Goal: Task Accomplishment & Management: Complete application form

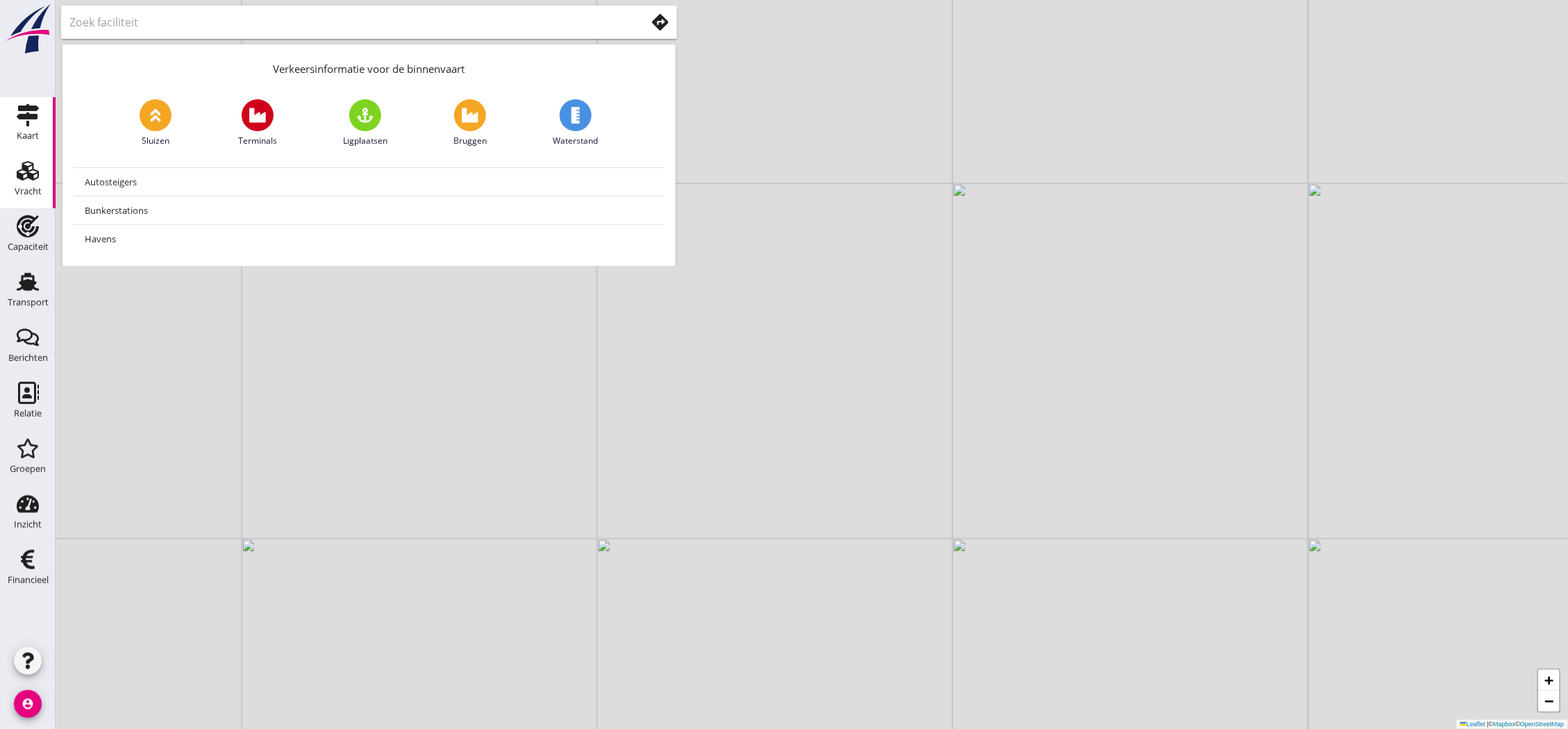
click at [12, 192] on link "Vracht Vracht" at bounding box center [27, 180] width 55 height 55
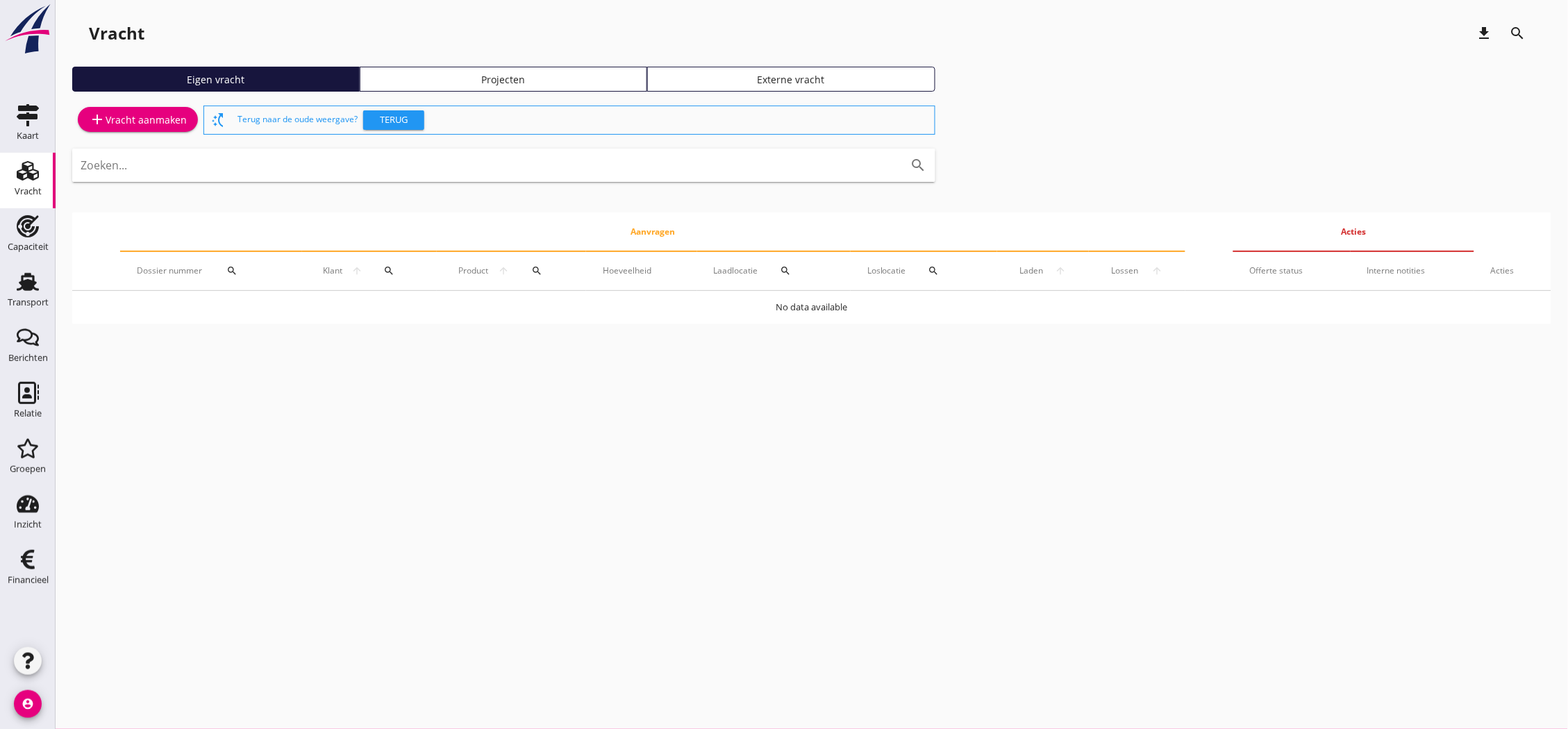
click at [127, 108] on link "add Vracht aanmaken" at bounding box center [138, 120] width 120 height 25
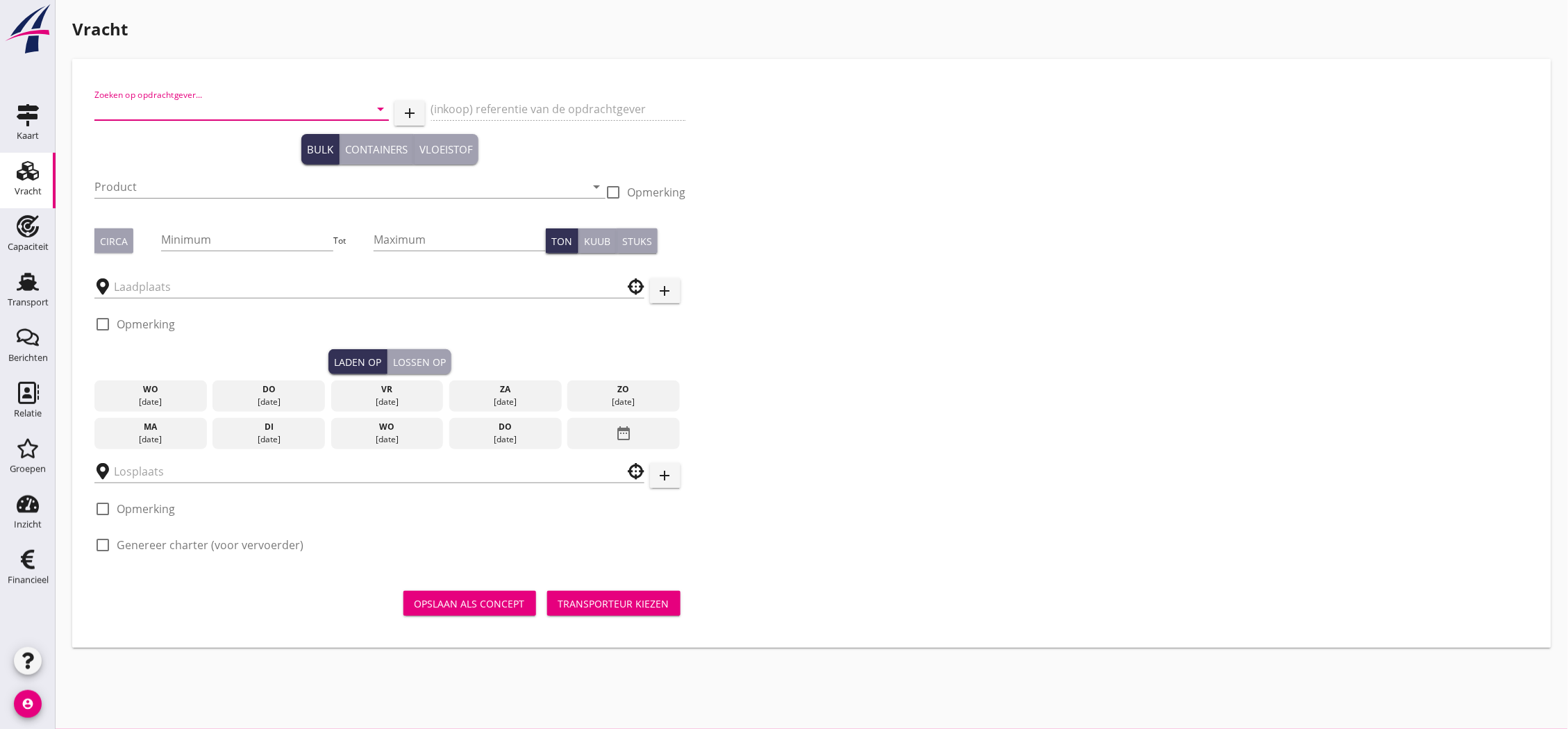
click at [196, 102] on input "Zoeken op opdrachtgever..." at bounding box center [222, 109] width 255 height 22
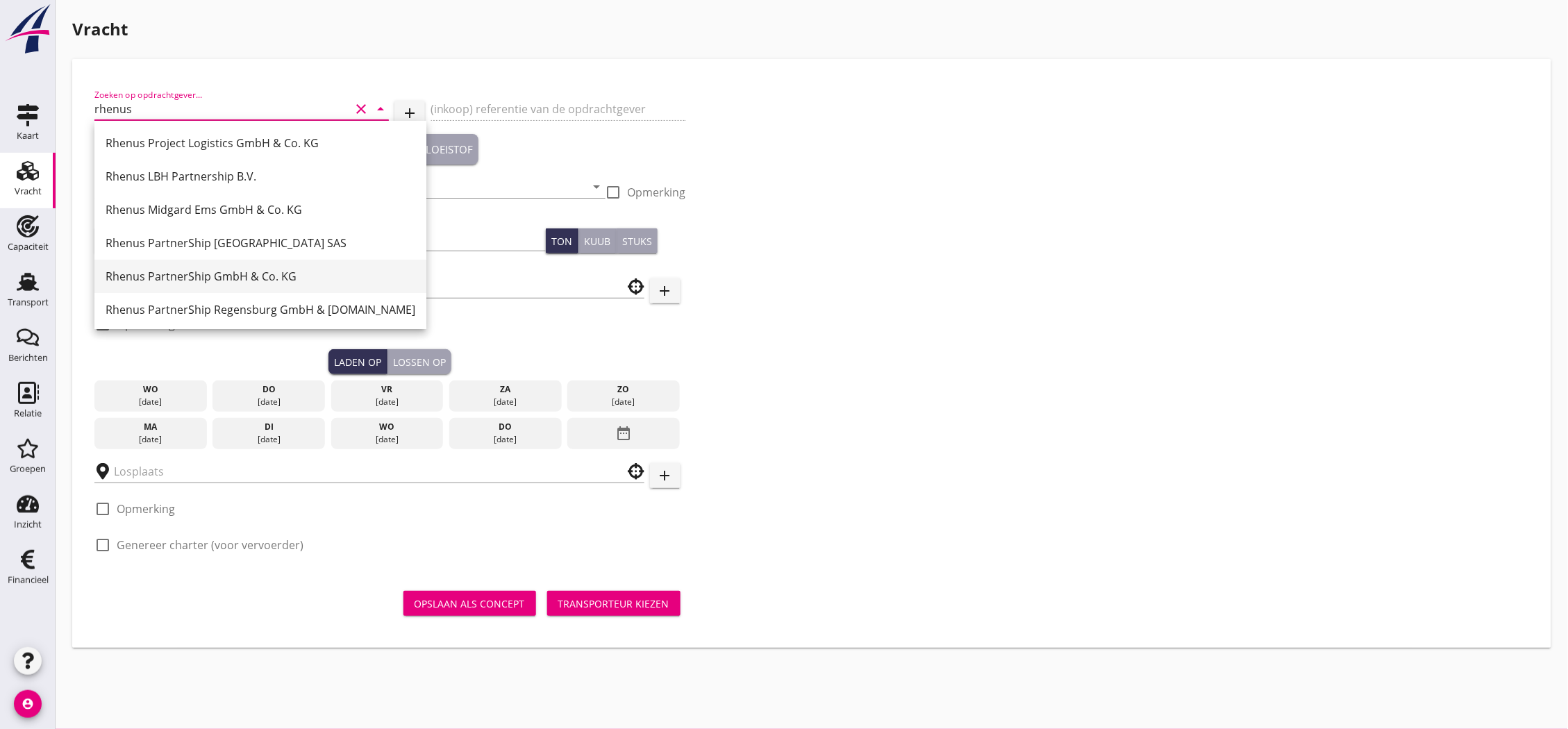
click at [259, 284] on div "Rhenus PartnerShip GmbH & Co. KG" at bounding box center [260, 276] width 310 height 16
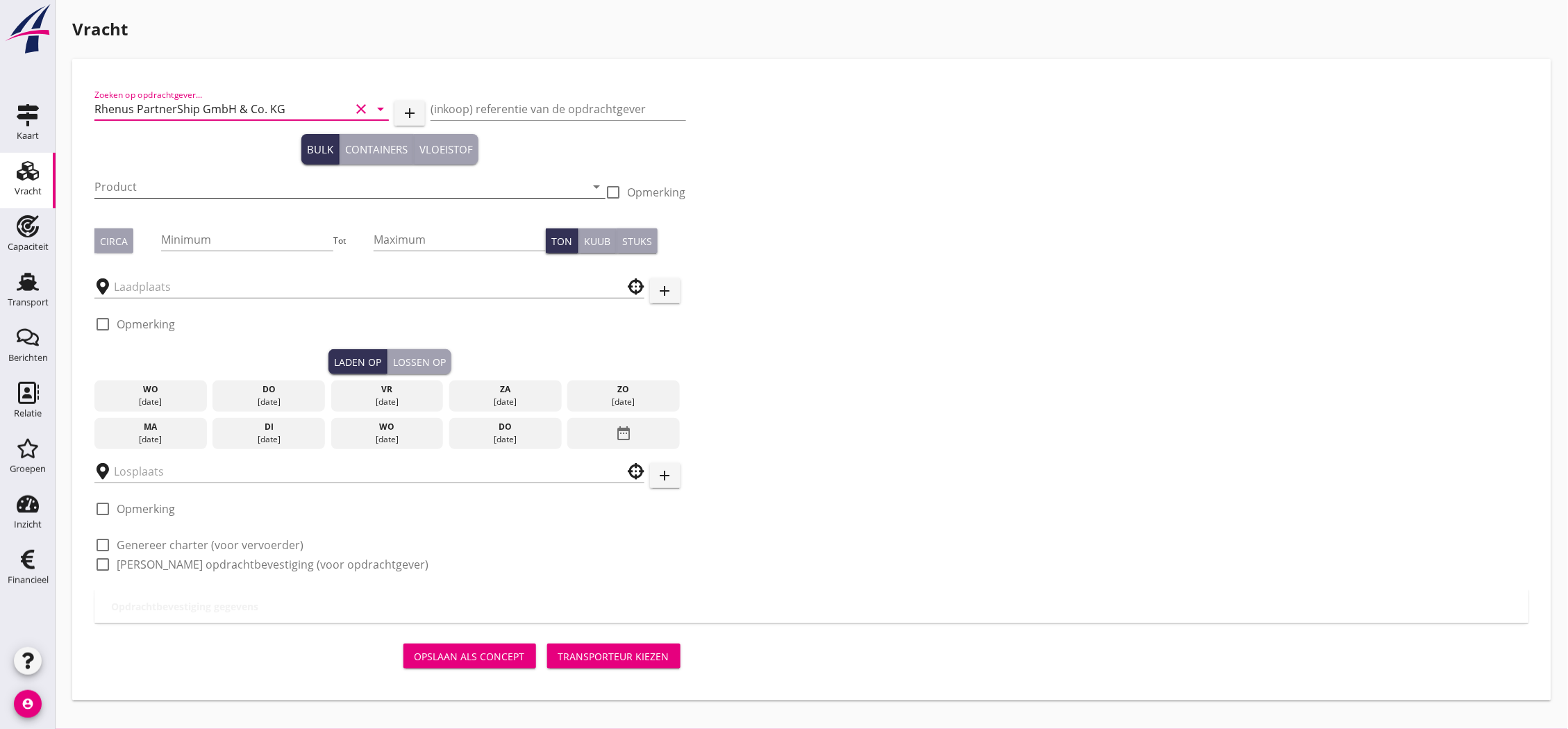
type input "Rhenus PartnerShip GmbH & Co. KG"
click at [236, 185] on input "Product" at bounding box center [340, 186] width 491 height 22
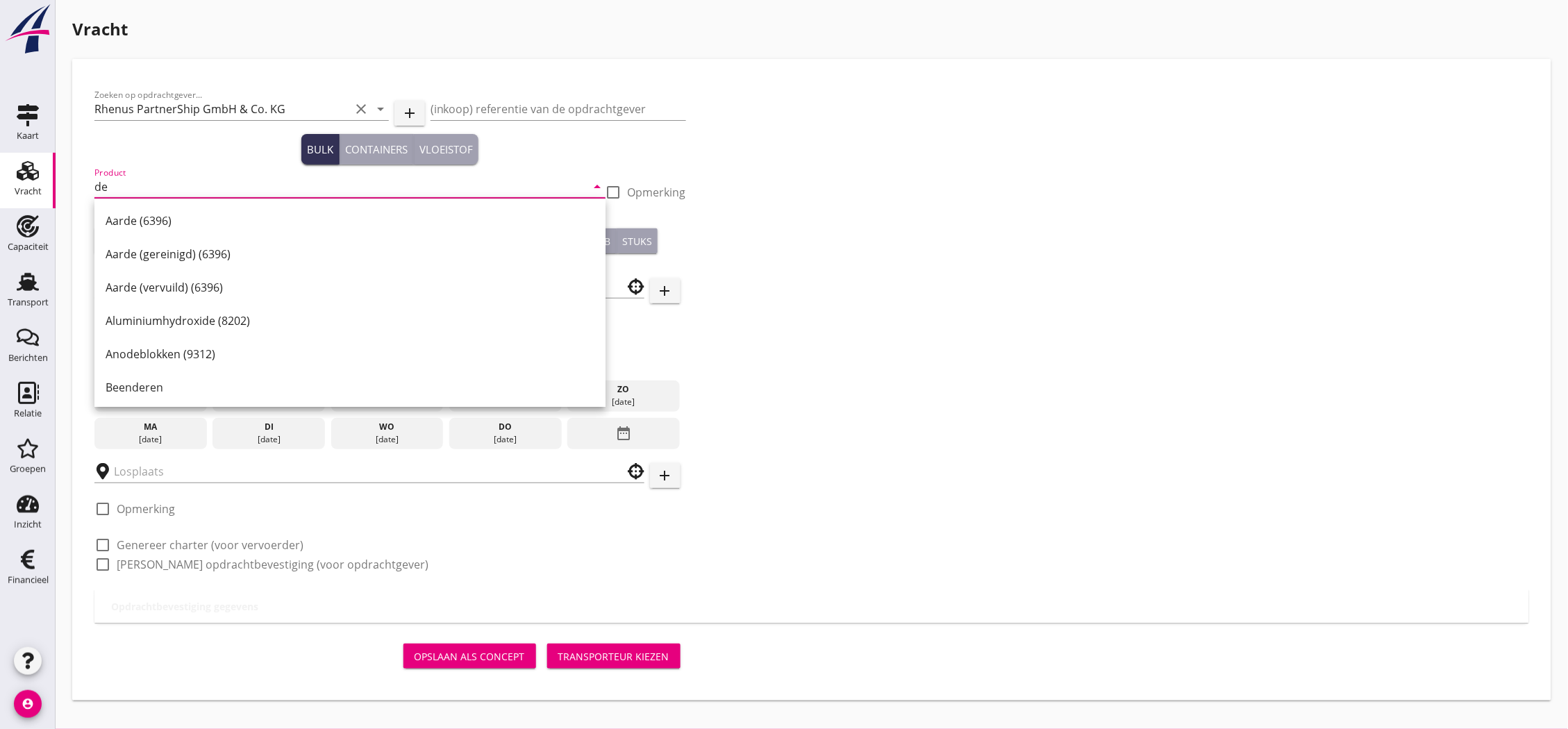
type input "d"
click at [224, 278] on div "Zout (6210)" at bounding box center [350, 287] width 489 height 34
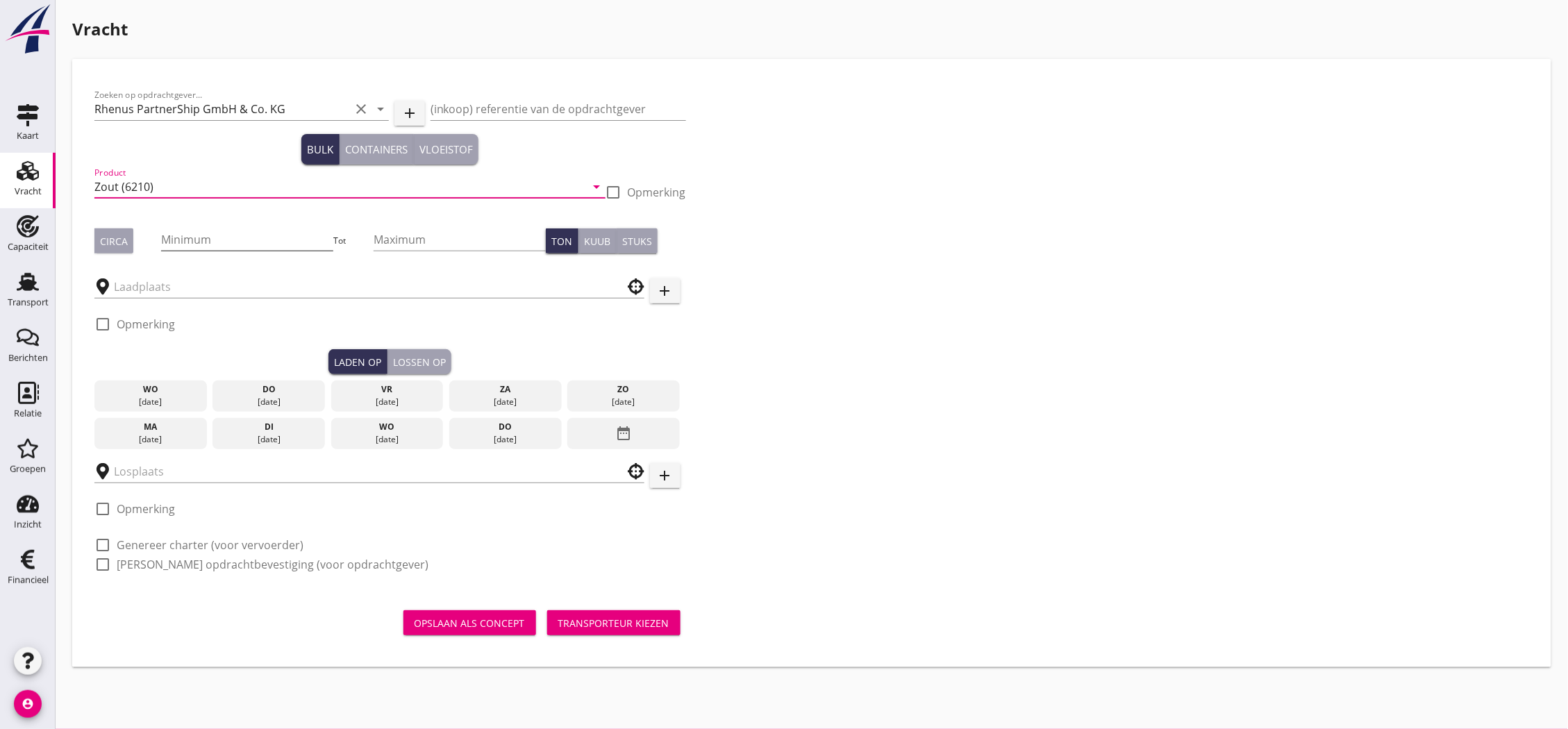
type input "Zout (6210)"
click at [213, 243] on input "Minimum" at bounding box center [247, 239] width 173 height 22
type input "750"
click at [414, 237] on input "Maximum" at bounding box center [460, 239] width 173 height 22
type input "850"
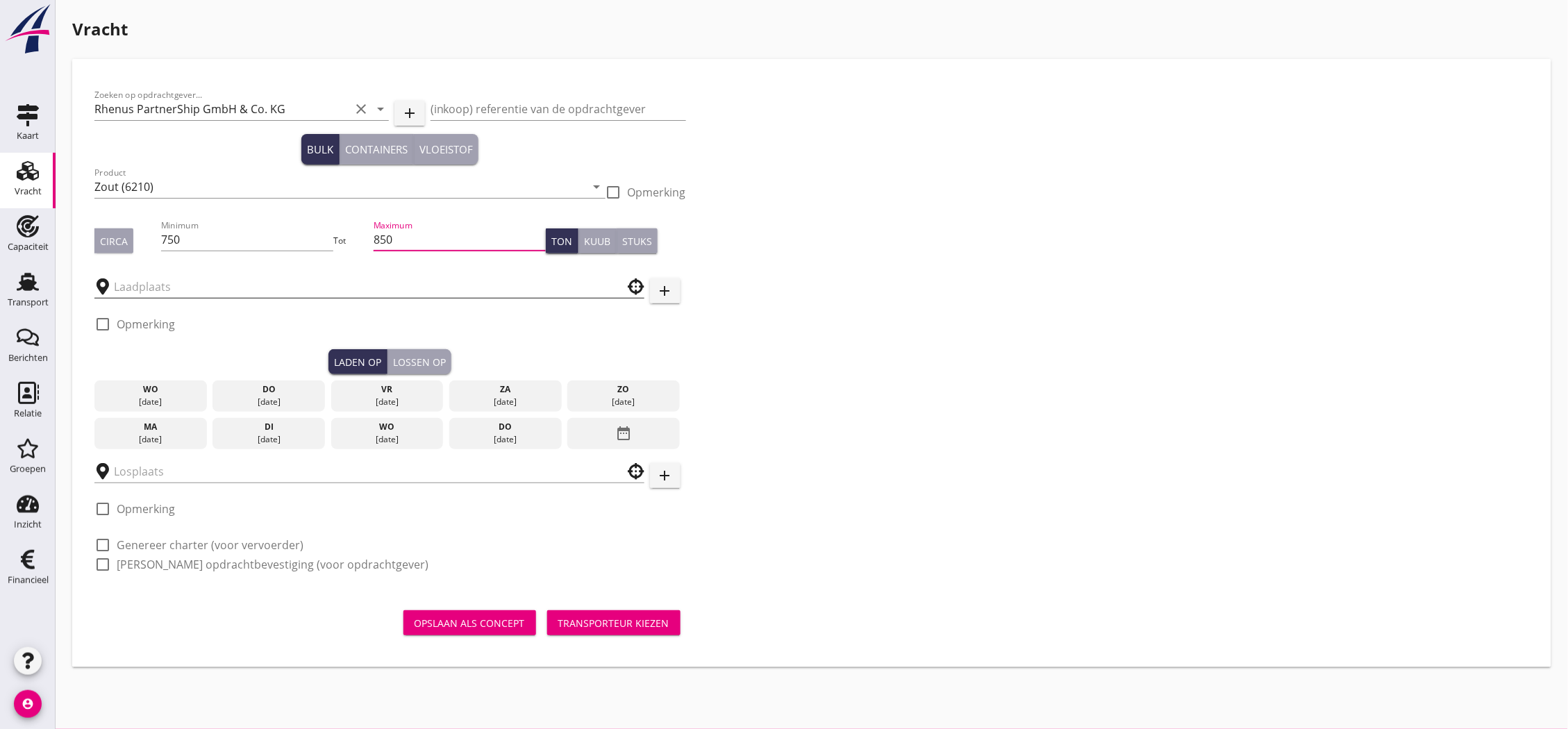
click at [128, 289] on input "text" at bounding box center [359, 286] width 491 height 22
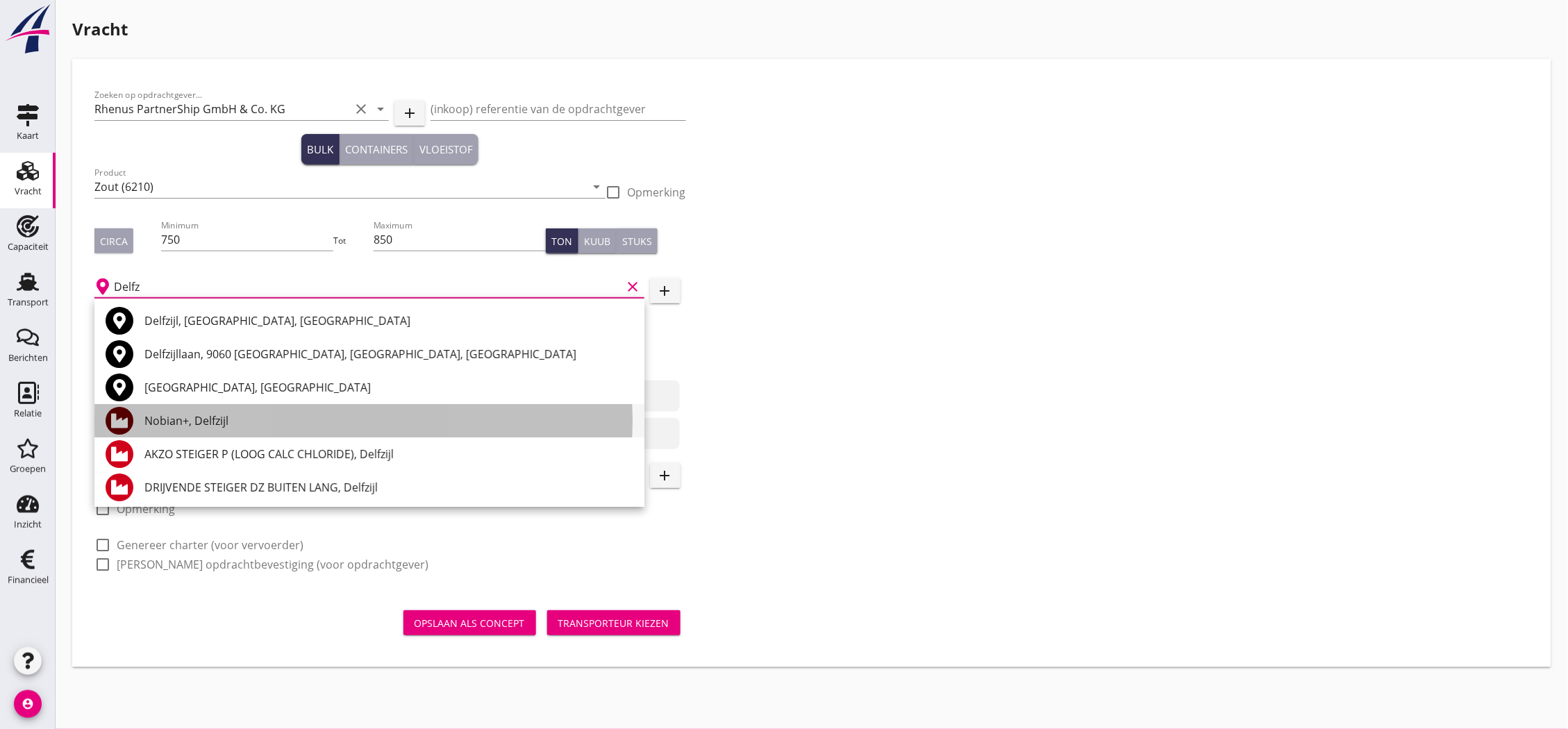
click at [177, 417] on div "Nobian+, Delfzijl" at bounding box center [389, 421] width 489 height 16
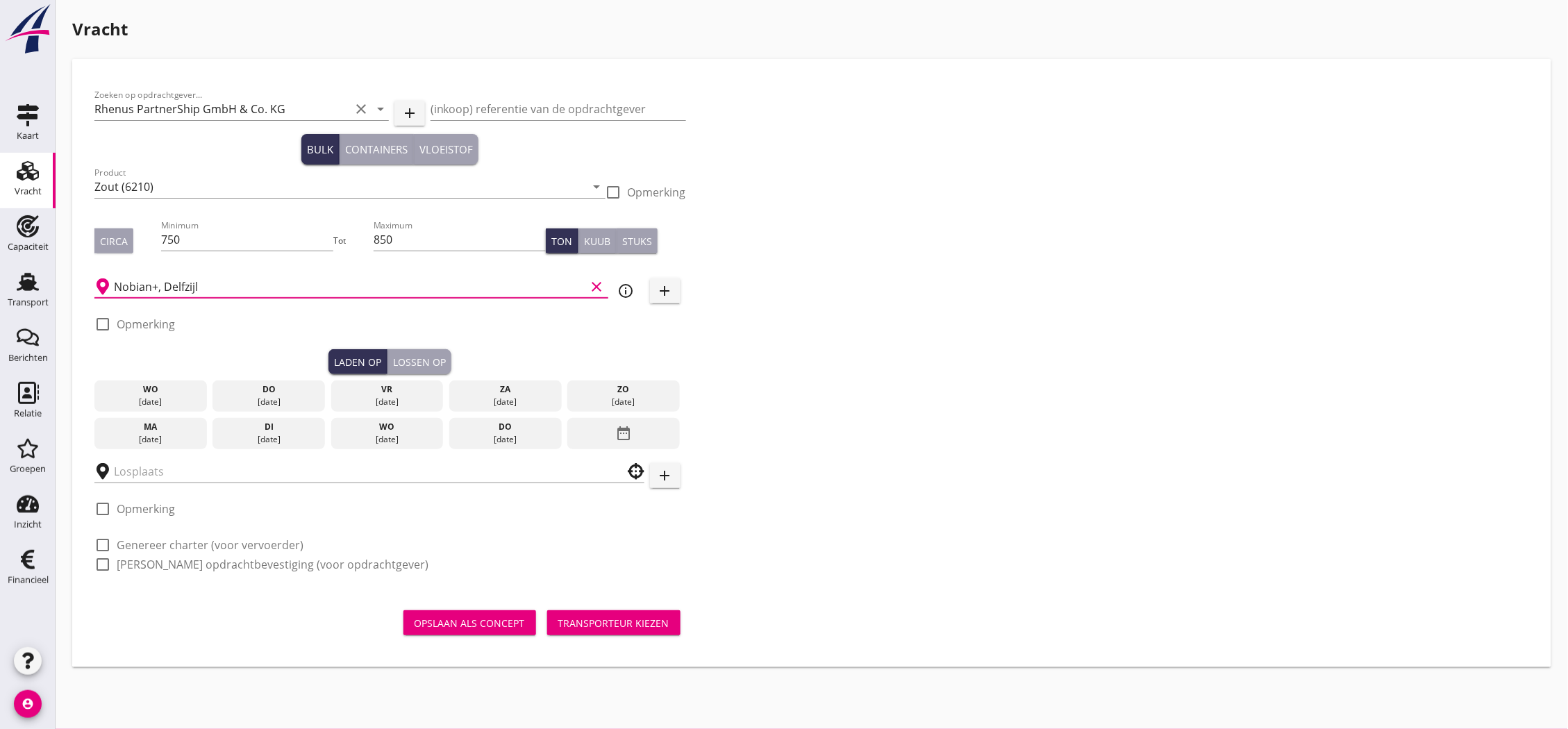
type input "Nobian+, Delfzijl"
drag, startPoint x: 218, startPoint y: 281, endPoint x: 81, endPoint y: 294, distance: 137.6
click at [81, 294] on div "Zoeken op opdrachtgever... Rhenus PartnerShip GmbH & Co. KG clear arrow_drop_do…" at bounding box center [811, 363] width 1479 height 608
click at [205, 287] on input "Nobian+, Delfzijl" at bounding box center [350, 286] width 472 height 22
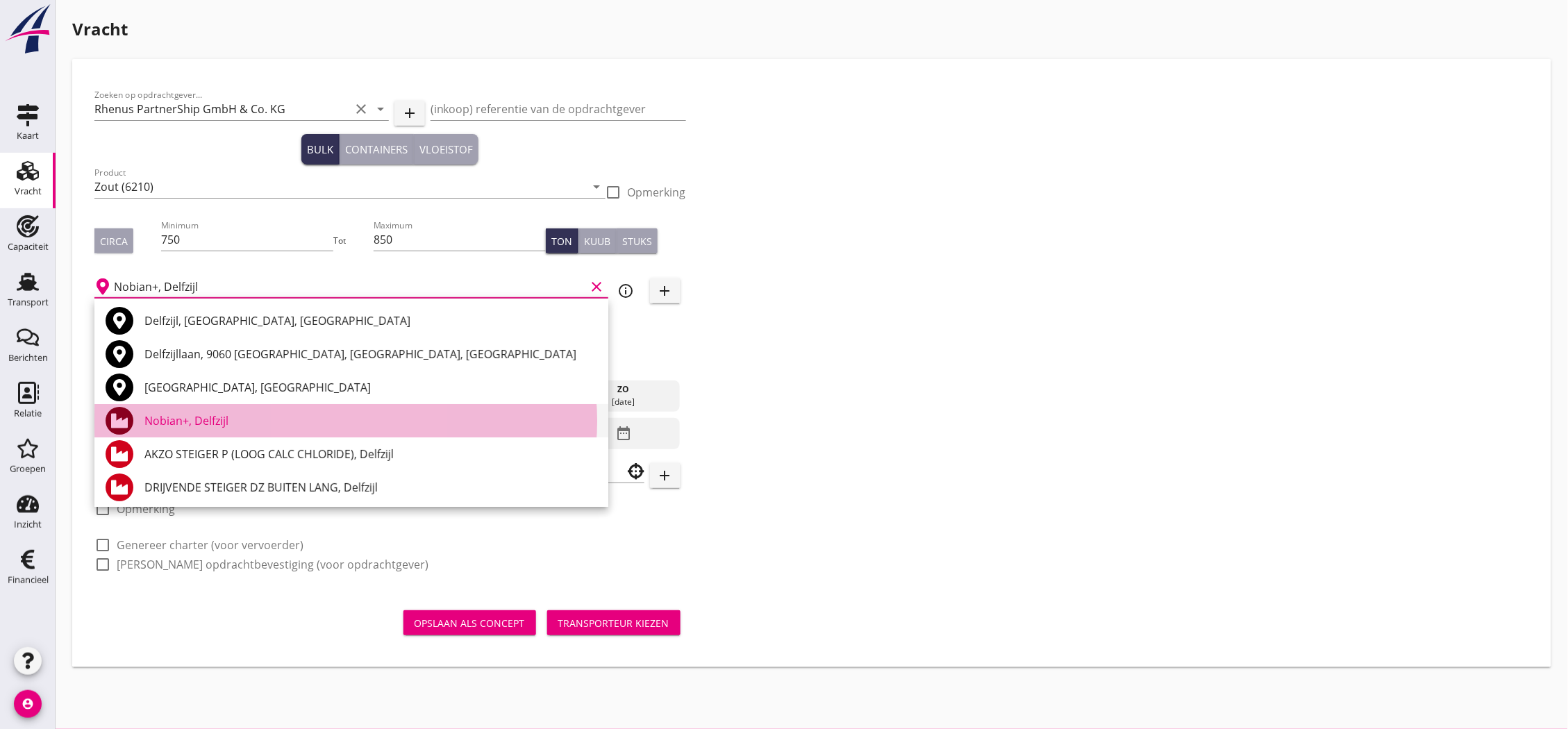
click at [279, 420] on div "Nobian+, Delfzijl" at bounding box center [371, 421] width 452 height 16
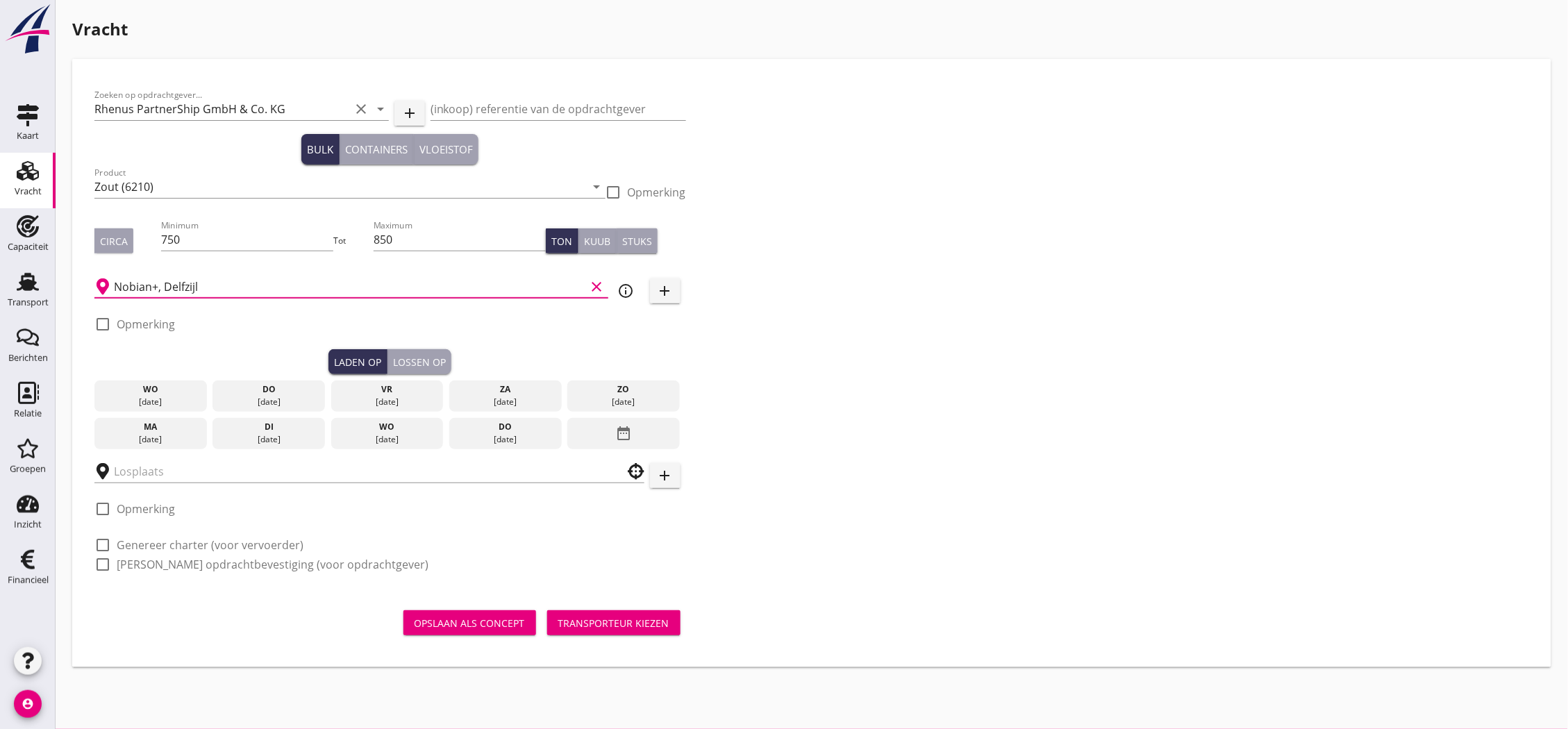
click at [181, 429] on div "ma" at bounding box center [151, 427] width 105 height 13
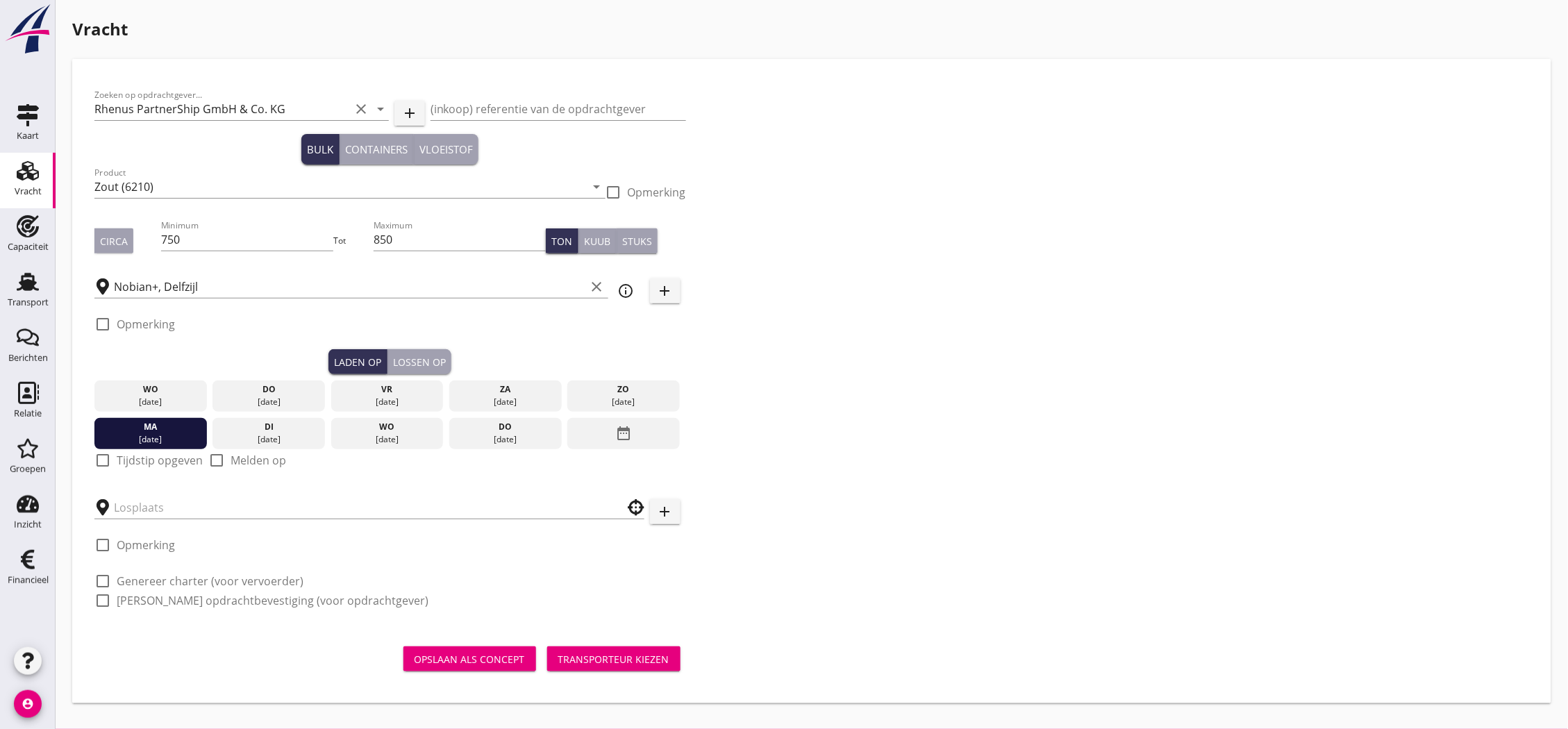
click at [176, 462] on label "Tijdstip opgeven" at bounding box center [159, 460] width 86 height 14
checkbox input "true"
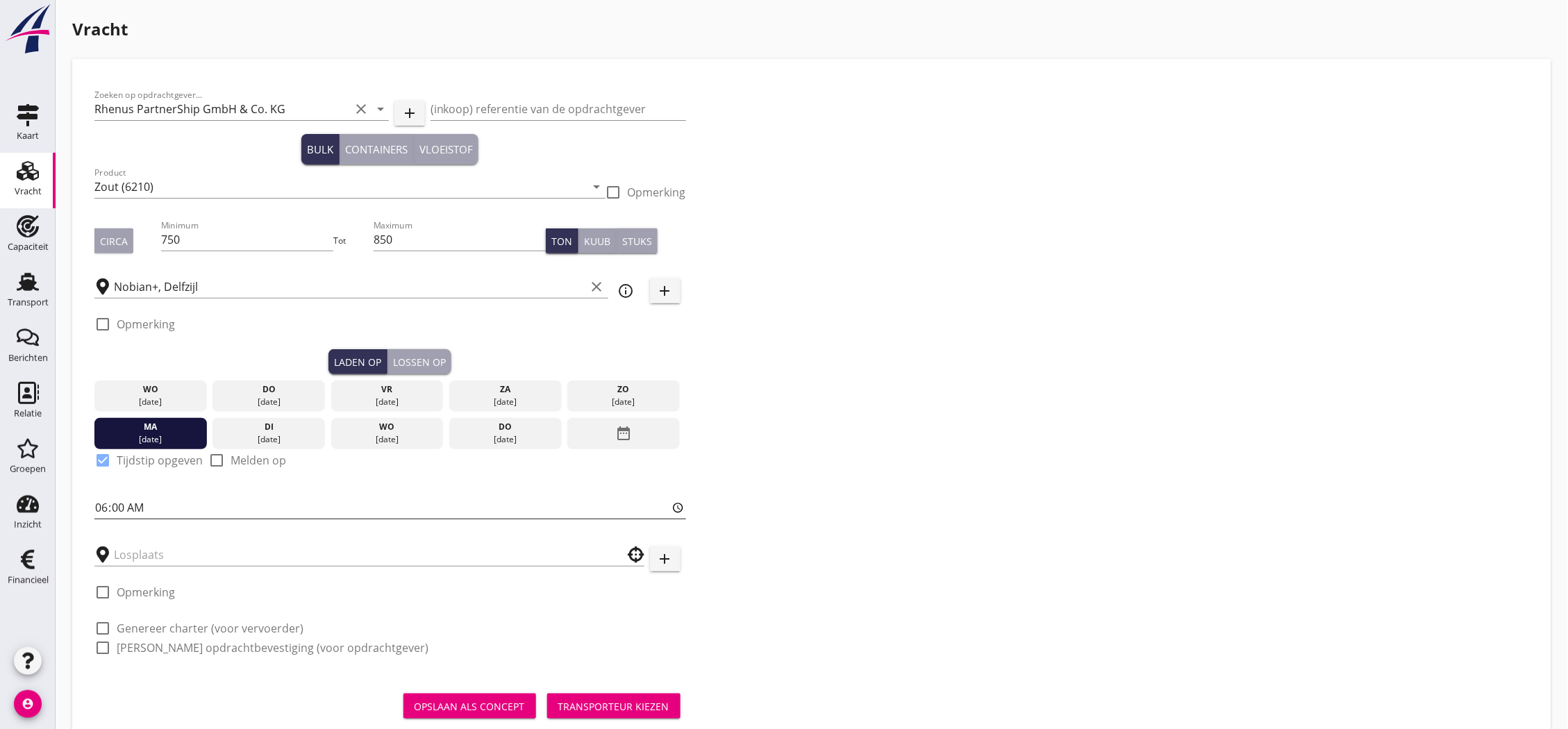
click at [131, 501] on input "06:00" at bounding box center [390, 507] width 591 height 22
click at [132, 504] on input "06:00" at bounding box center [390, 507] width 591 height 22
click at [123, 508] on input "06:00" at bounding box center [390, 507] width 591 height 22
type input "06:01"
click at [144, 555] on input "text" at bounding box center [359, 554] width 491 height 22
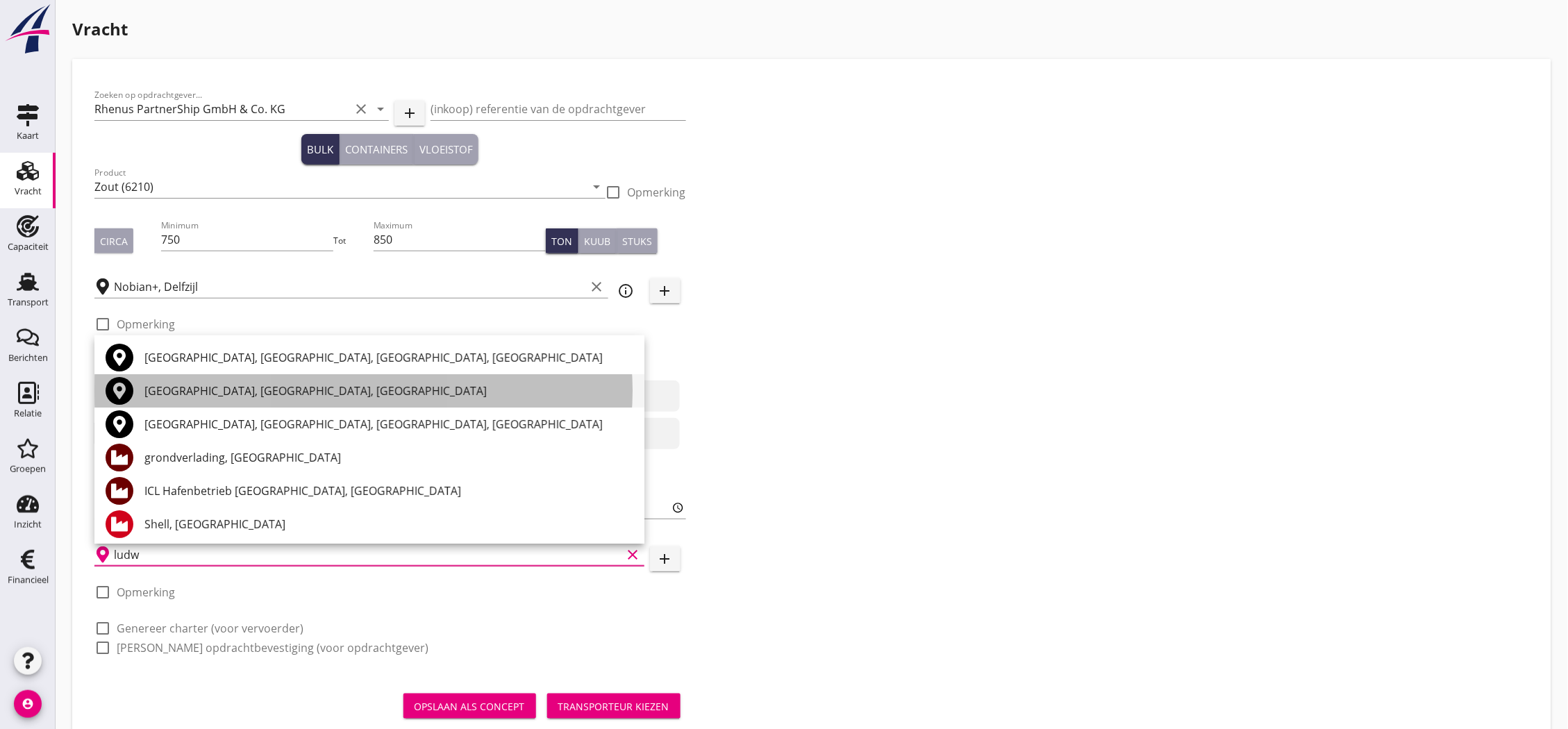
click at [261, 386] on div "[GEOGRAPHIC_DATA], [GEOGRAPHIC_DATA], [GEOGRAPHIC_DATA]" at bounding box center [389, 391] width 489 height 16
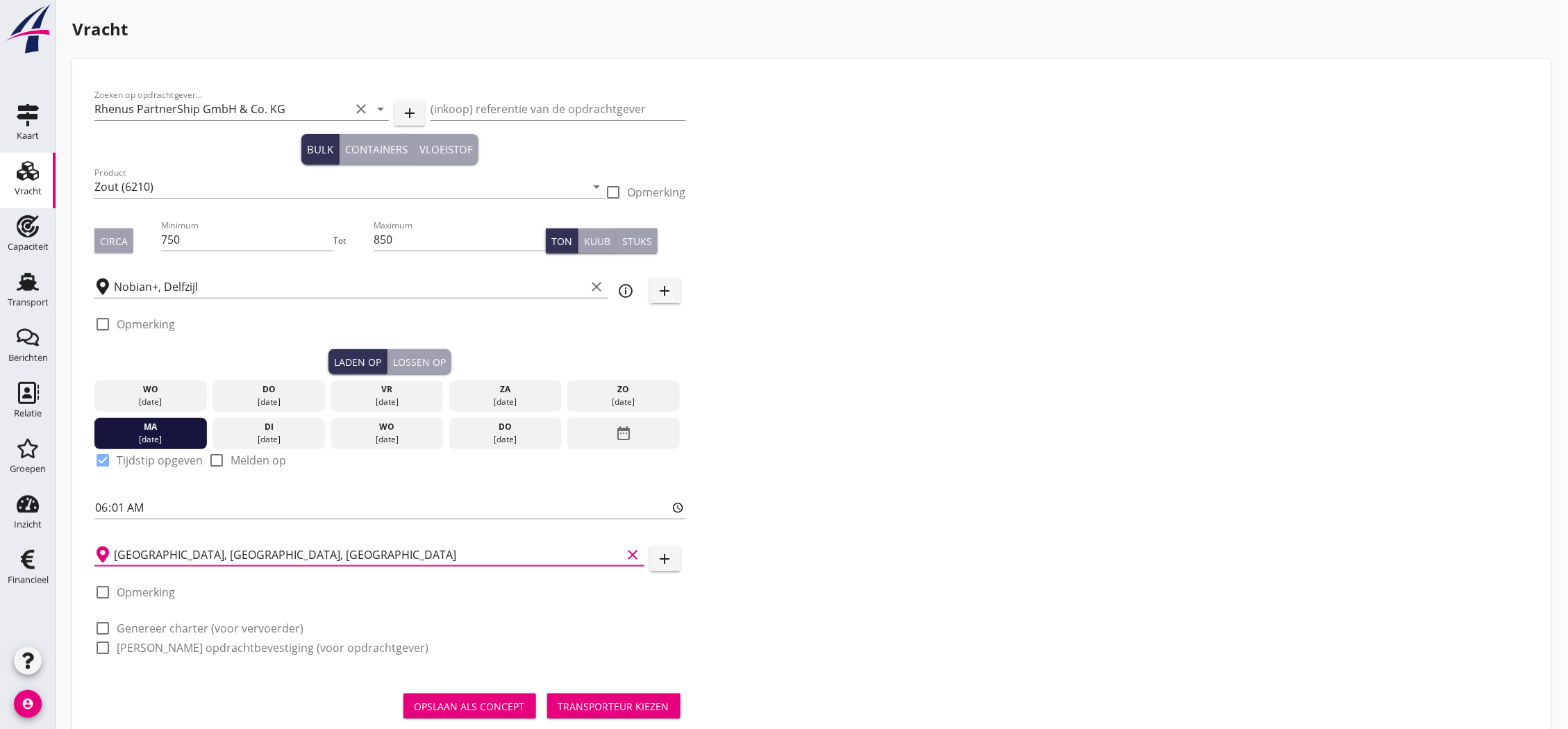
type input "[GEOGRAPHIC_DATA], [GEOGRAPHIC_DATA], [GEOGRAPHIC_DATA]"
click at [173, 592] on label "Opmerking" at bounding box center [145, 592] width 58 height 14
checkbox input "true"
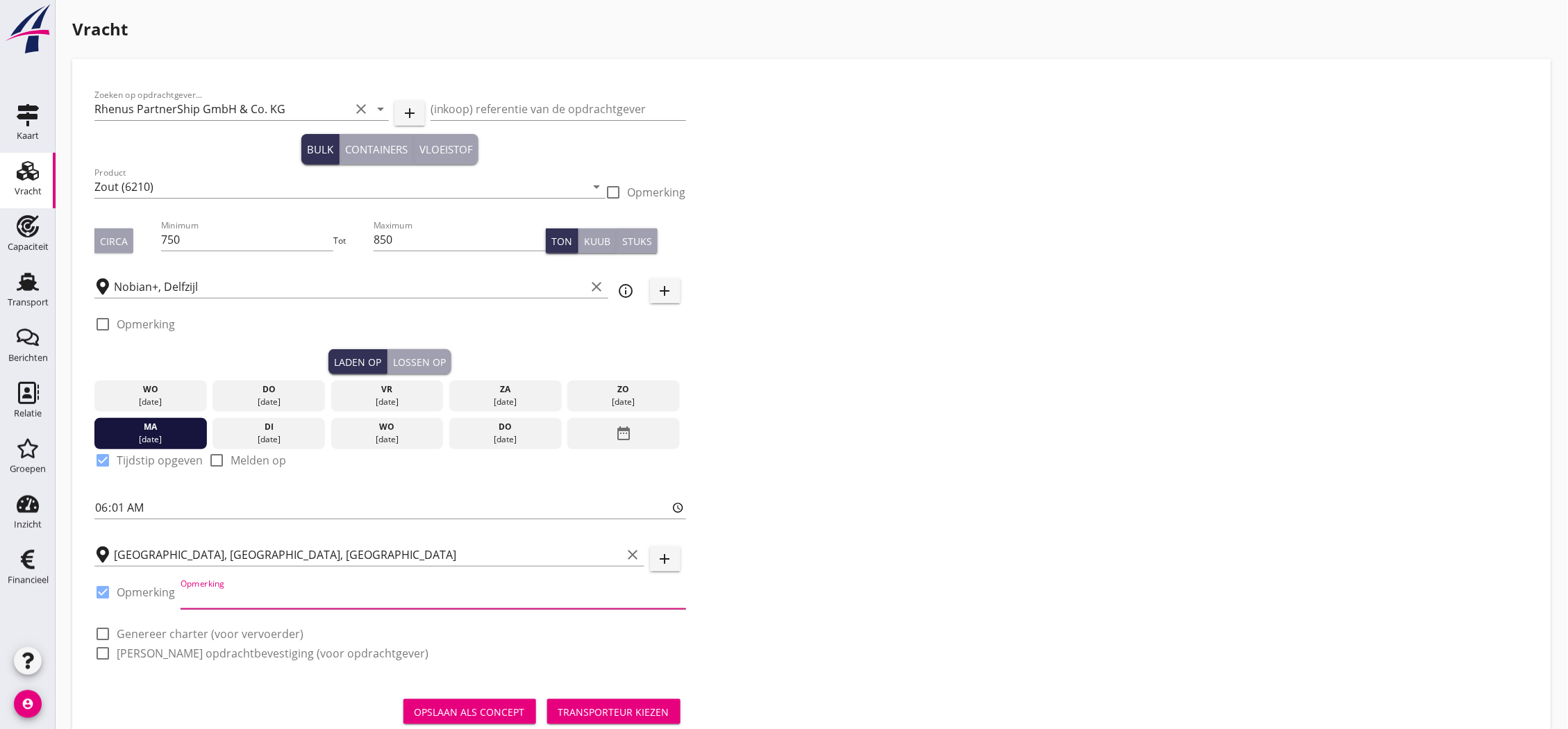
click at [227, 593] on input "Opmerking" at bounding box center [433, 598] width 505 height 22
type input "0049 621 6046978"
click at [143, 332] on div "check_box_outline_blank Opmerking" at bounding box center [134, 333] width 81 height 34
click at [174, 325] on label "Opmerking" at bounding box center [145, 324] width 58 height 14
checkbox input "true"
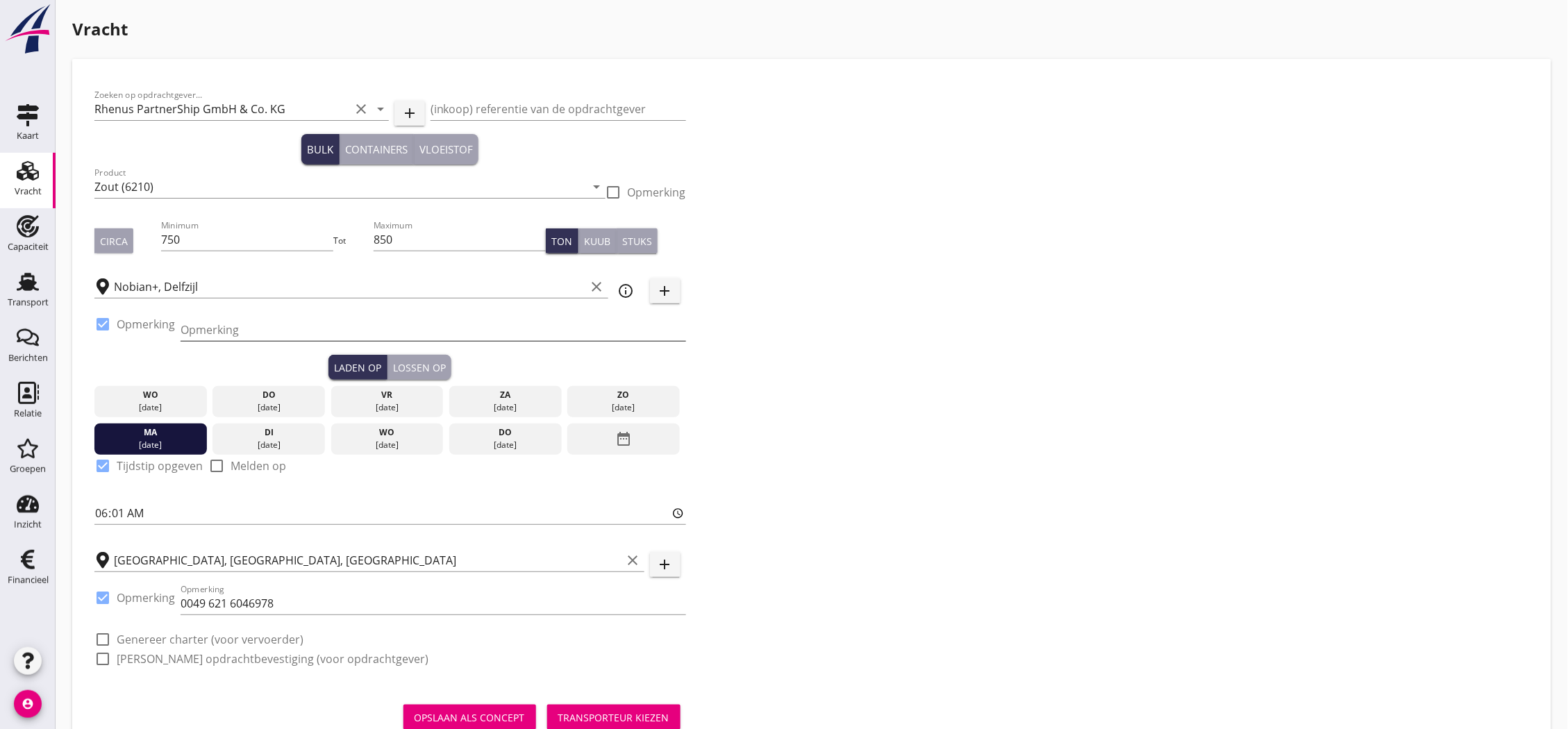
click at [199, 323] on input "Opmerking" at bounding box center [433, 330] width 505 height 22
type input "0596 647098"
click at [412, 357] on button "Lossen op" at bounding box center [419, 368] width 64 height 25
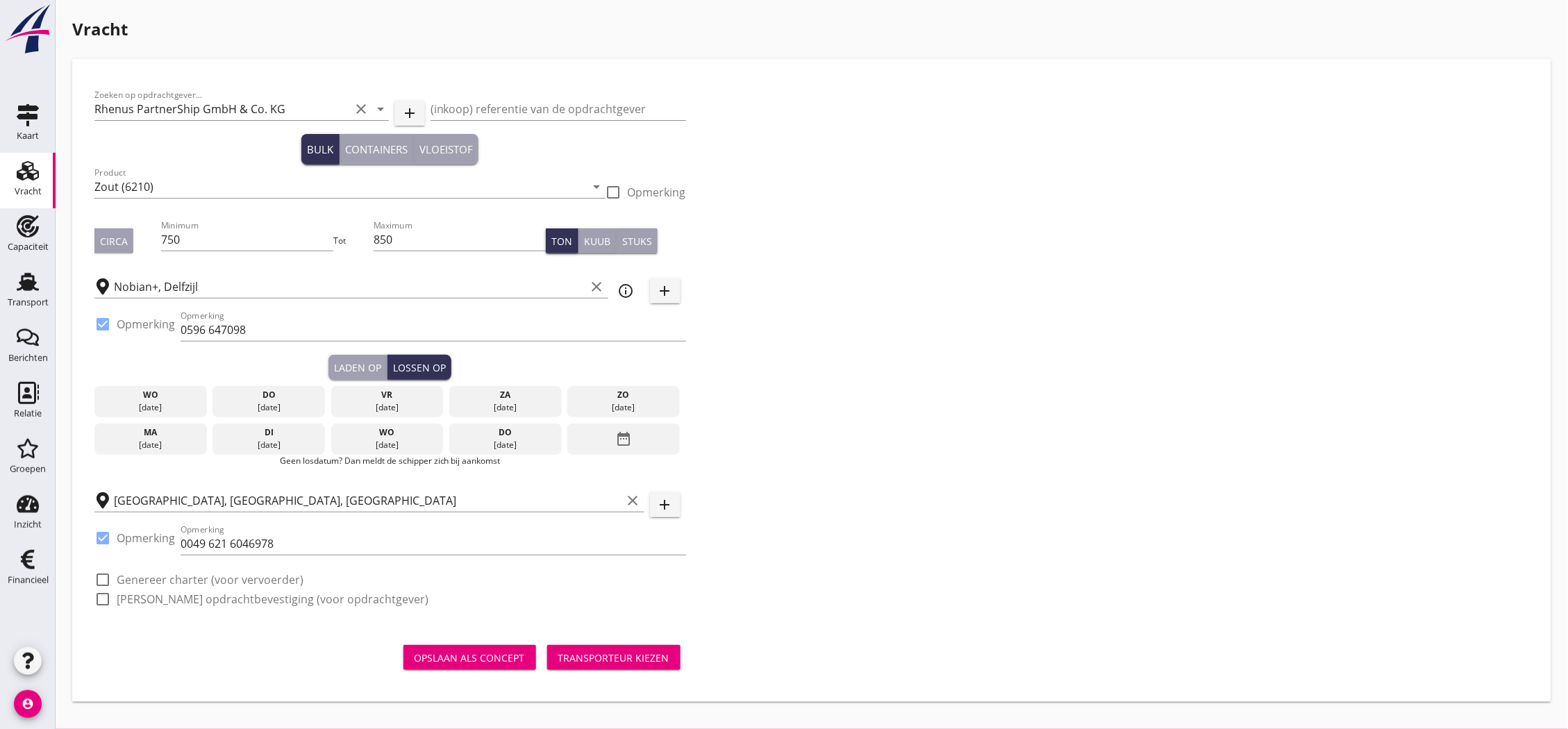
click at [598, 434] on div "date_range" at bounding box center [623, 439] width 113 height 32
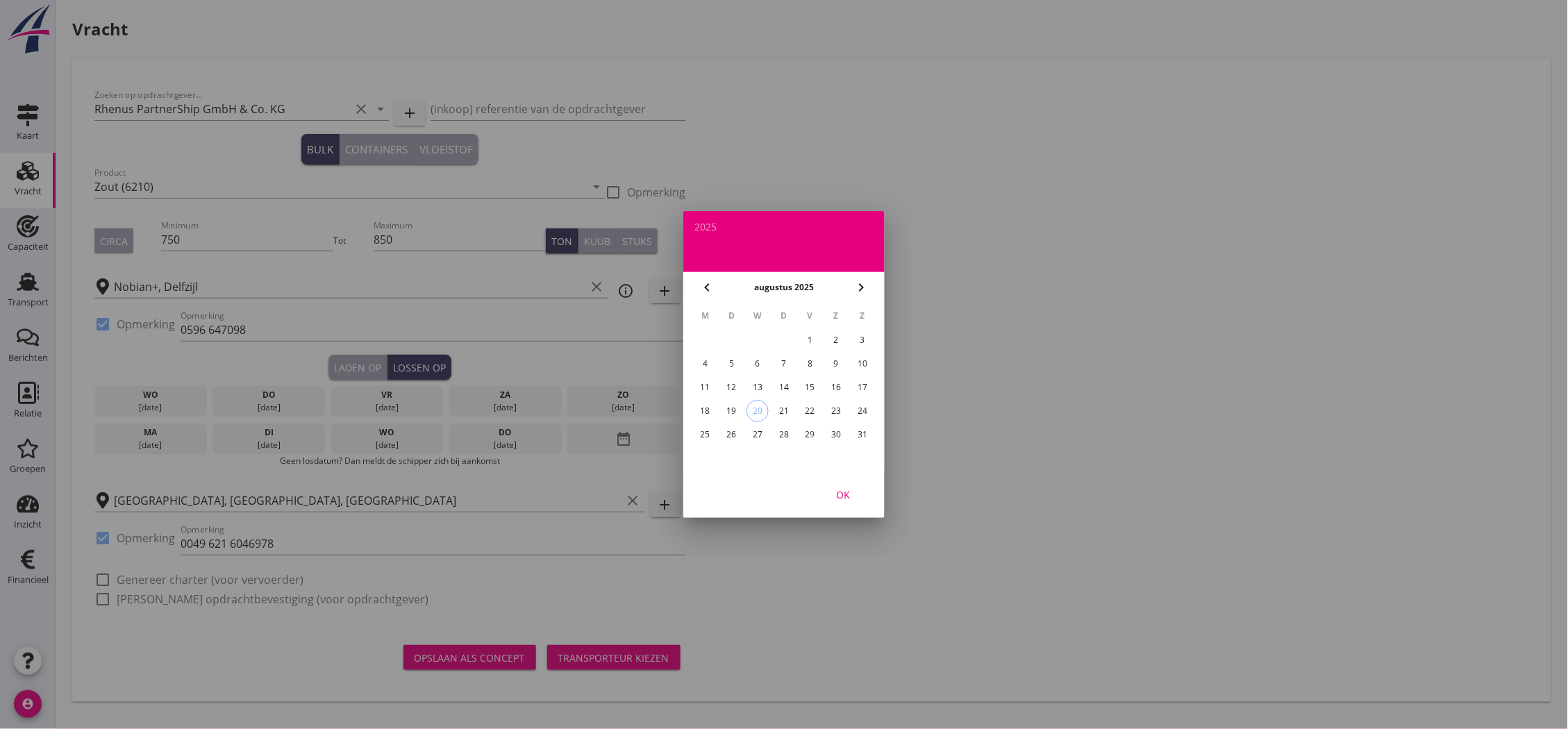
click at [858, 282] on icon "chevron_right" at bounding box center [861, 287] width 16 height 16
click at [702, 343] on div "1" at bounding box center [705, 340] width 22 height 22
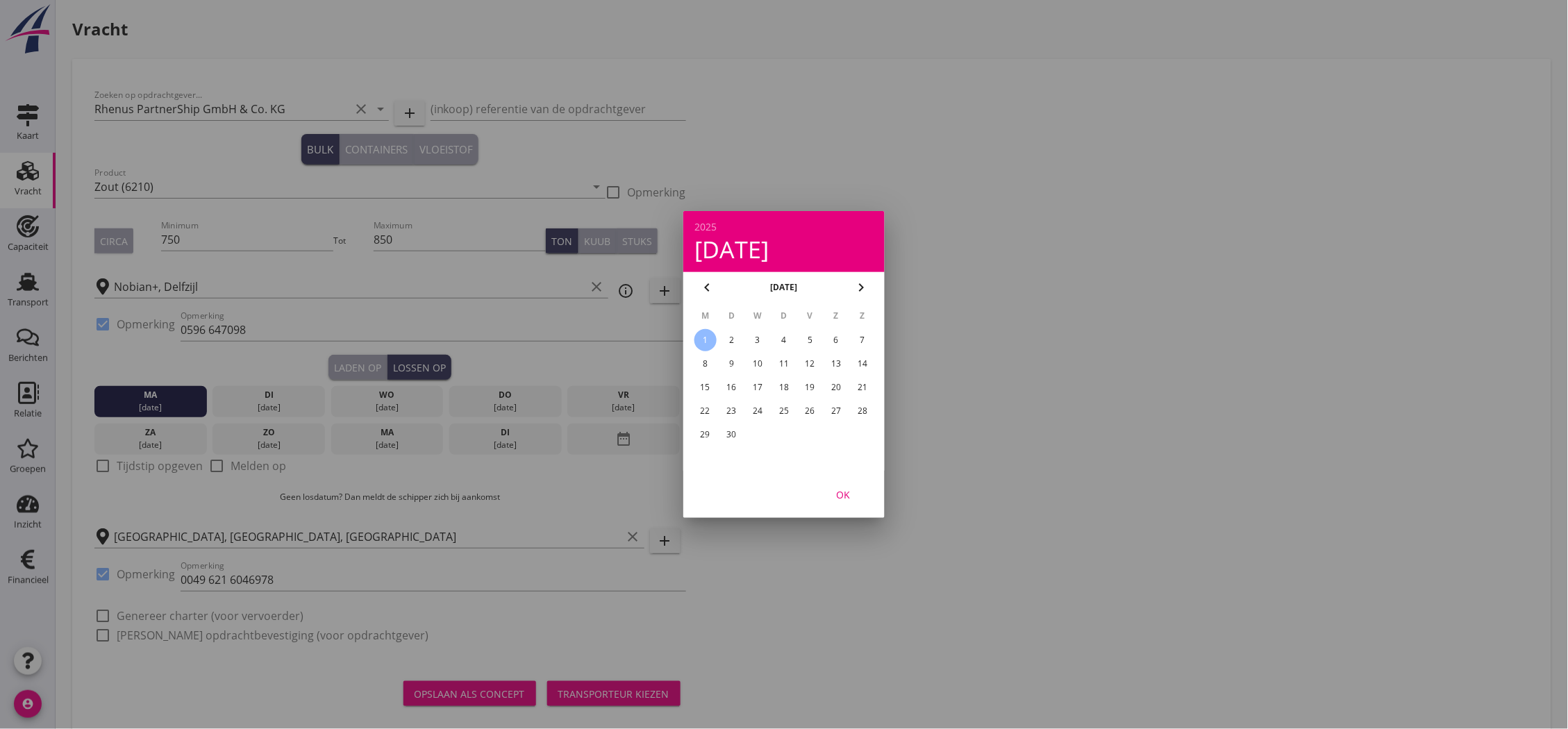
click at [852, 495] on div "OK" at bounding box center [842, 495] width 39 height 15
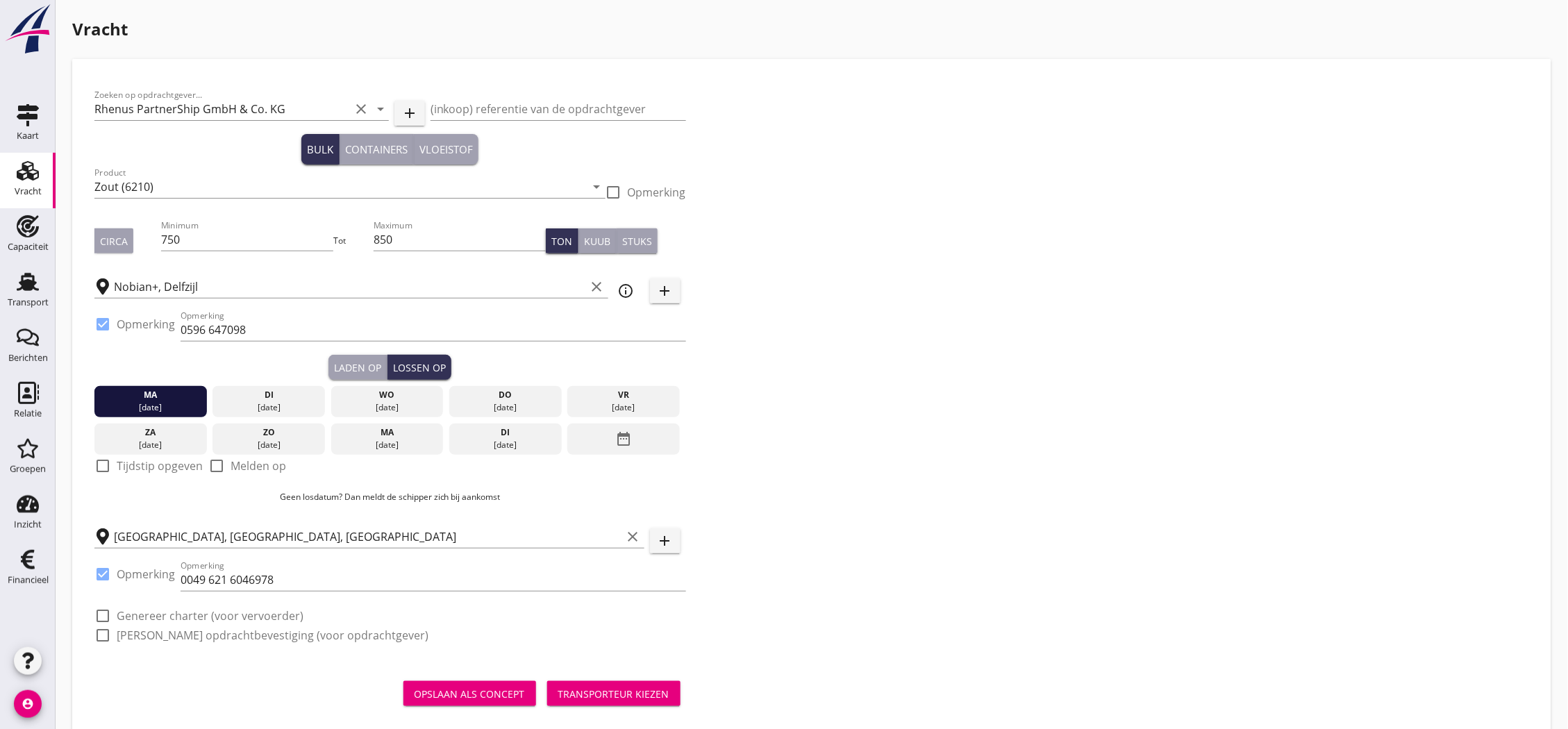
click at [193, 467] on label "Tijdstip opgeven" at bounding box center [159, 465] width 86 height 14
checkbox input "true"
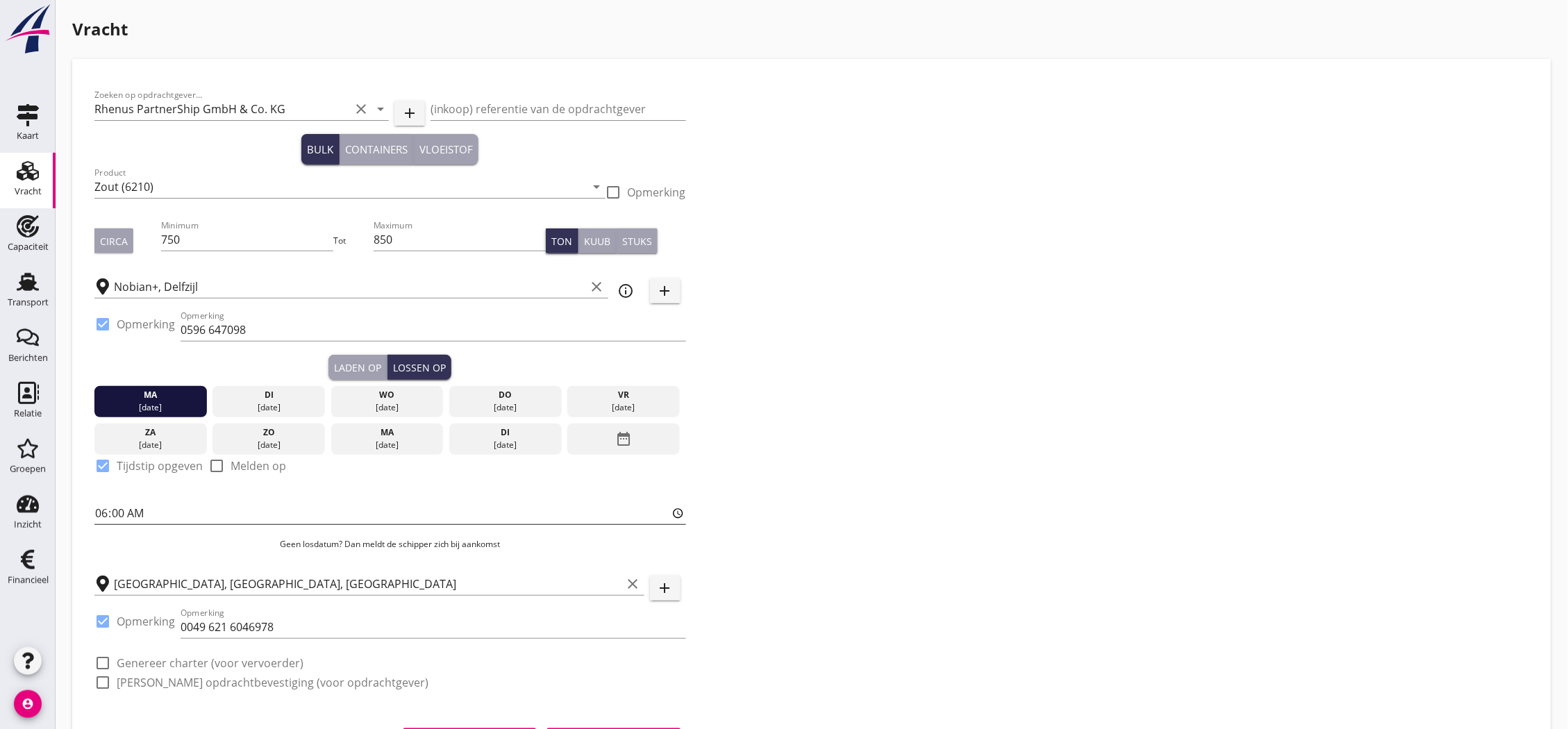
click at [127, 511] on input "06:00" at bounding box center [390, 514] width 591 height 22
click at [123, 514] on input "06:00" at bounding box center [390, 514] width 591 height 22
type input "06:01"
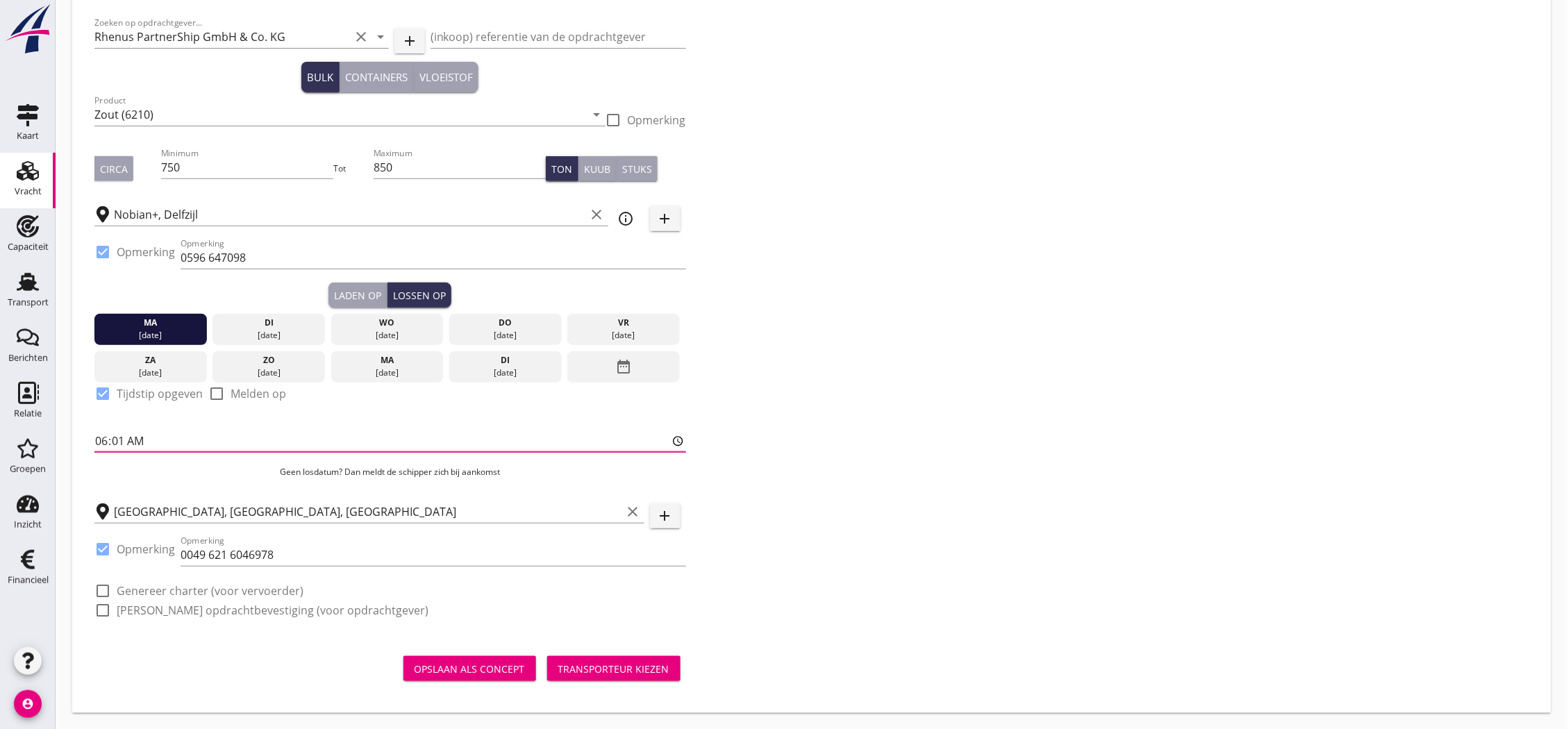
click at [184, 595] on label "Genereer charter (voor vervoerder)" at bounding box center [210, 591] width 187 height 14
checkbox input "true"
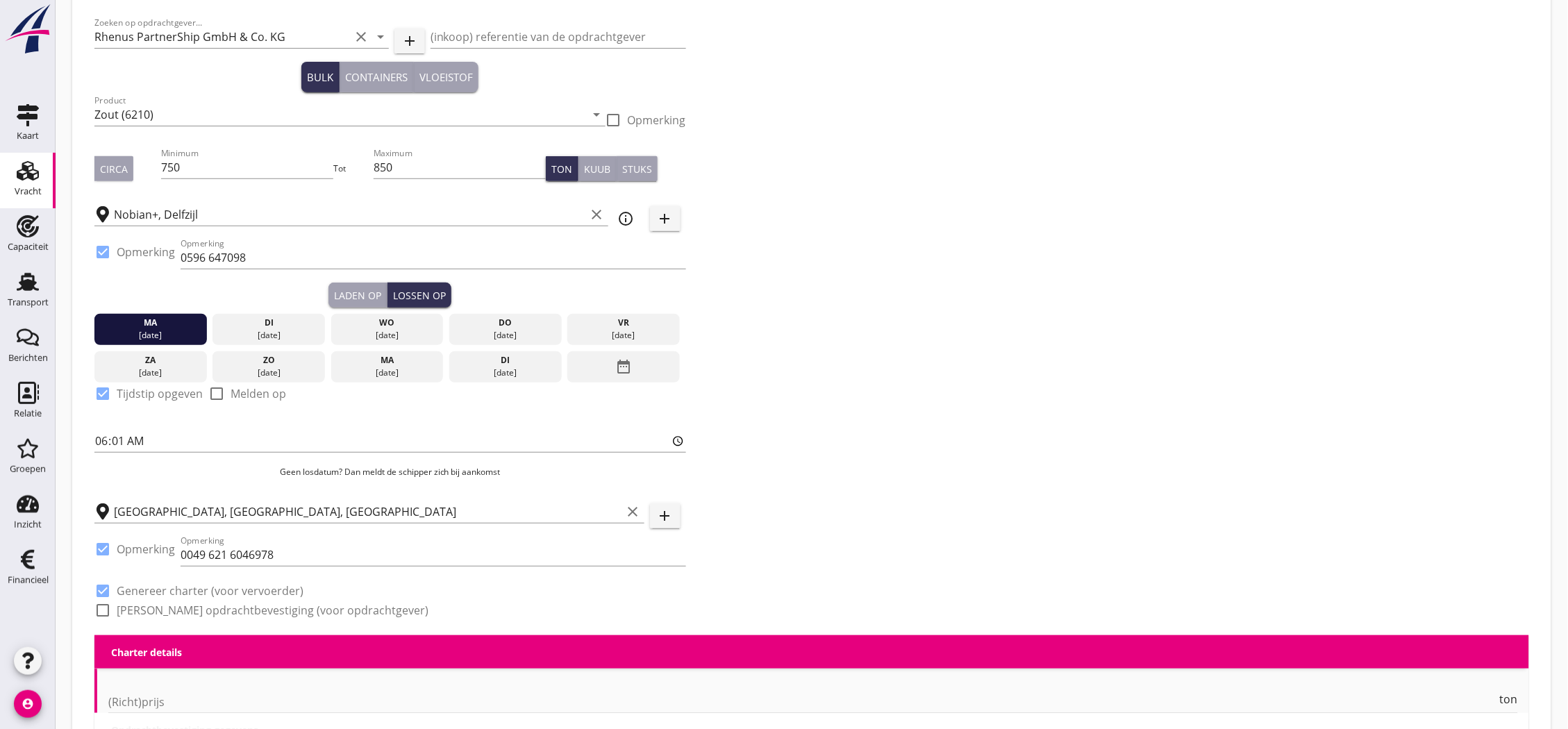
click at [184, 607] on label "[PERSON_NAME] opdrachtbevestiging (voor opdrachtgever)" at bounding box center [272, 610] width 312 height 14
checkbox input "true"
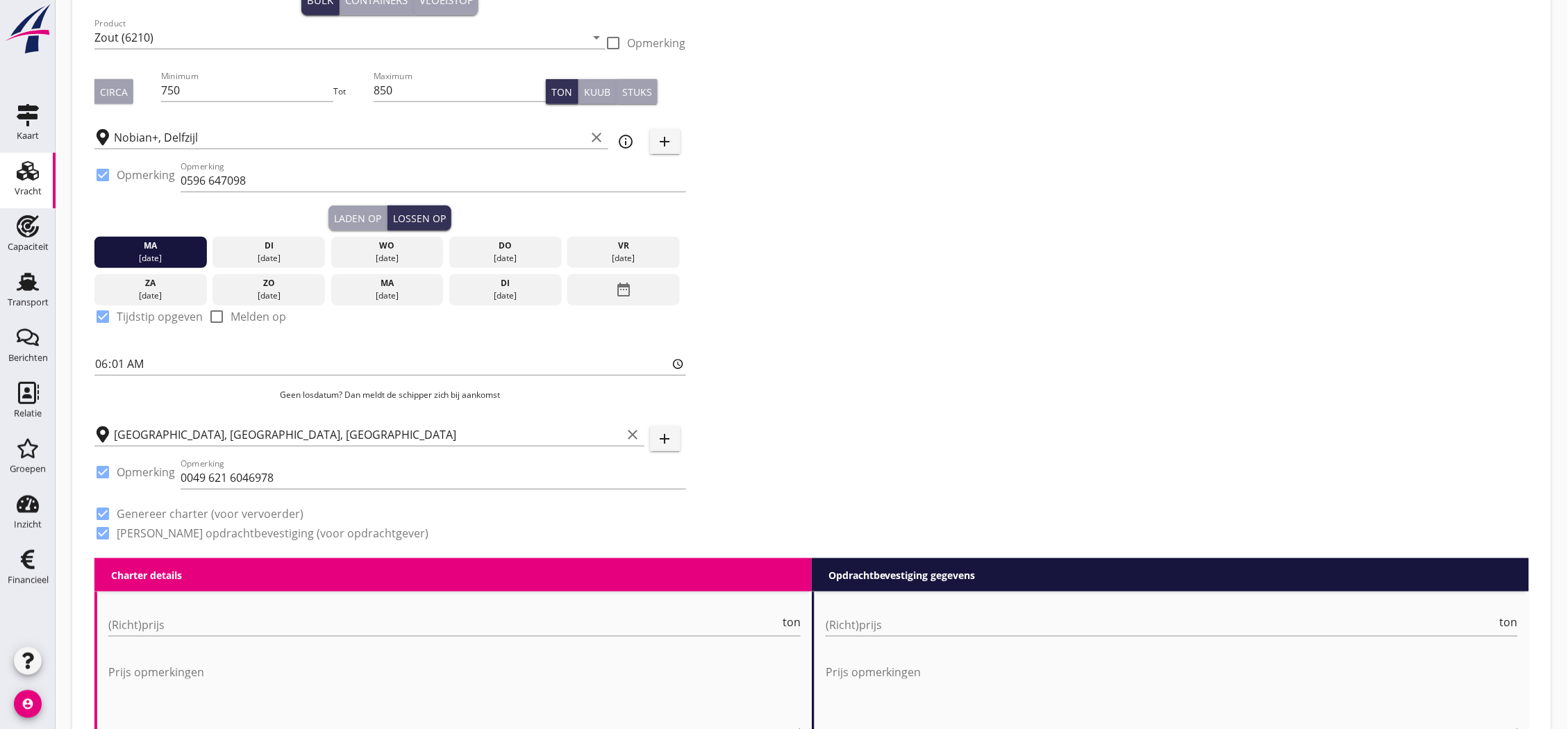
scroll to position [458, 0]
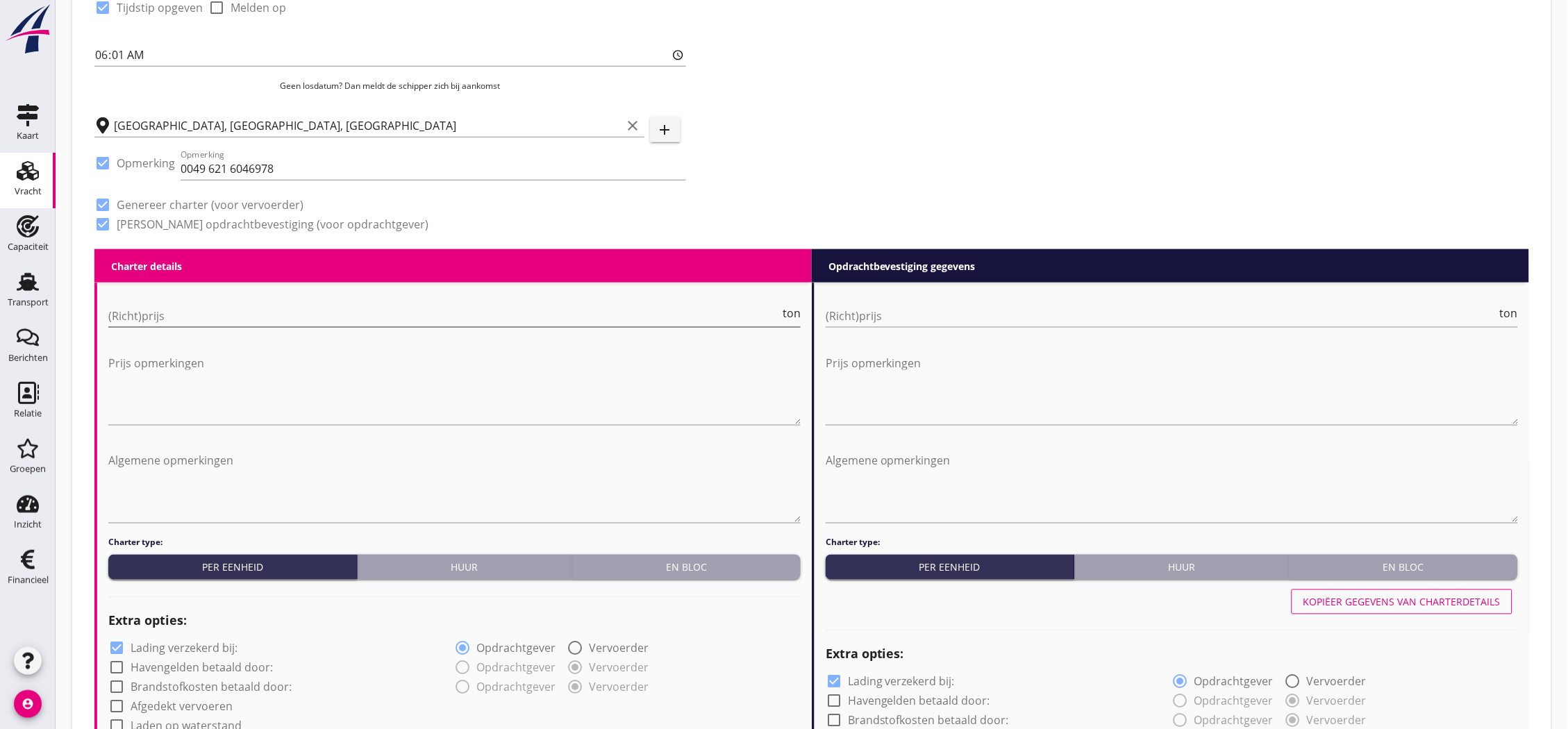
click at [282, 320] on input "(Richt)prijs" at bounding box center [443, 316] width 671 height 22
type input "18000"
click at [1021, 321] on input "(Richt)prijs" at bounding box center [1161, 316] width 671 height 22
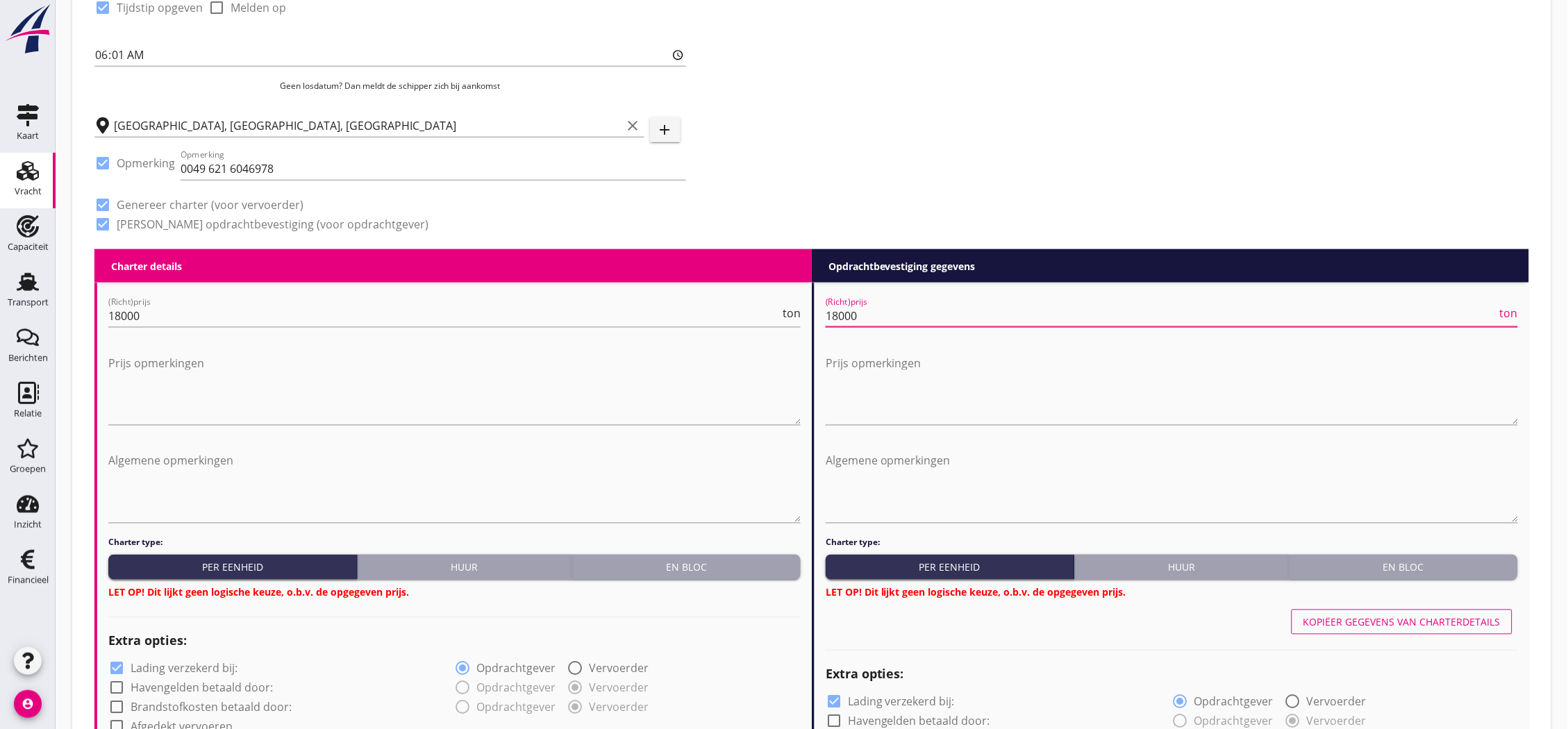
type input "18000"
drag, startPoint x: 661, startPoint y: 551, endPoint x: 683, endPoint y: 567, distance: 27.2
click at [661, 551] on div "Charter type: Per eenheid Huur En bloc LET OP! Dit lijkt geen logische keuze, o…" at bounding box center [454, 569] width 692 height 64
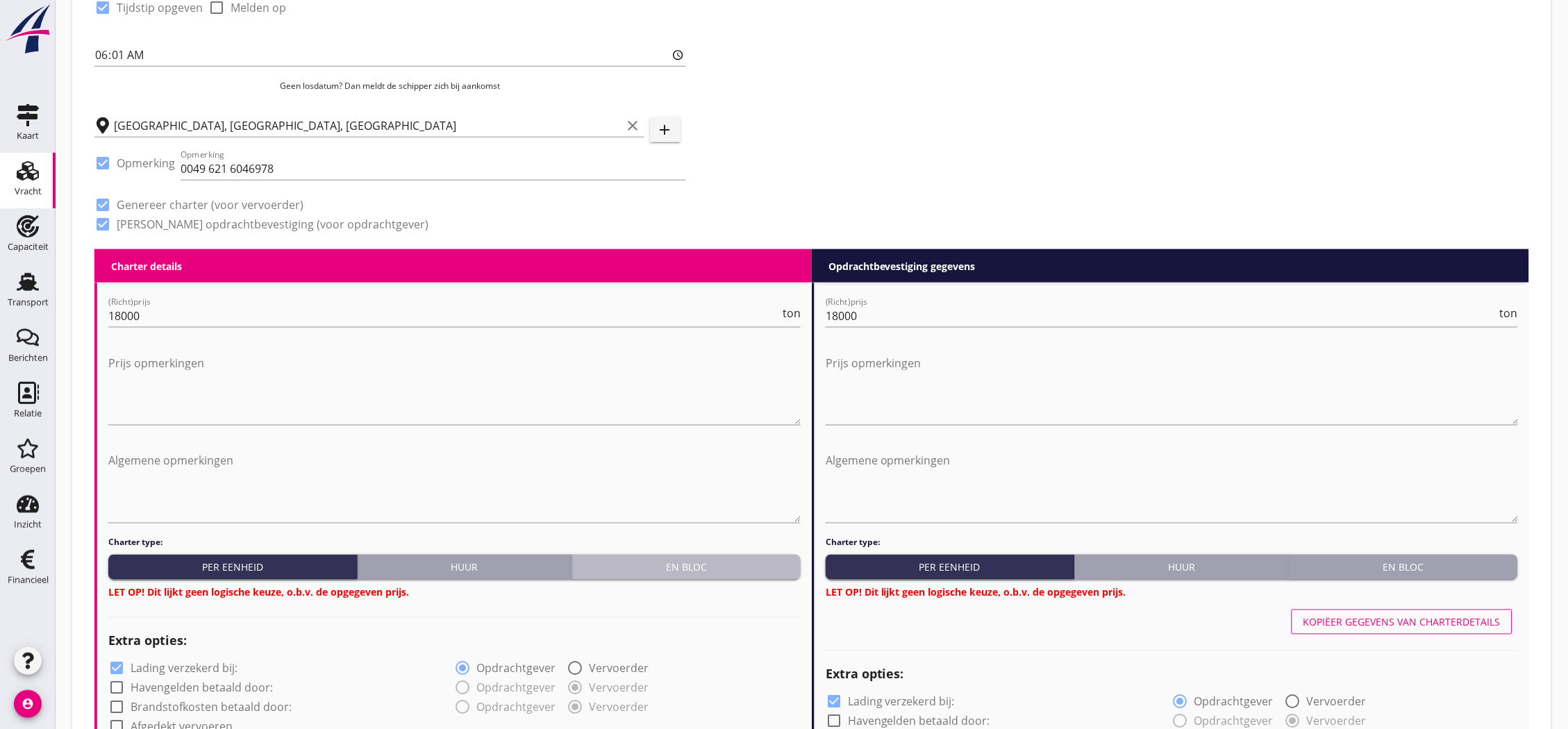
drag, startPoint x: 686, startPoint y: 567, endPoint x: 914, endPoint y: 549, distance: 228.7
click at [689, 567] on div "En bloc" at bounding box center [686, 568] width 217 height 15
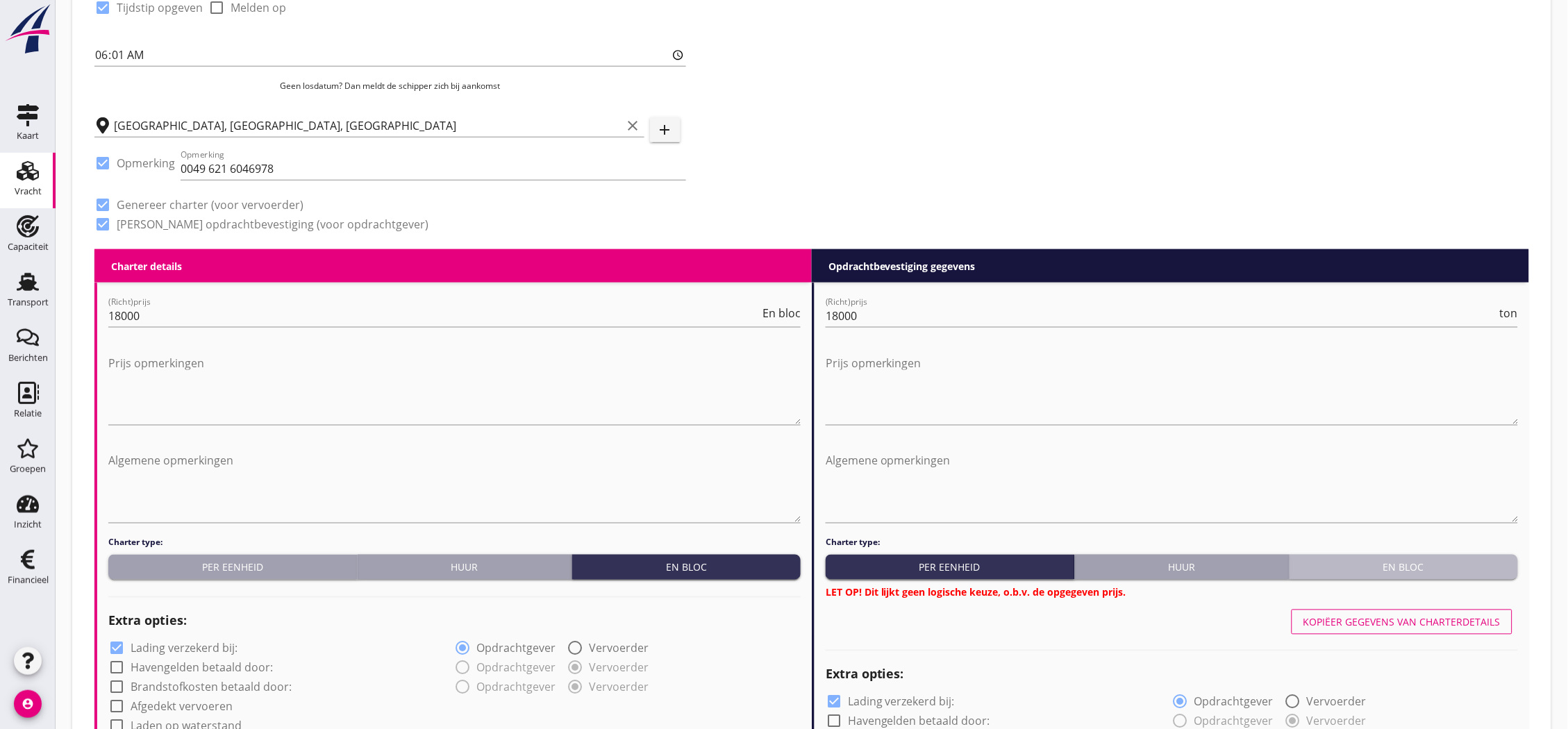
click at [1361, 568] on div "En bloc" at bounding box center [1403, 568] width 217 height 15
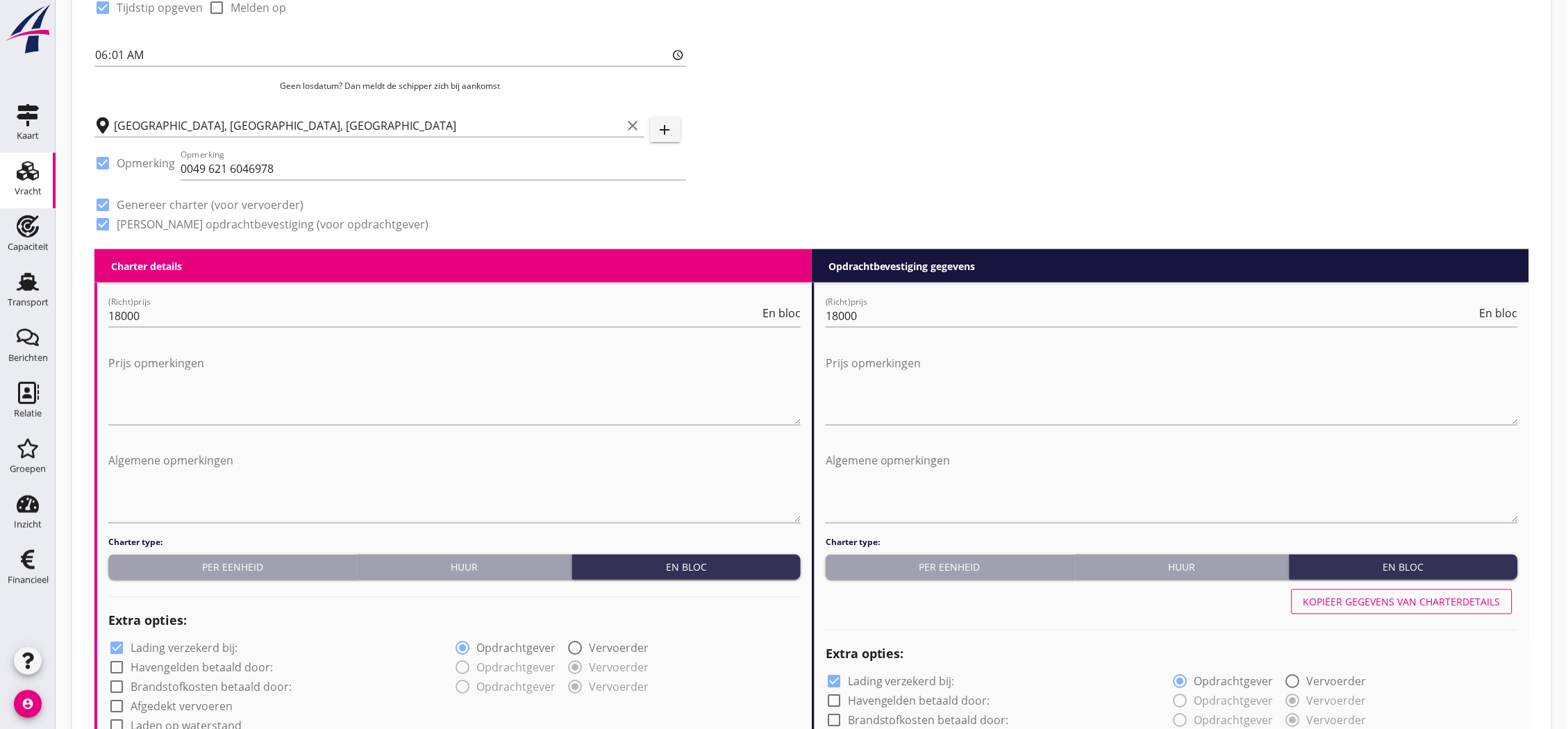
click at [196, 644] on label "Lading verzekerd bij:" at bounding box center [184, 648] width 107 height 14
checkbox input "false"
click at [831, 679] on div at bounding box center [834, 683] width 24 height 24
checkbox input "false"
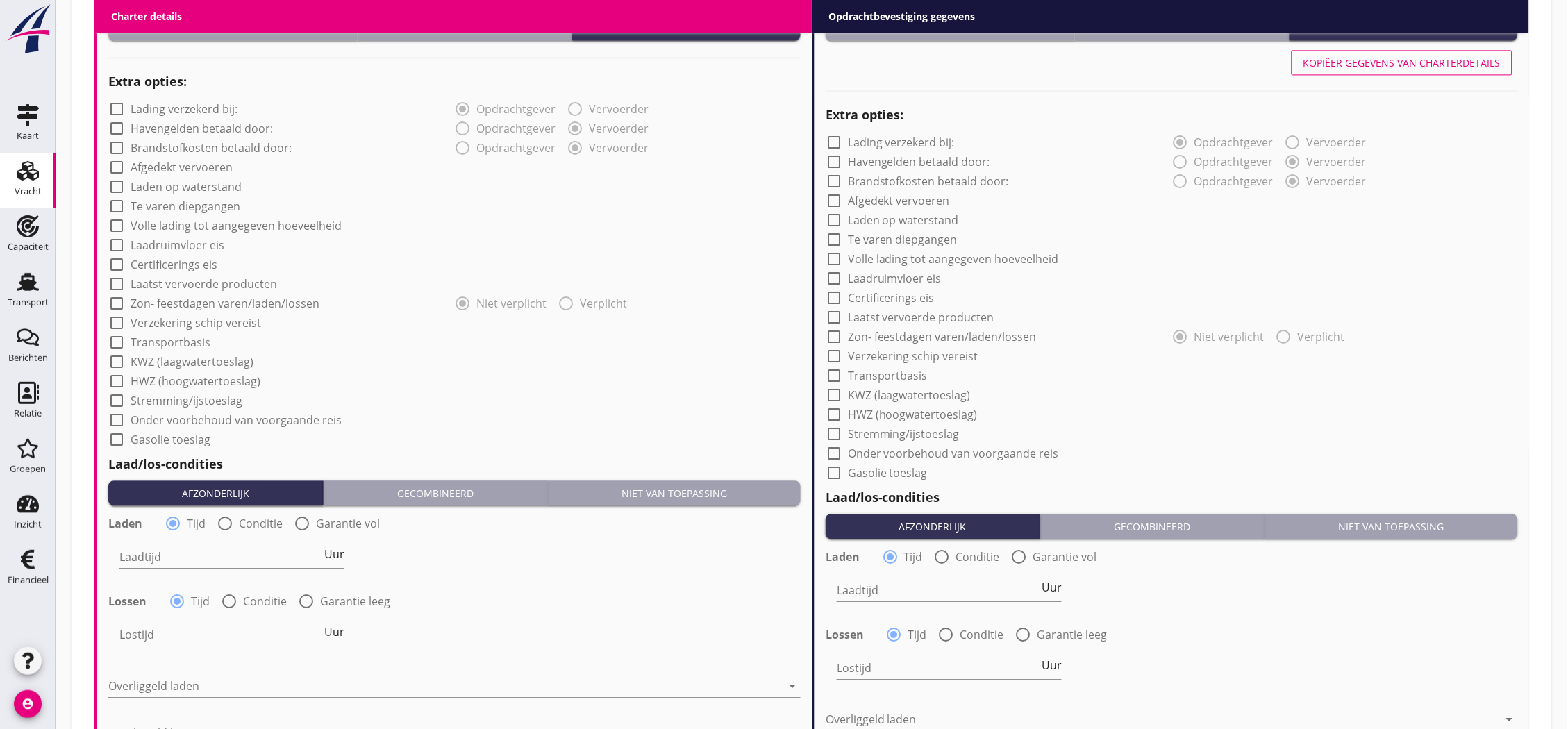
click at [169, 165] on label "Afgedekt vervoeren" at bounding box center [182, 167] width 102 height 14
checkbox input "true"
click at [858, 204] on label "Afgedekt vervoeren" at bounding box center [898, 200] width 102 height 14
checkbox input "true"
click at [196, 349] on div "check_box_outline_blank Transportbasis" at bounding box center [159, 343] width 102 height 16
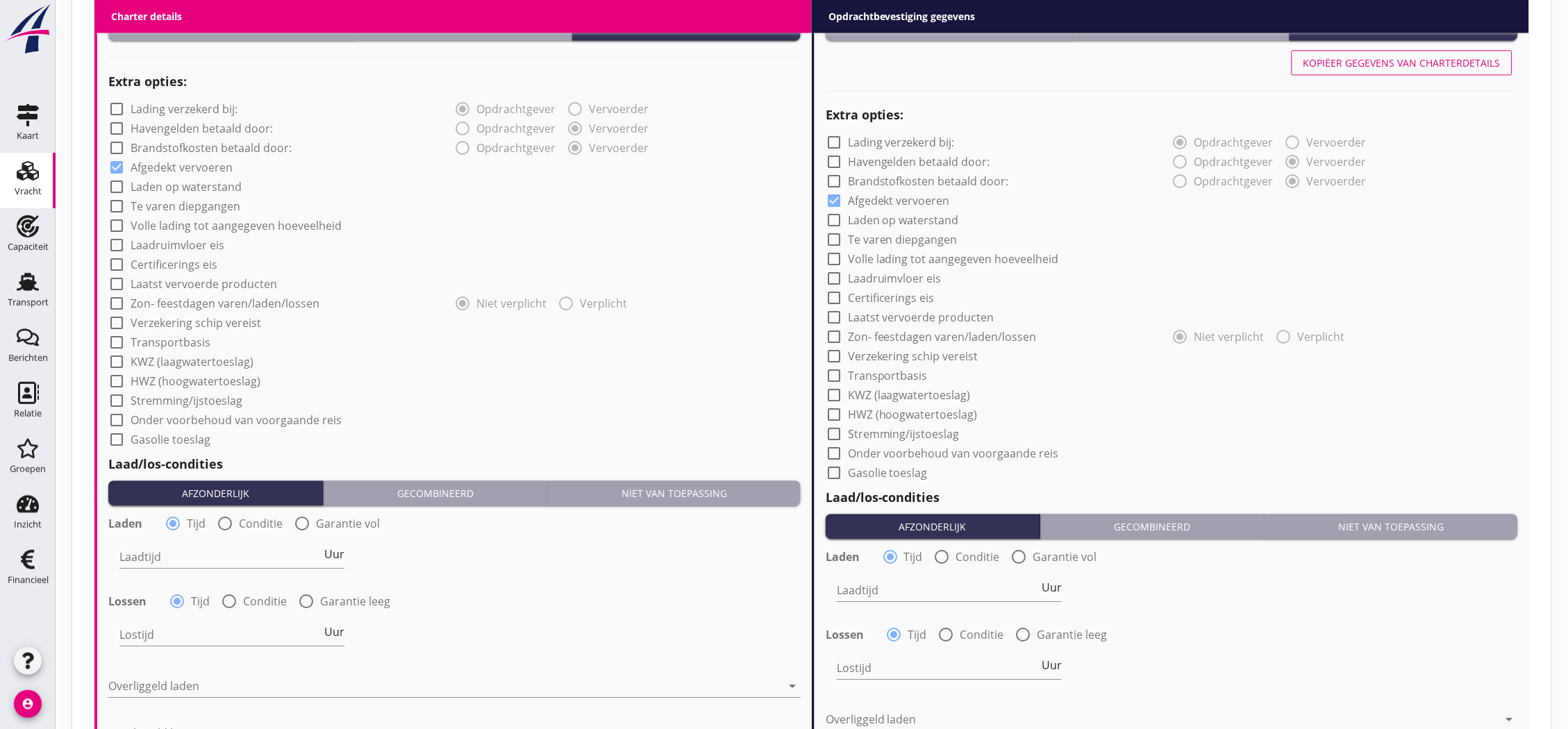
click at [194, 344] on label "Transportbasis" at bounding box center [171, 342] width 80 height 14
checkbox input "true"
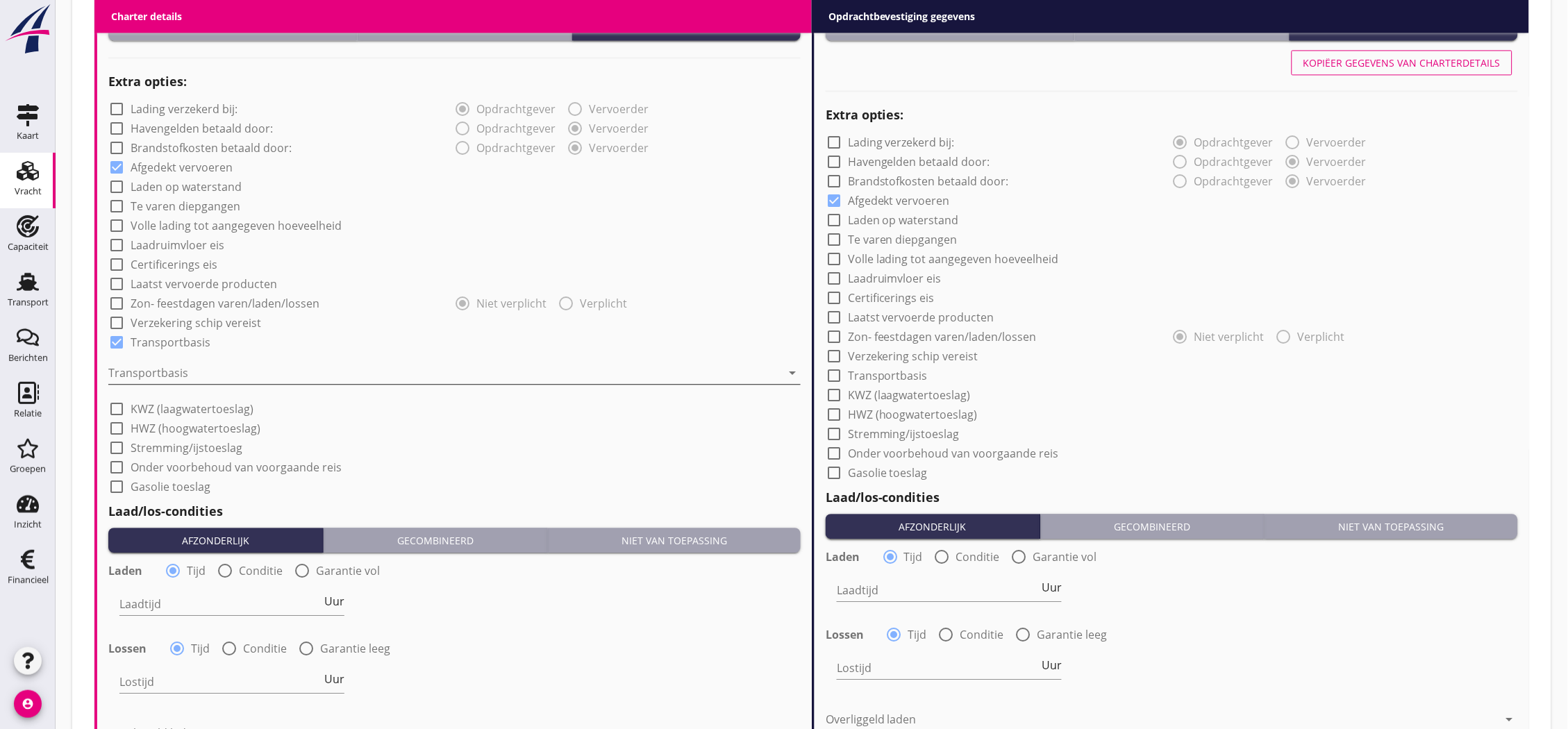
click at [223, 369] on div at bounding box center [444, 373] width 673 height 22
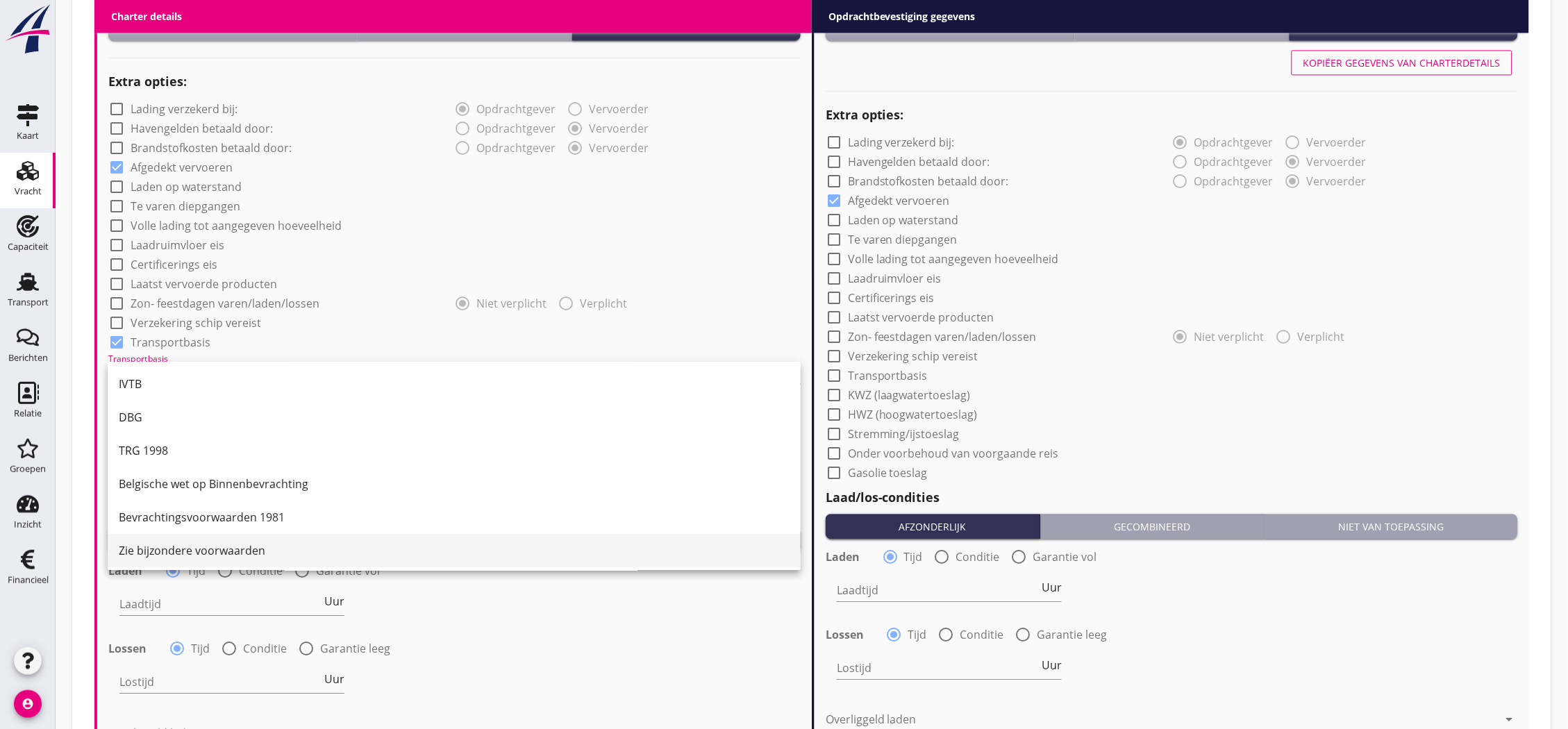
scroll to position [36, 0]
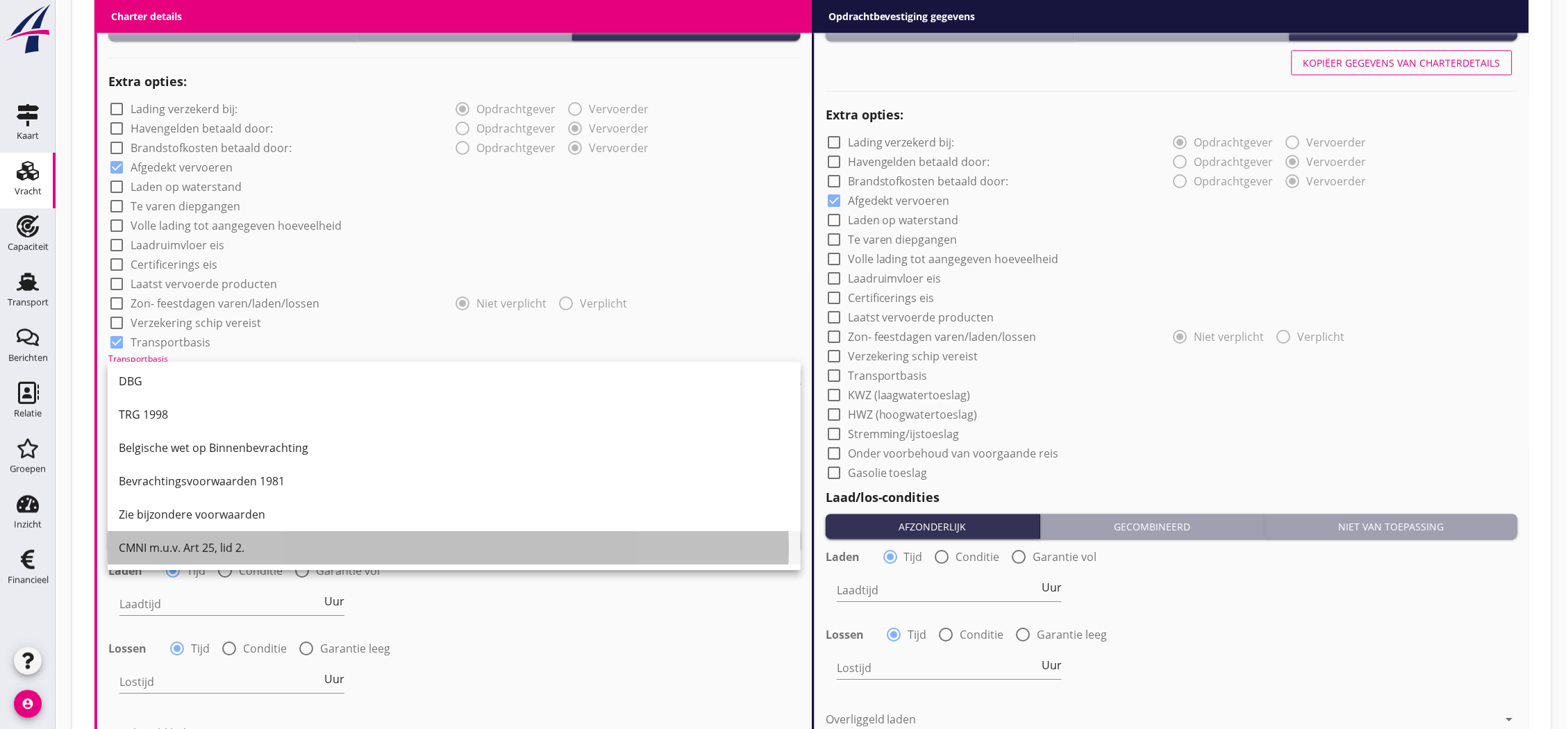
click at [230, 540] on div "CMNI m.u.v. Art 25, lid 2." at bounding box center [454, 548] width 670 height 16
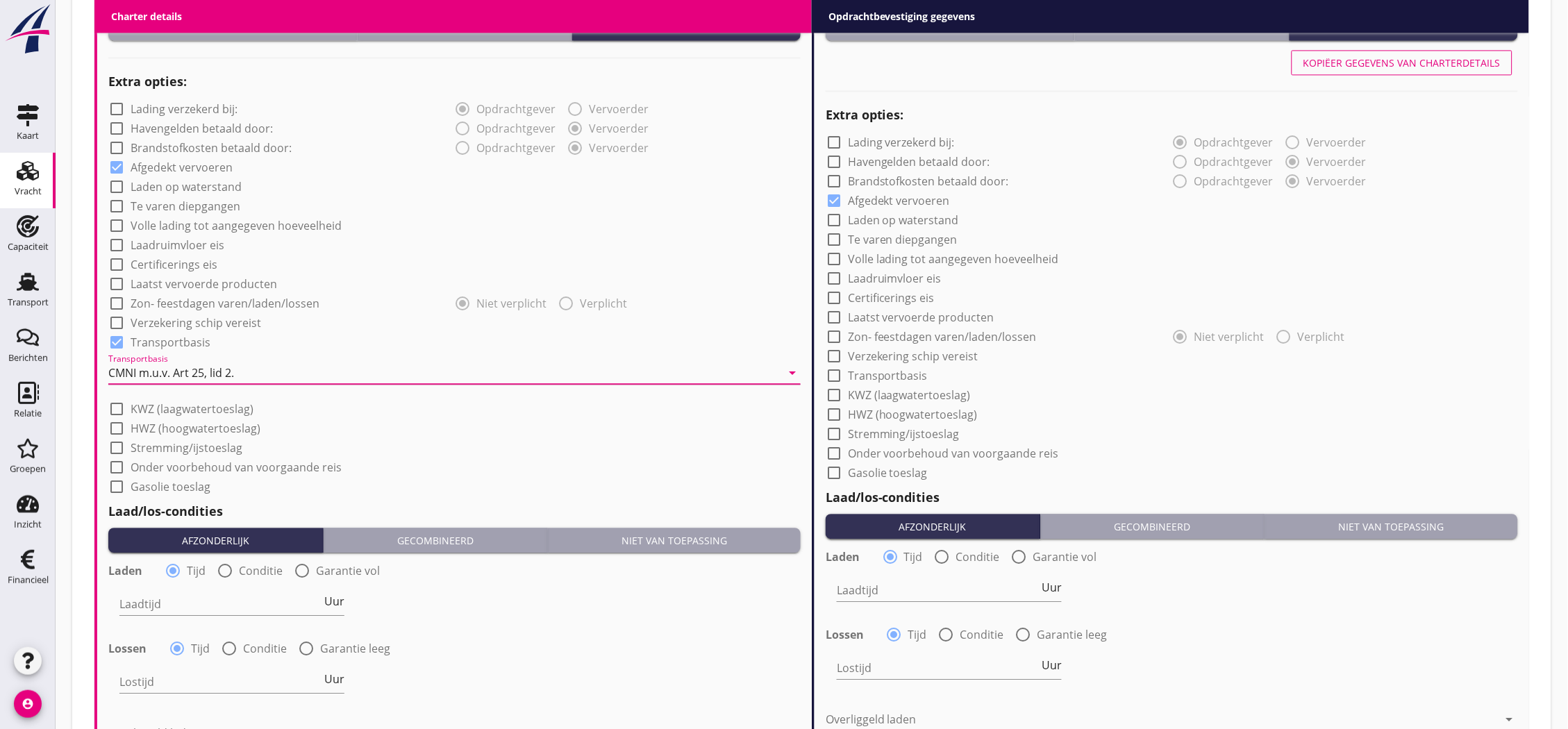
click at [921, 377] on label "Transportbasis" at bounding box center [888, 375] width 80 height 14
checkbox input "true"
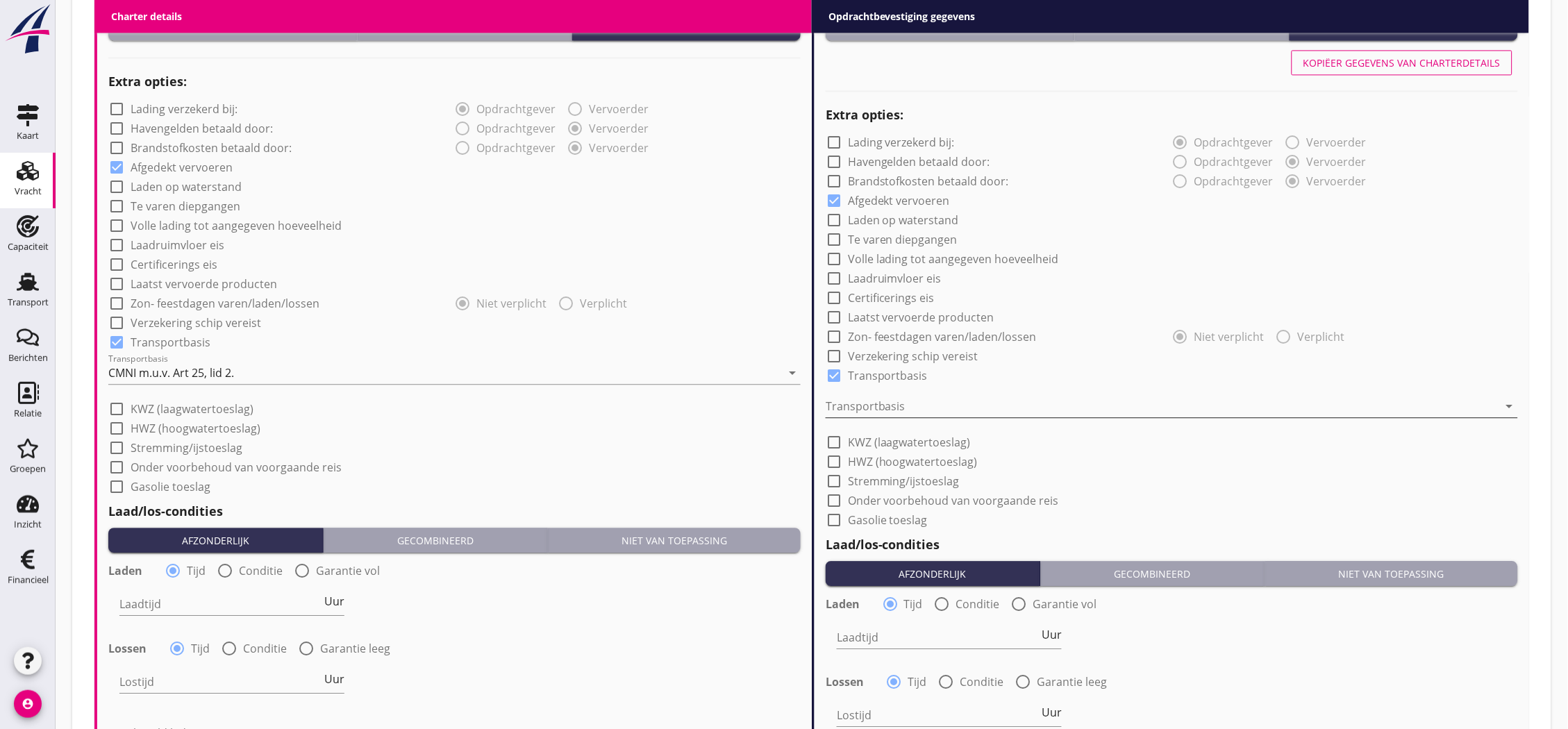
click at [959, 399] on div at bounding box center [1162, 406] width 673 height 22
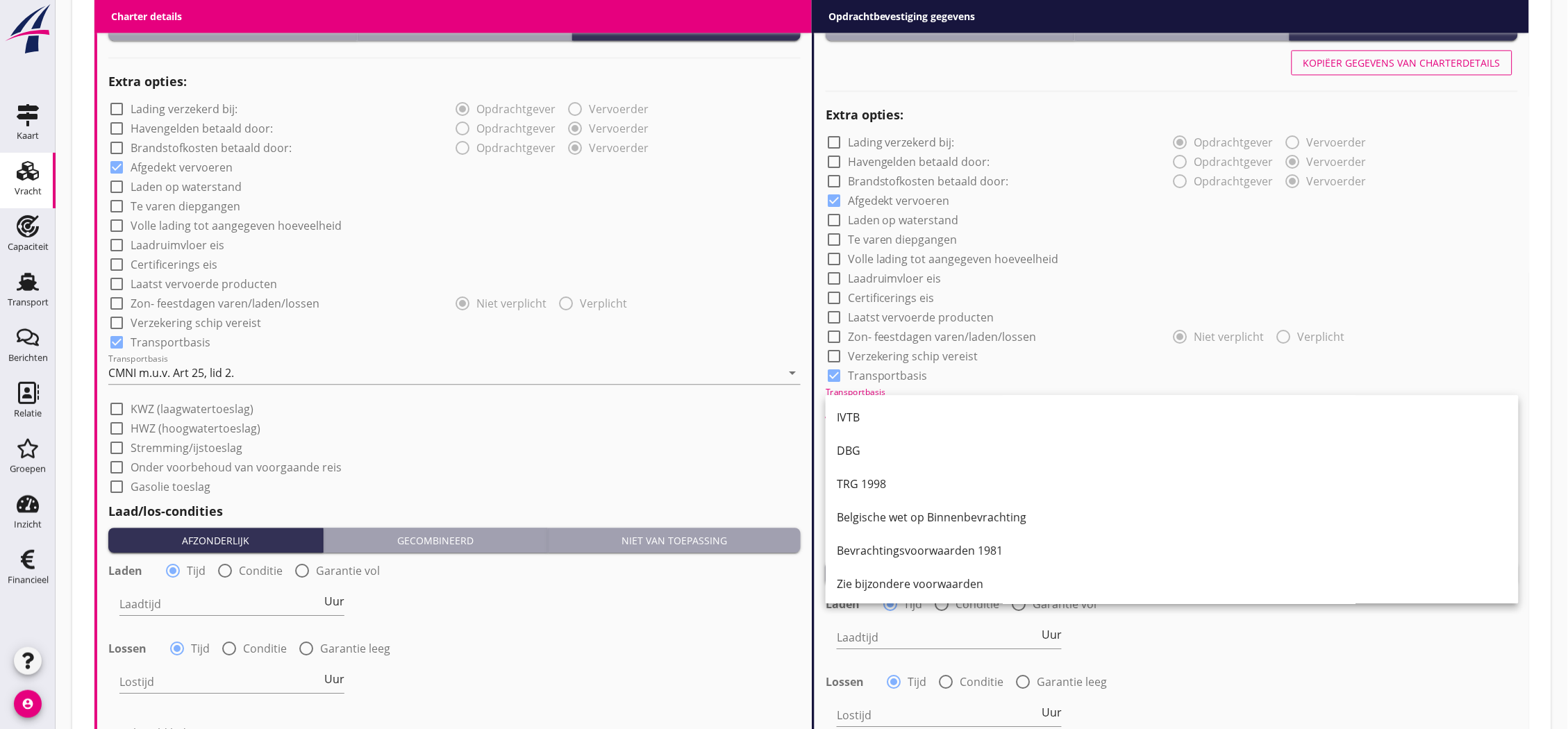
scroll to position [1384, 0]
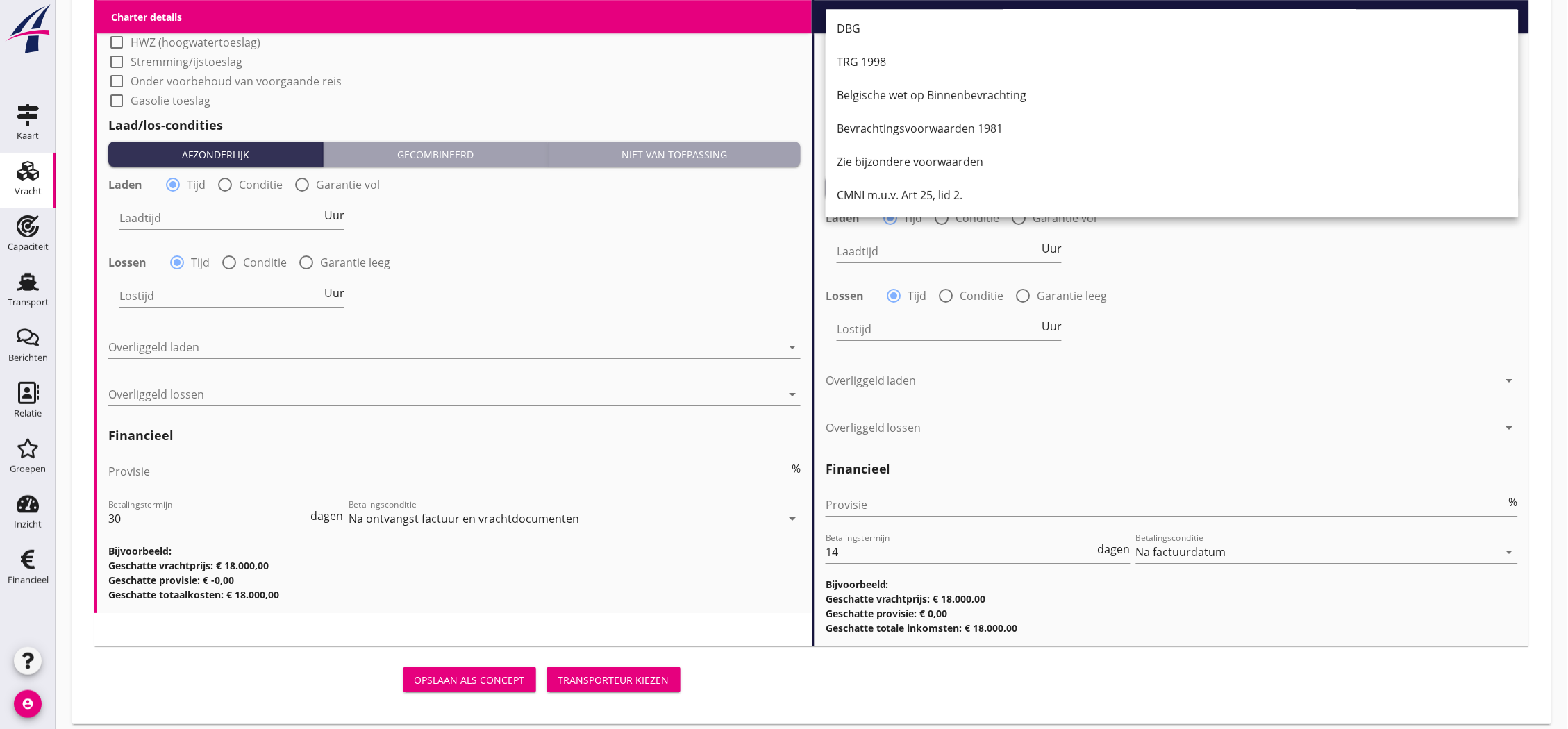
click at [898, 199] on div "CMNI m.u.v. Art 25, lid 2." at bounding box center [1172, 195] width 670 height 16
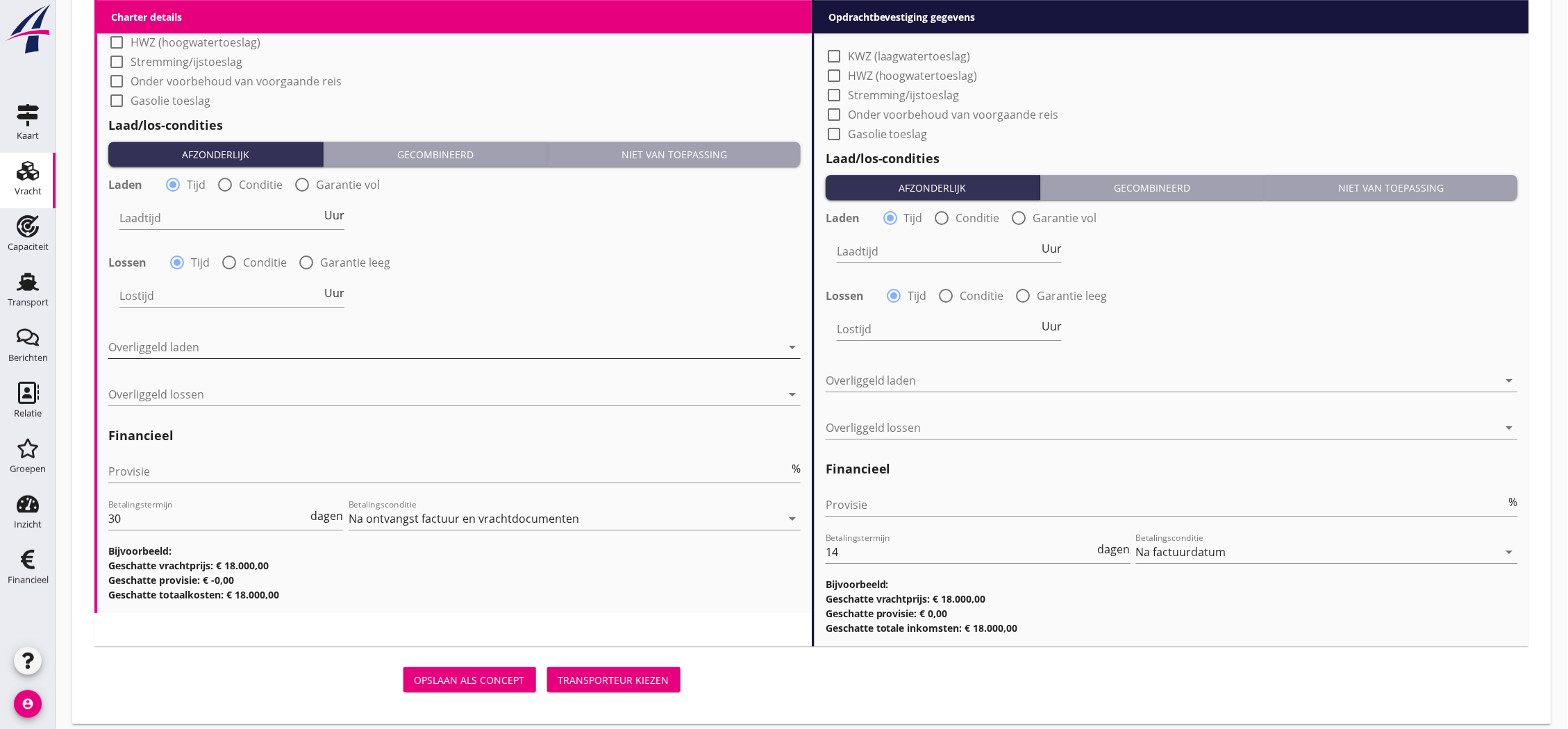
click at [296, 336] on div at bounding box center [444, 347] width 673 height 22
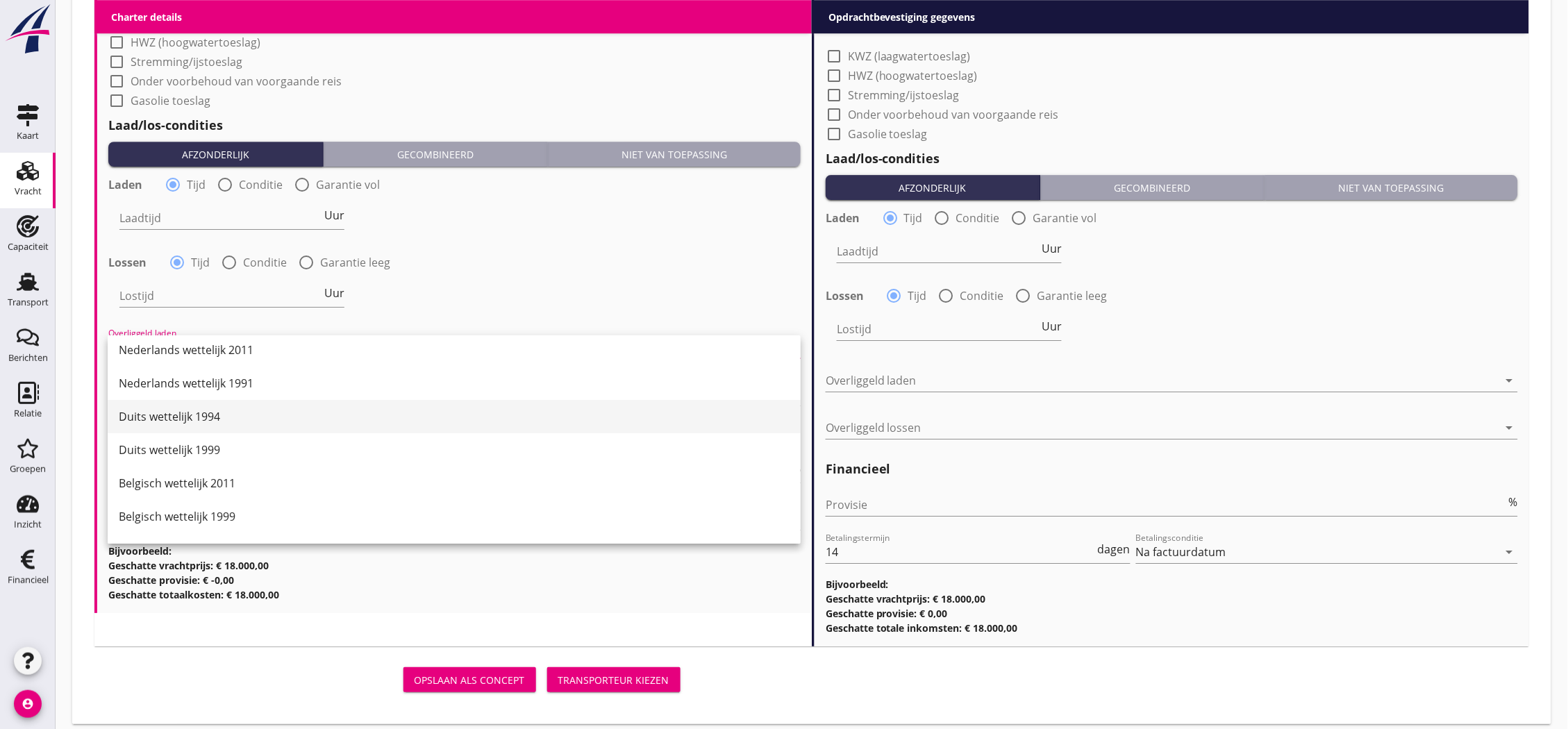
scroll to position [0, 0]
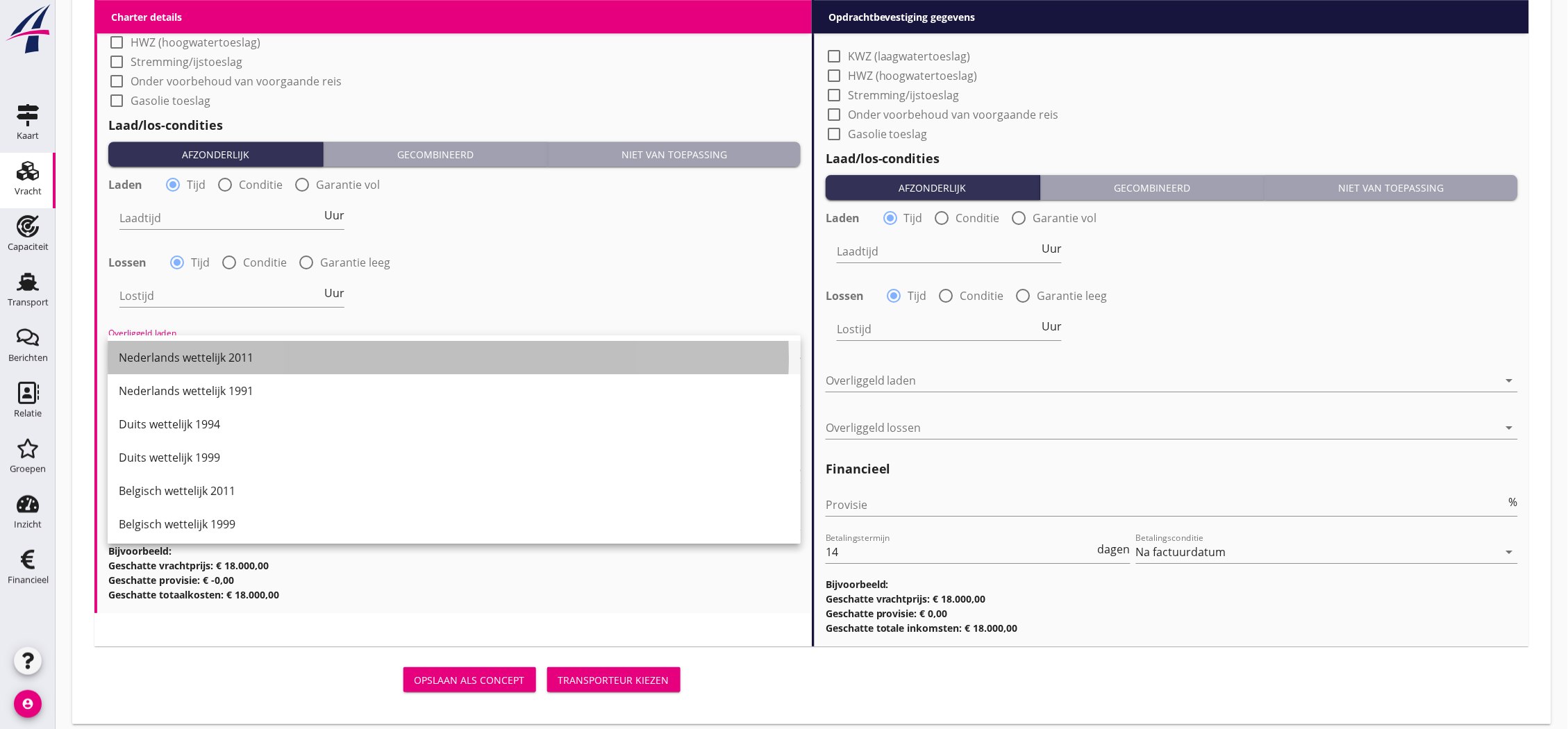
click at [294, 352] on div "Nederlands wettelijk 2011" at bounding box center [454, 357] width 670 height 16
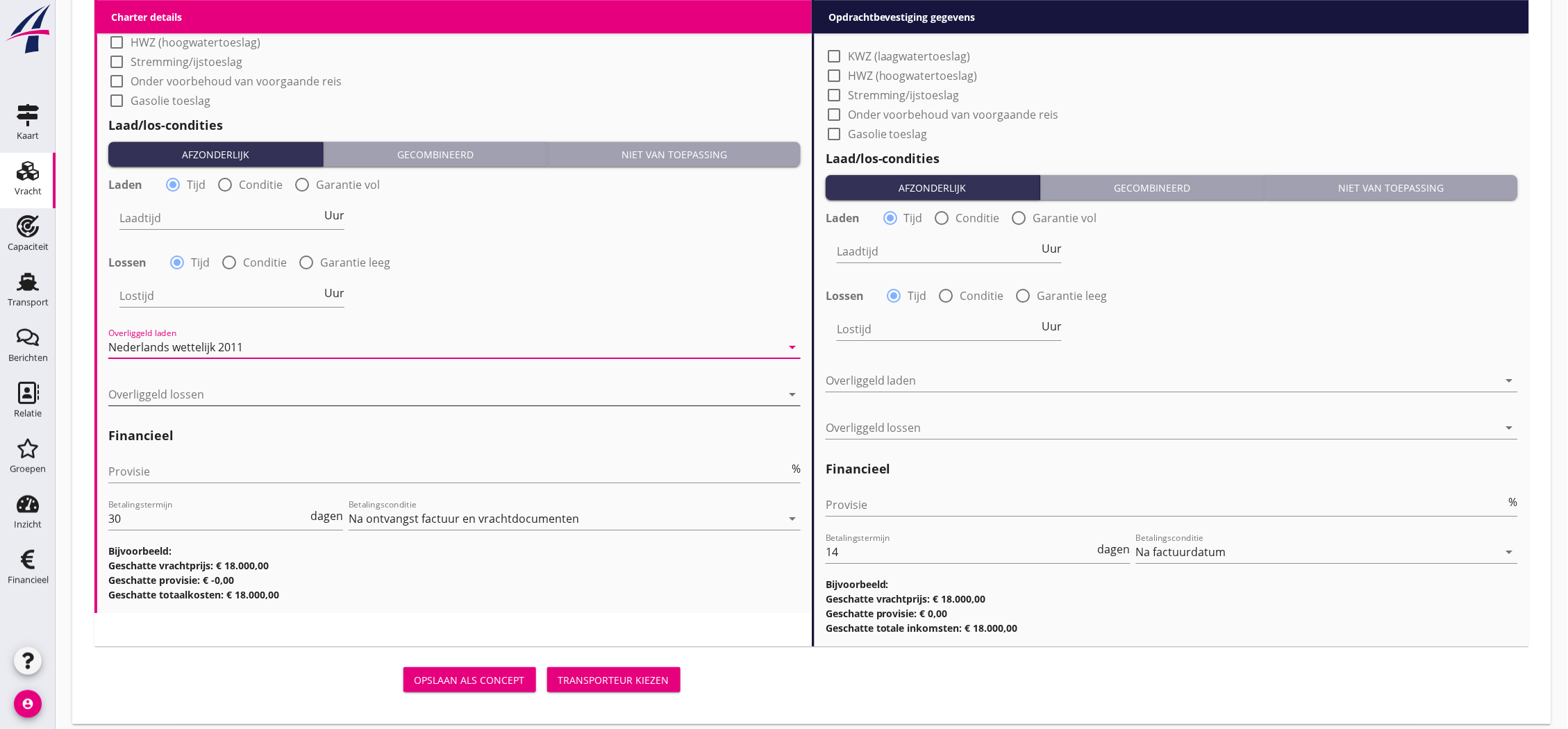
click at [303, 396] on div at bounding box center [444, 394] width 673 height 22
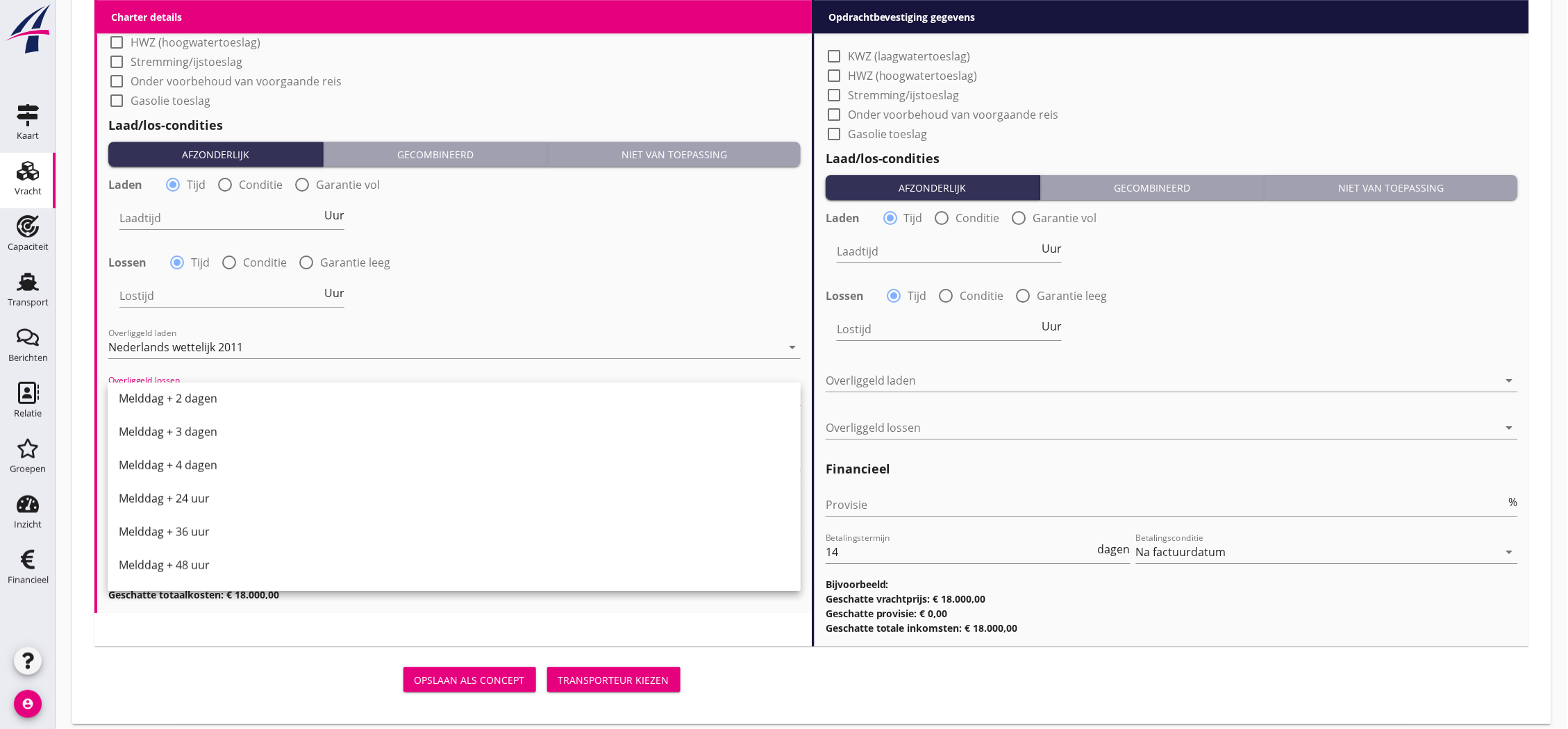
scroll to position [703, 0]
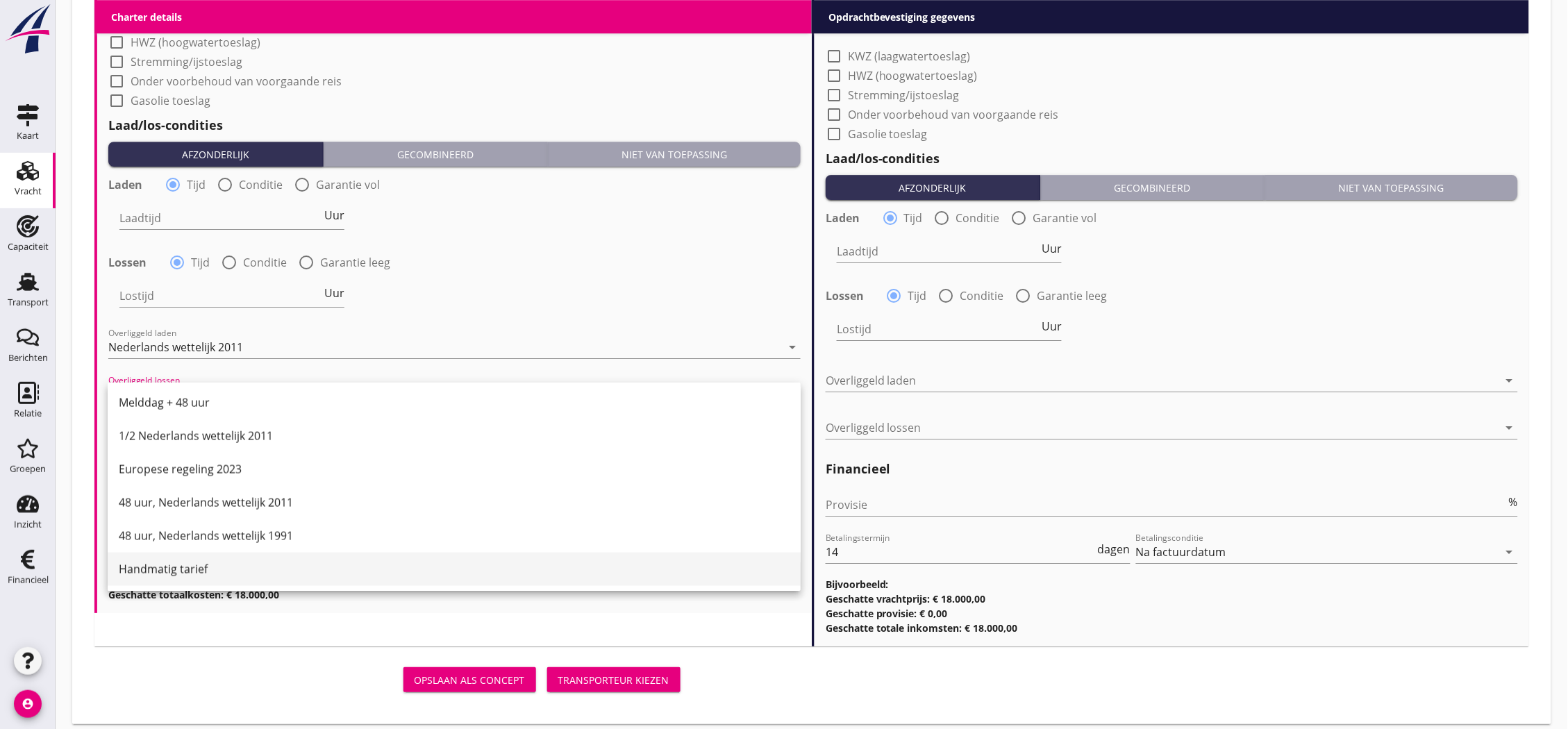
click at [233, 563] on div "Handmatig tarief" at bounding box center [454, 570] width 670 height 16
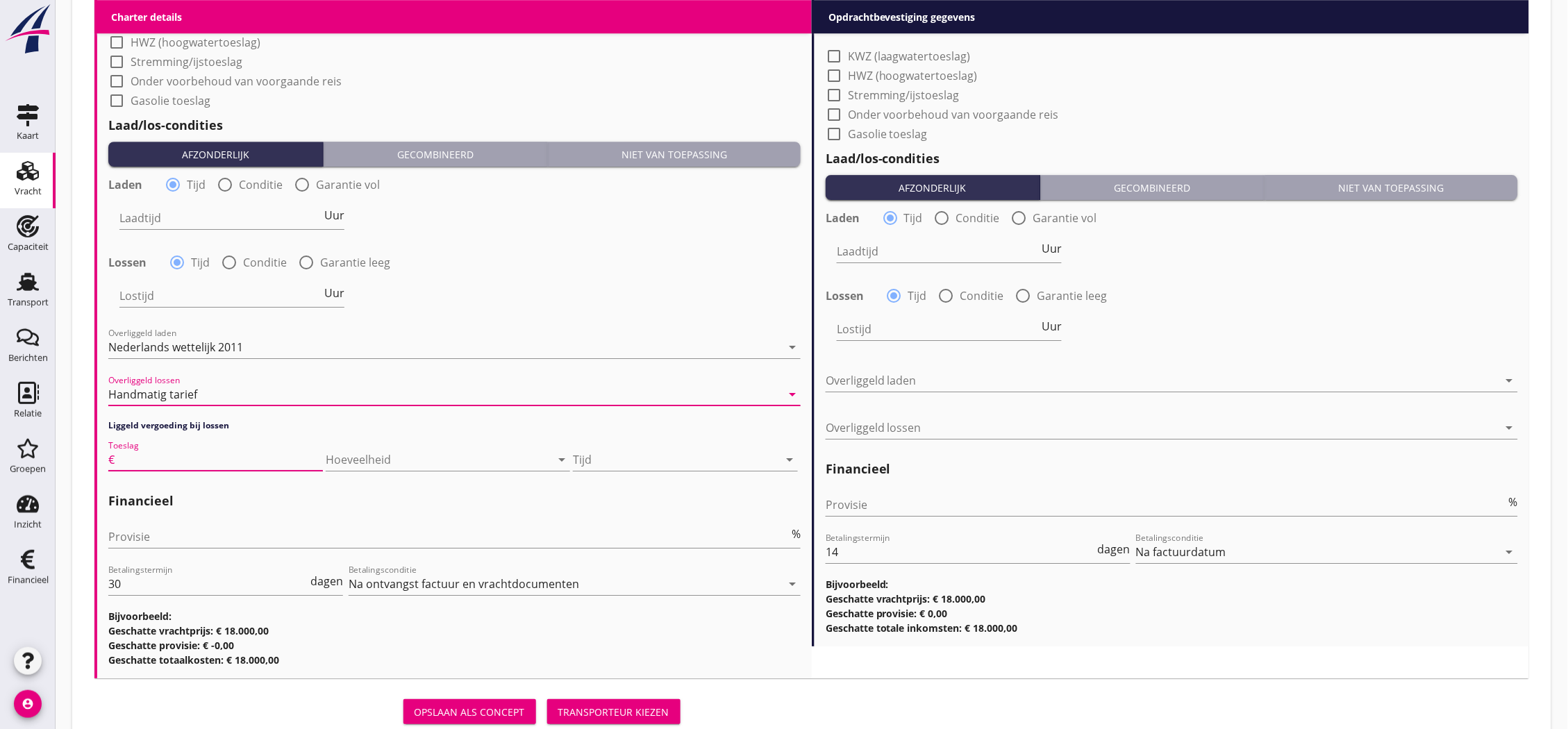
click at [223, 460] on input "Toeslag" at bounding box center [220, 460] width 205 height 22
type input "60"
click at [434, 455] on div at bounding box center [428, 460] width 205 height 22
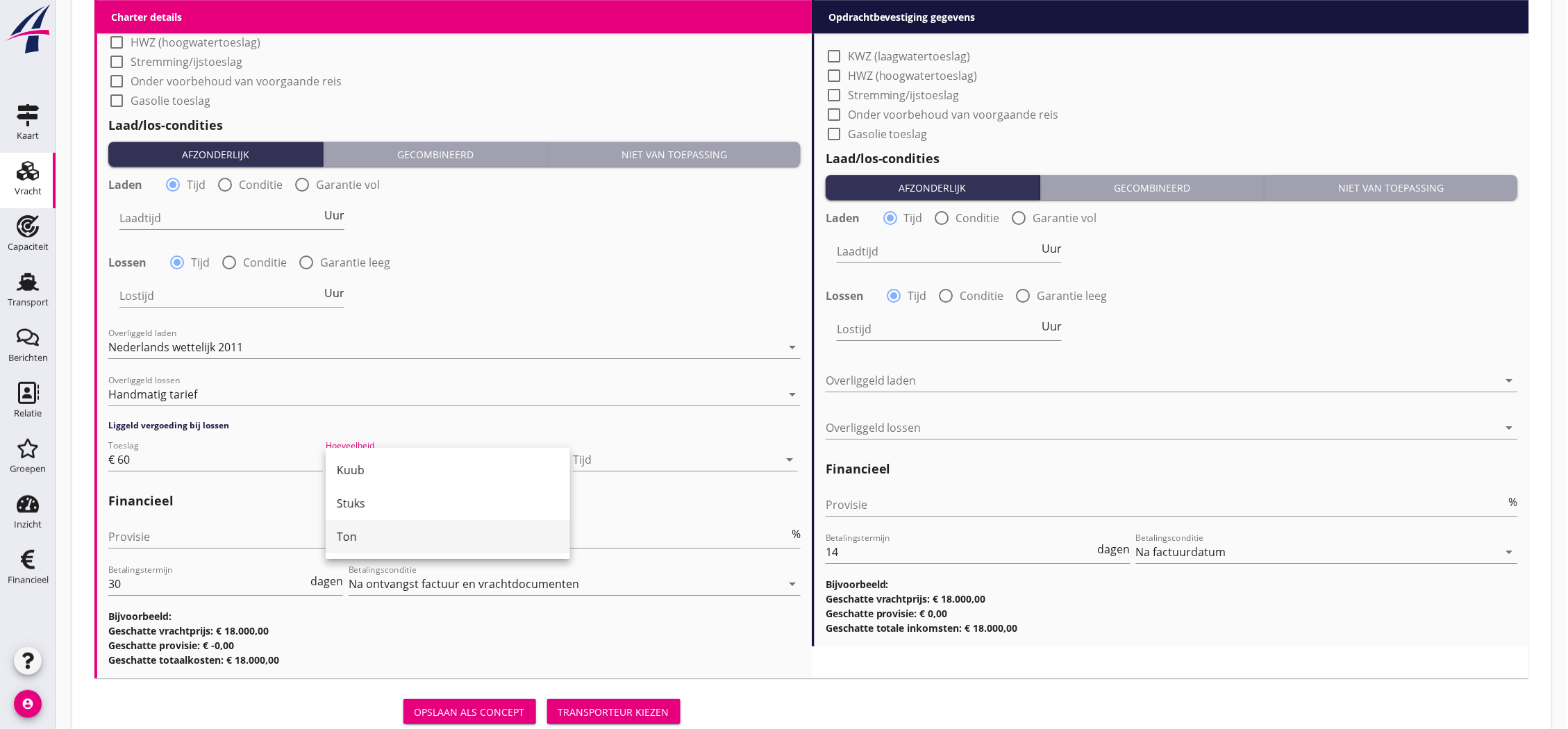
click at [434, 539] on div "Ton" at bounding box center [448, 537] width 223 height 16
click at [503, 455] on div "Ton" at bounding box center [428, 460] width 221 height 22
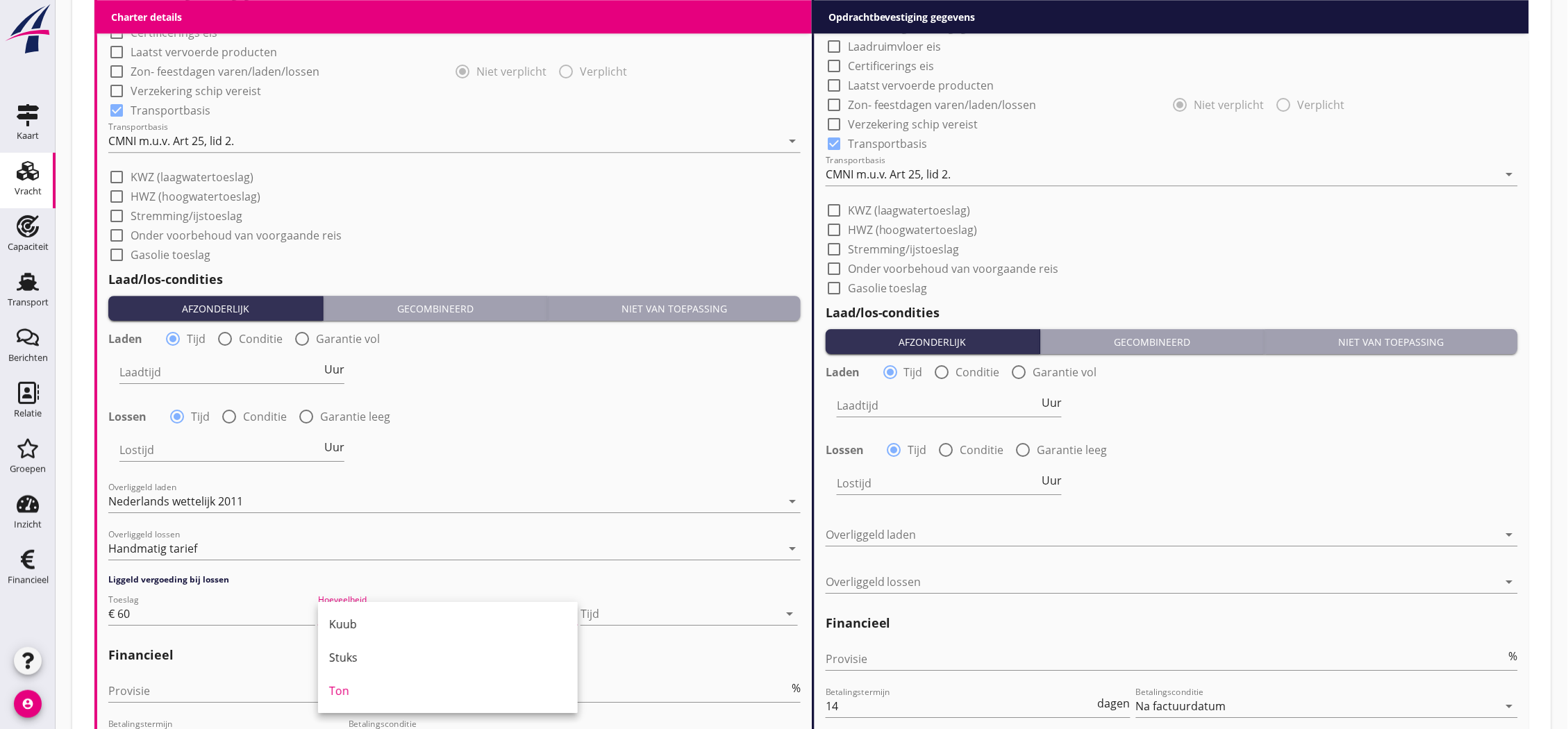
scroll to position [1307, 0]
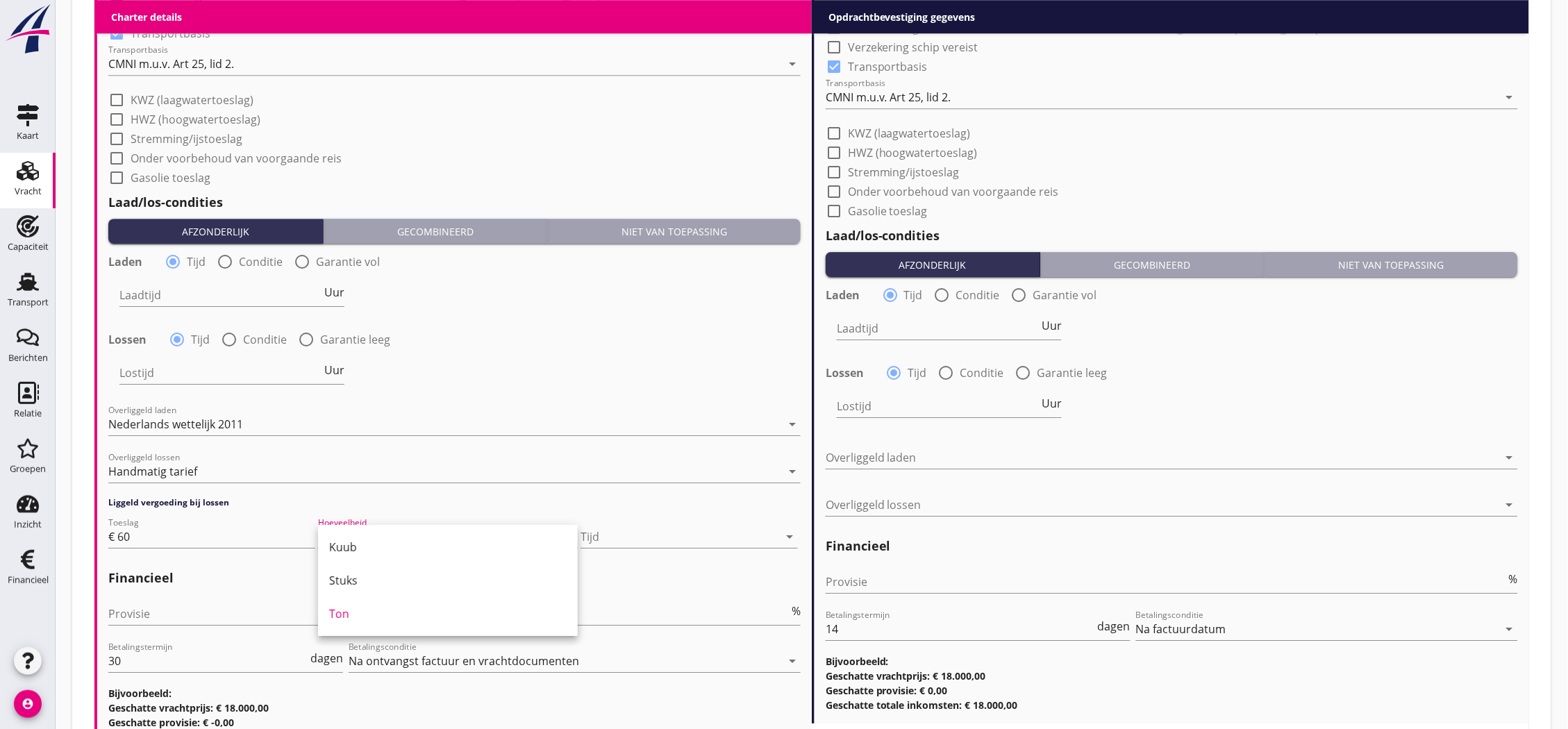
click at [467, 490] on div at bounding box center [454, 492] width 692 height 8
click at [642, 540] on div at bounding box center [680, 537] width 198 height 22
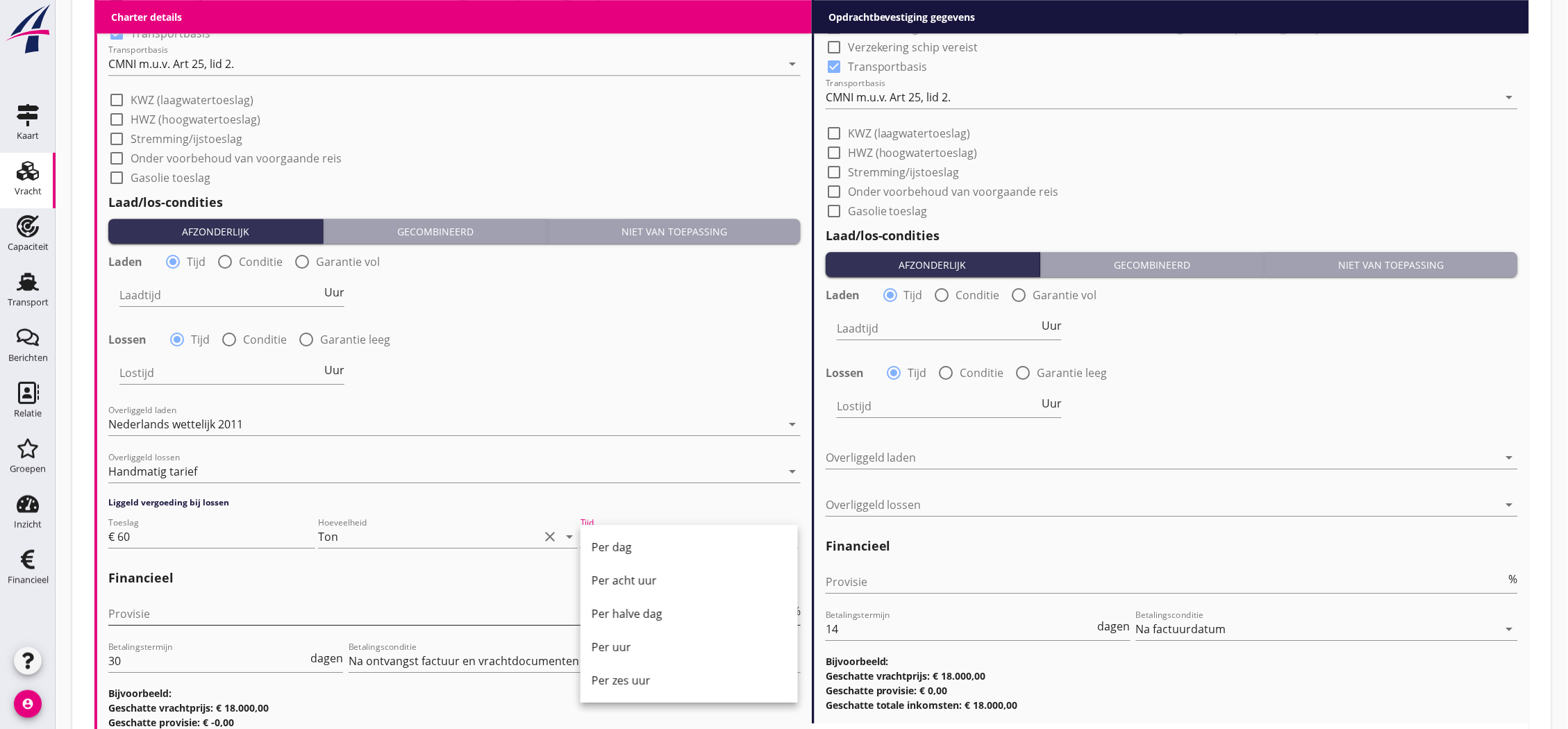
click at [647, 644] on div "Per uur" at bounding box center [689, 647] width 195 height 16
click at [525, 535] on icon "clear" at bounding box center [521, 537] width 16 height 16
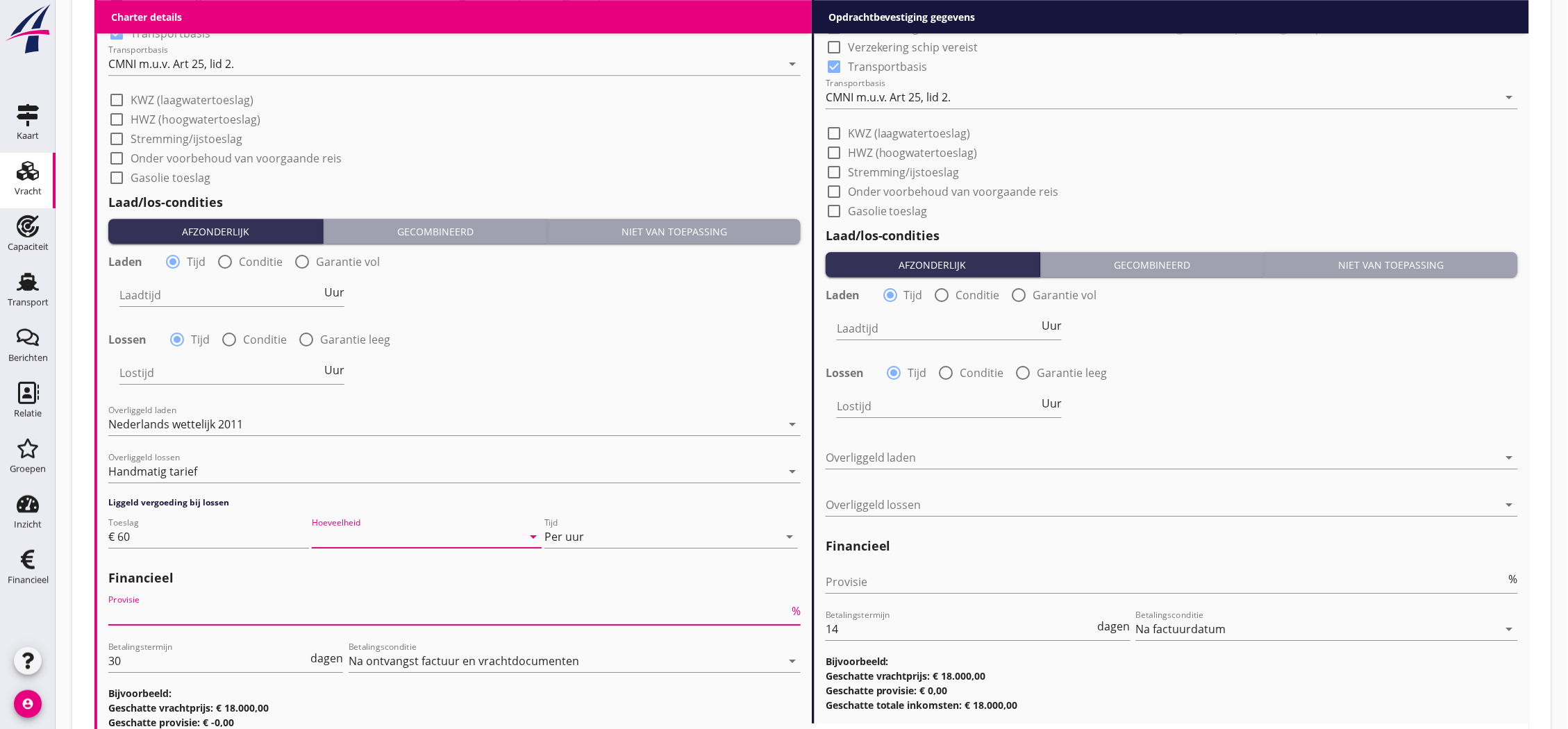
click at [320, 610] on input "Provisie" at bounding box center [448, 614] width 680 height 22
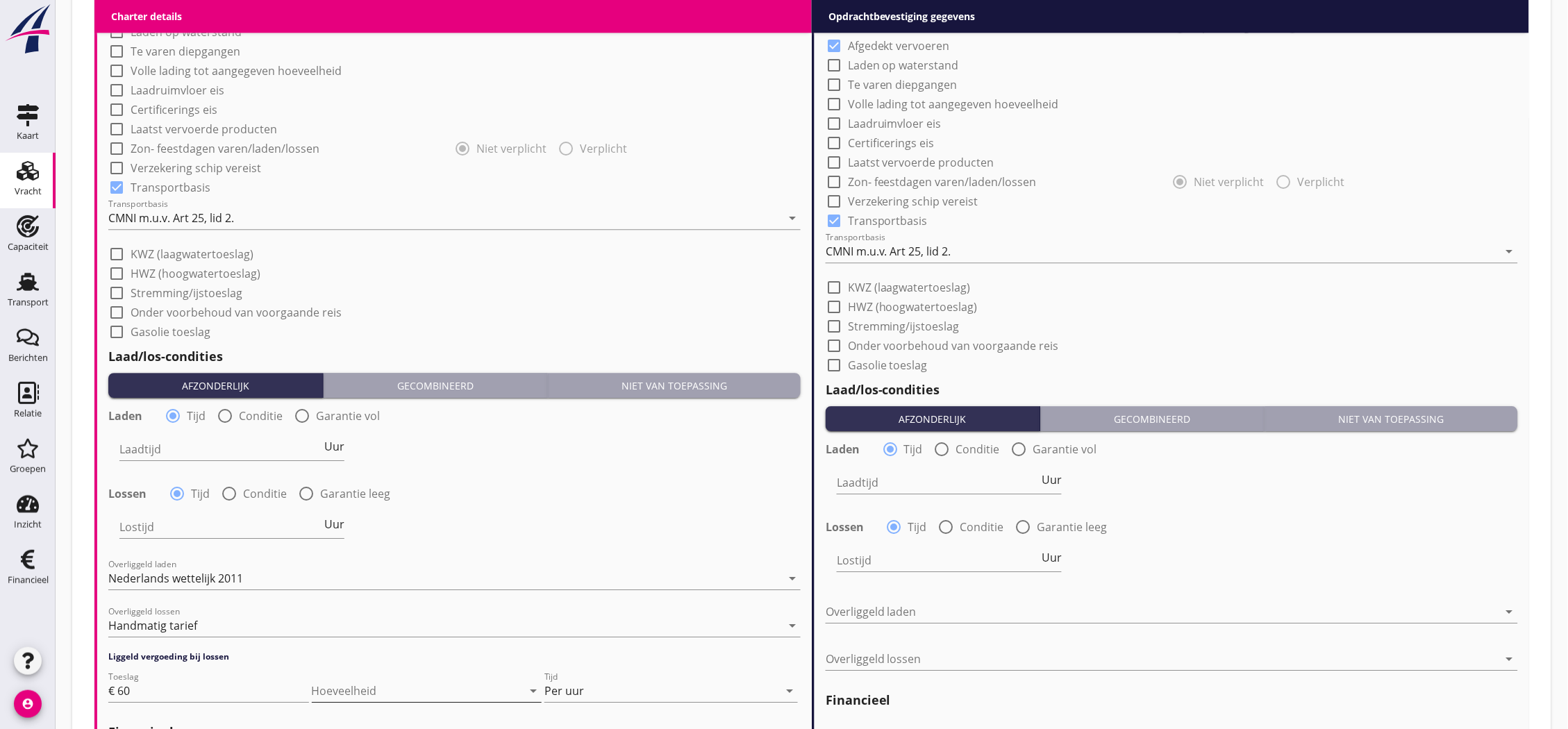
scroll to position [998, 0]
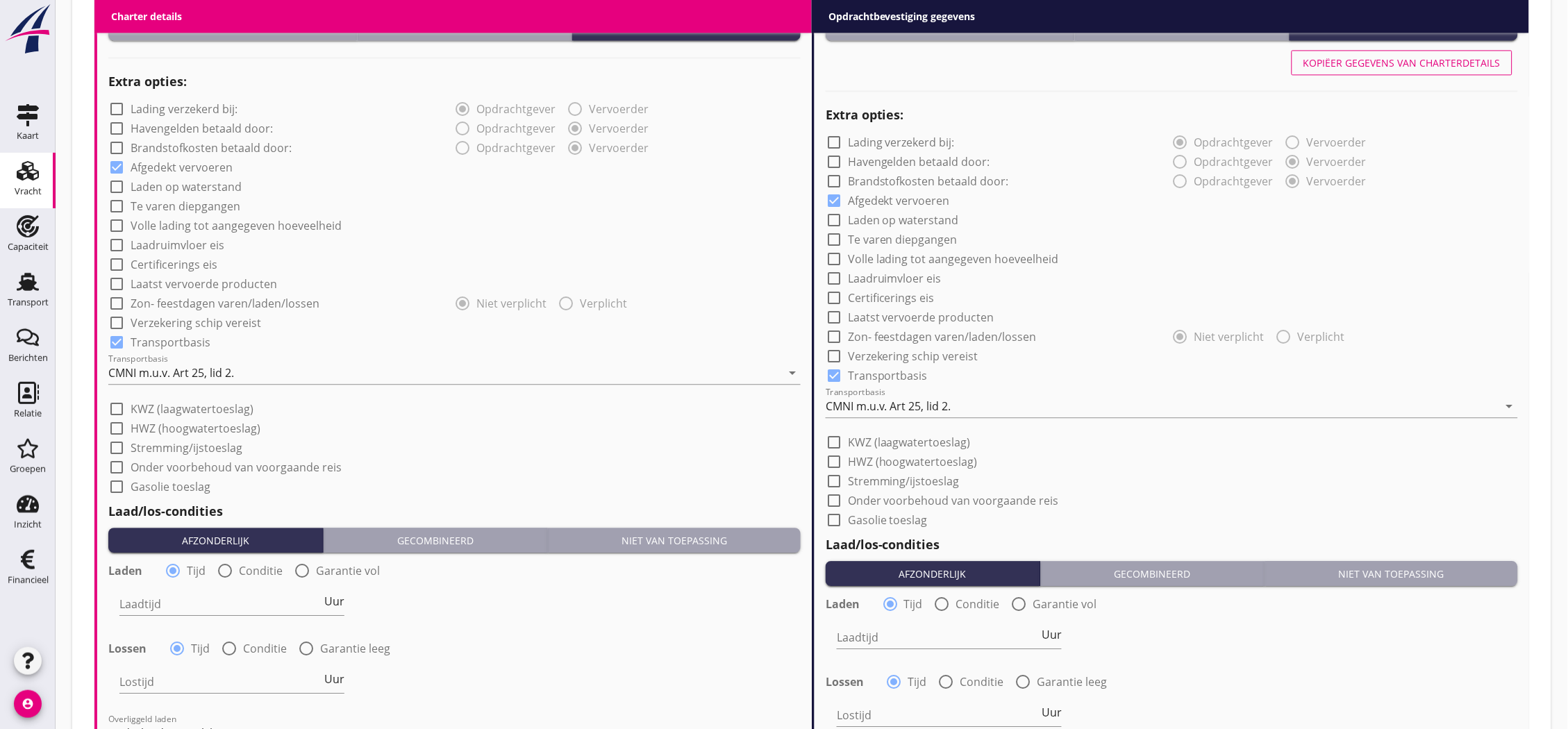
type input "5"
click at [1385, 66] on div "Kopiëer gegevens van charterdetails" at bounding box center [1402, 63] width 197 height 15
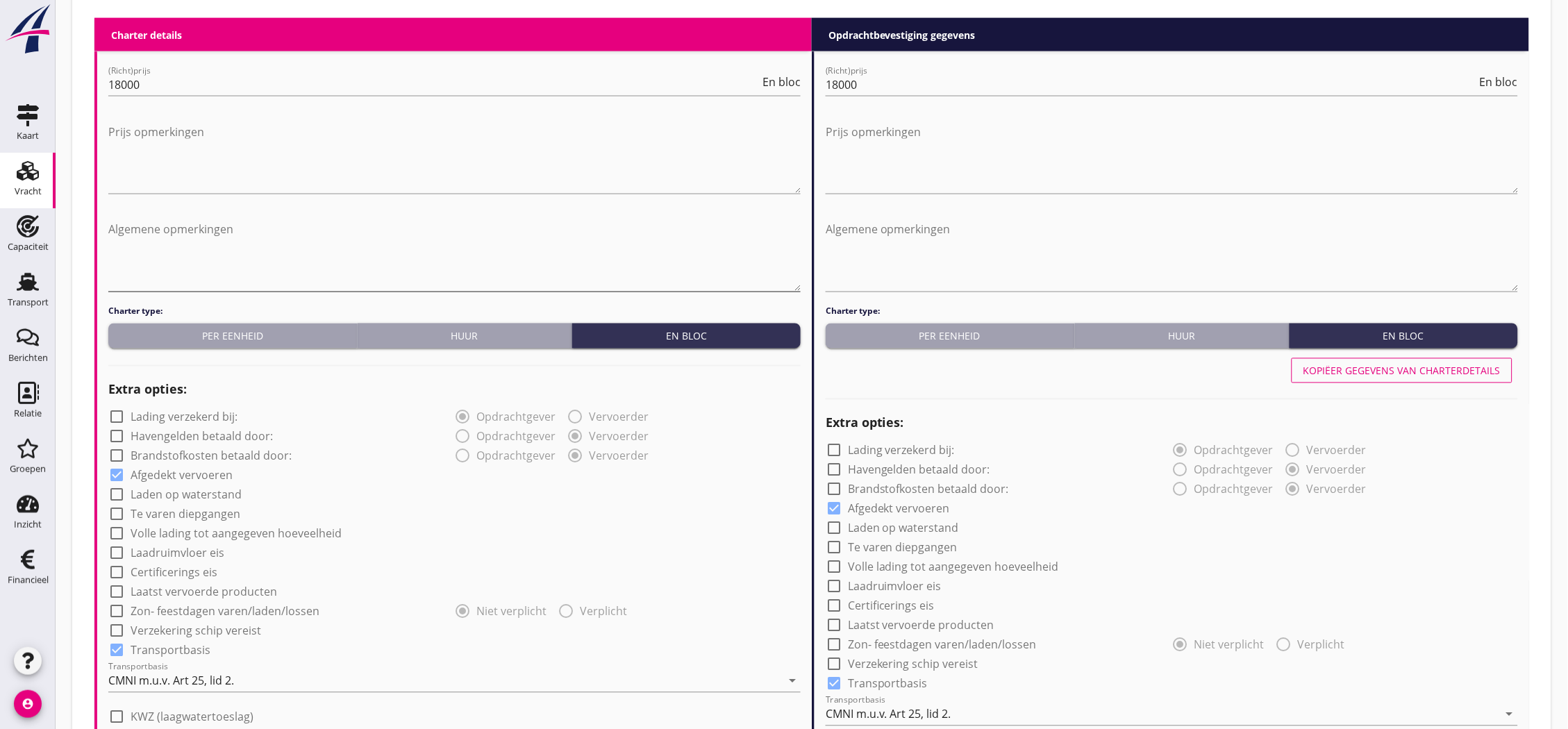
click at [303, 245] on textarea "Algemene opmerkingen" at bounding box center [454, 255] width 692 height 73
type textarea "l"
click at [228, 514] on label "Te varen diepgangen" at bounding box center [185, 514] width 110 height 14
checkbox input "true"
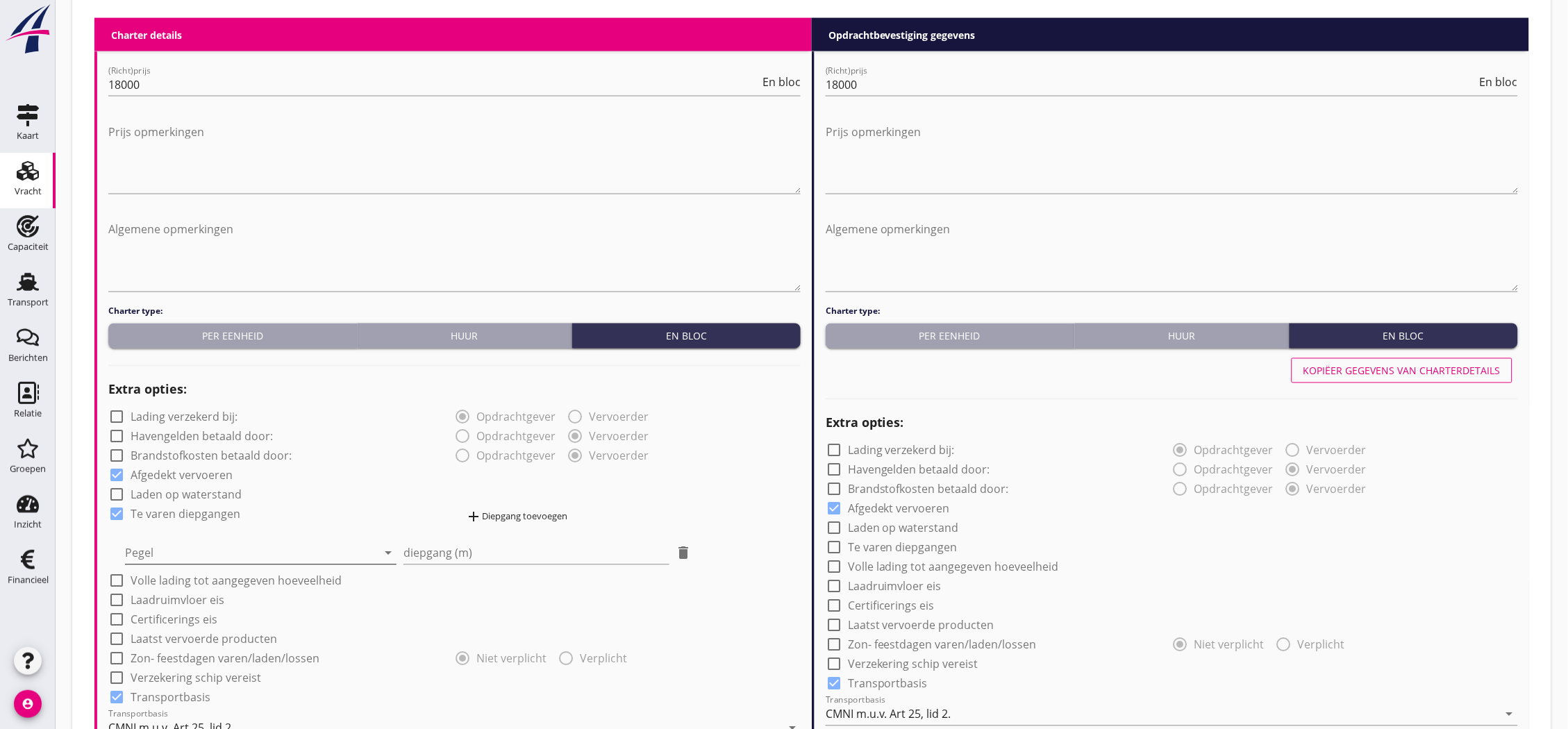
click at [190, 557] on div at bounding box center [251, 554] width 252 height 22
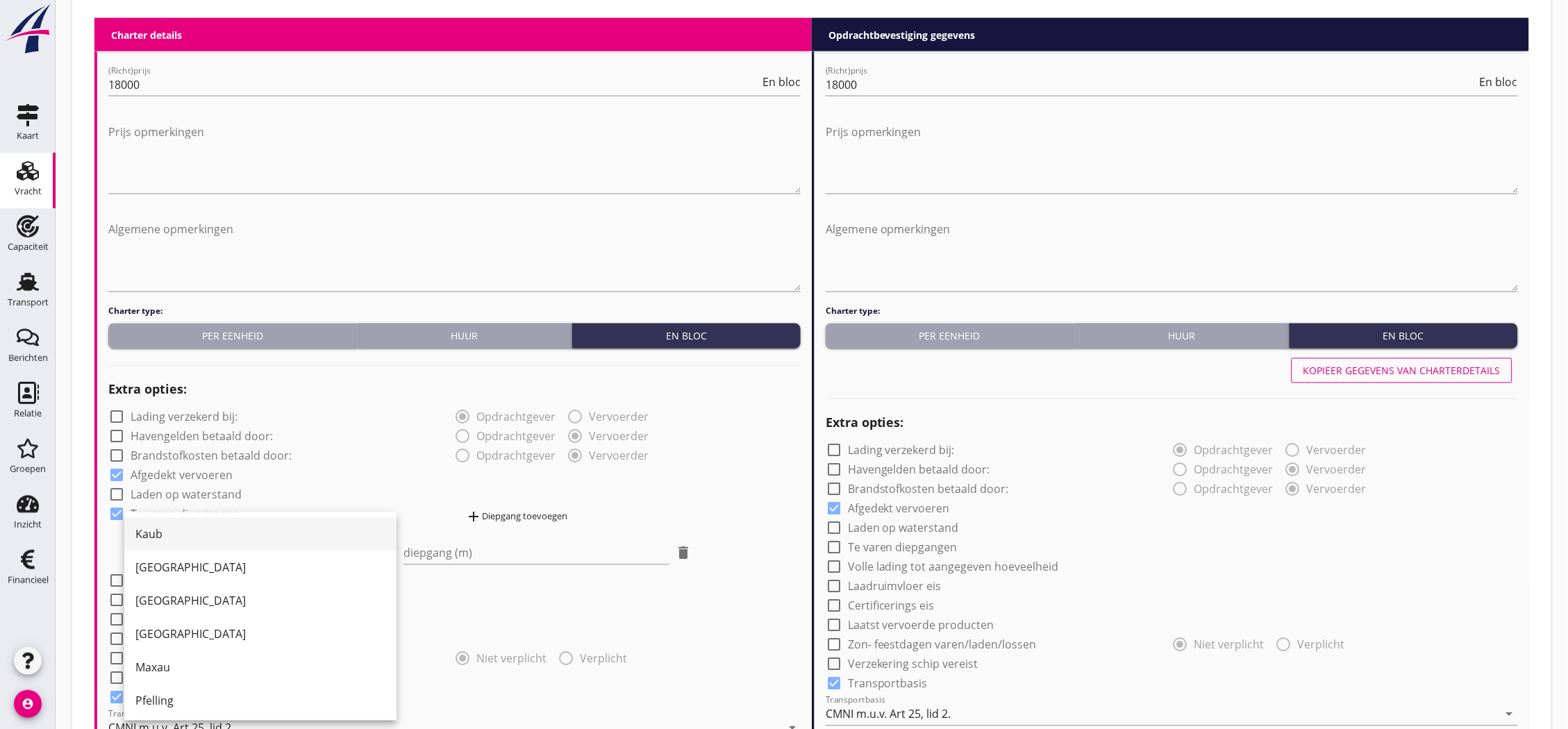
click at [232, 539] on div "Kaub" at bounding box center [260, 534] width 250 height 16
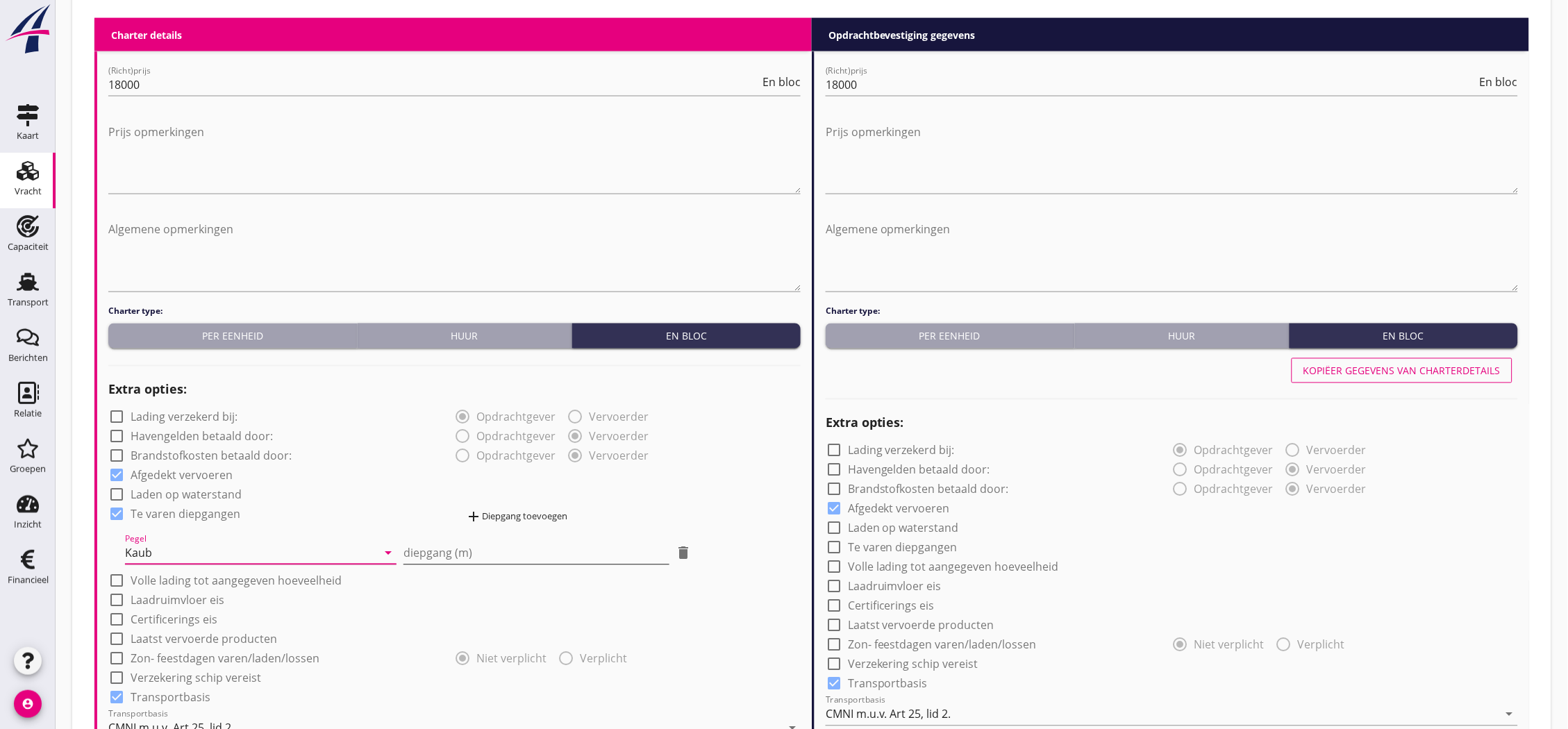
click at [461, 546] on input "diepgang (m)" at bounding box center [536, 554] width 265 height 22
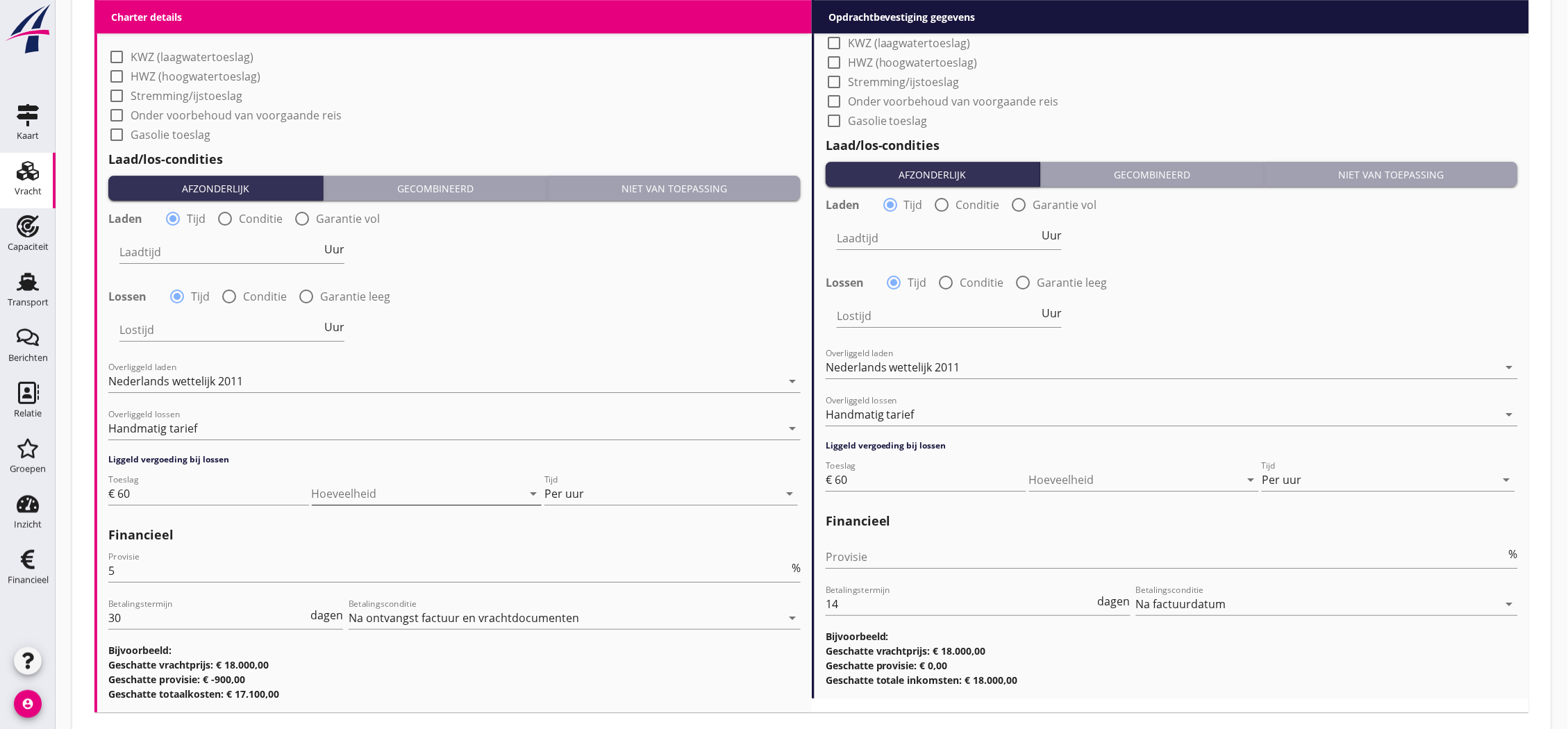
scroll to position [1012, 0]
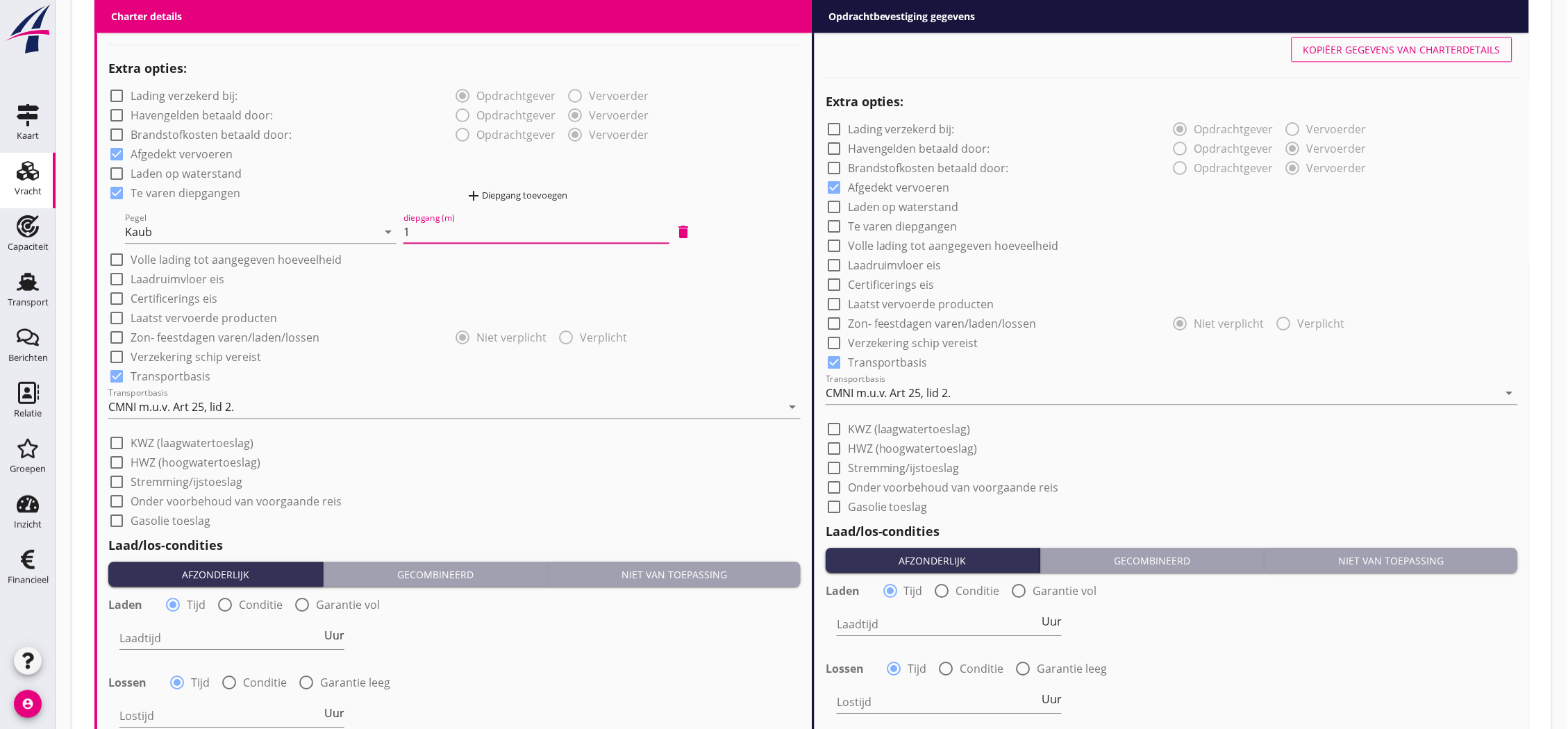
type input "1"
click at [1344, 48] on div "Kopiëer gegevens van charterdetails" at bounding box center [1402, 50] width 197 height 15
checkbox input "true"
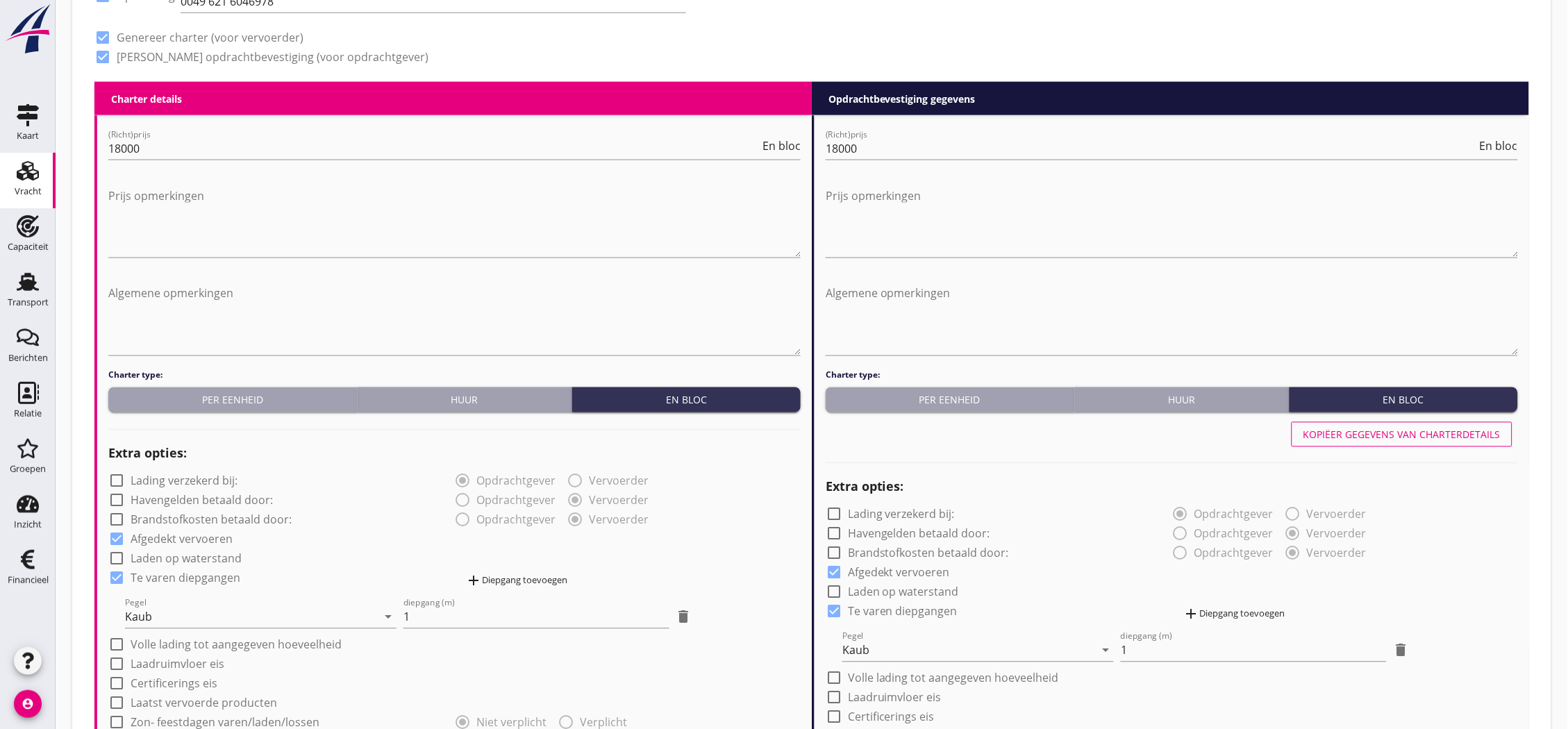
scroll to position [317, 0]
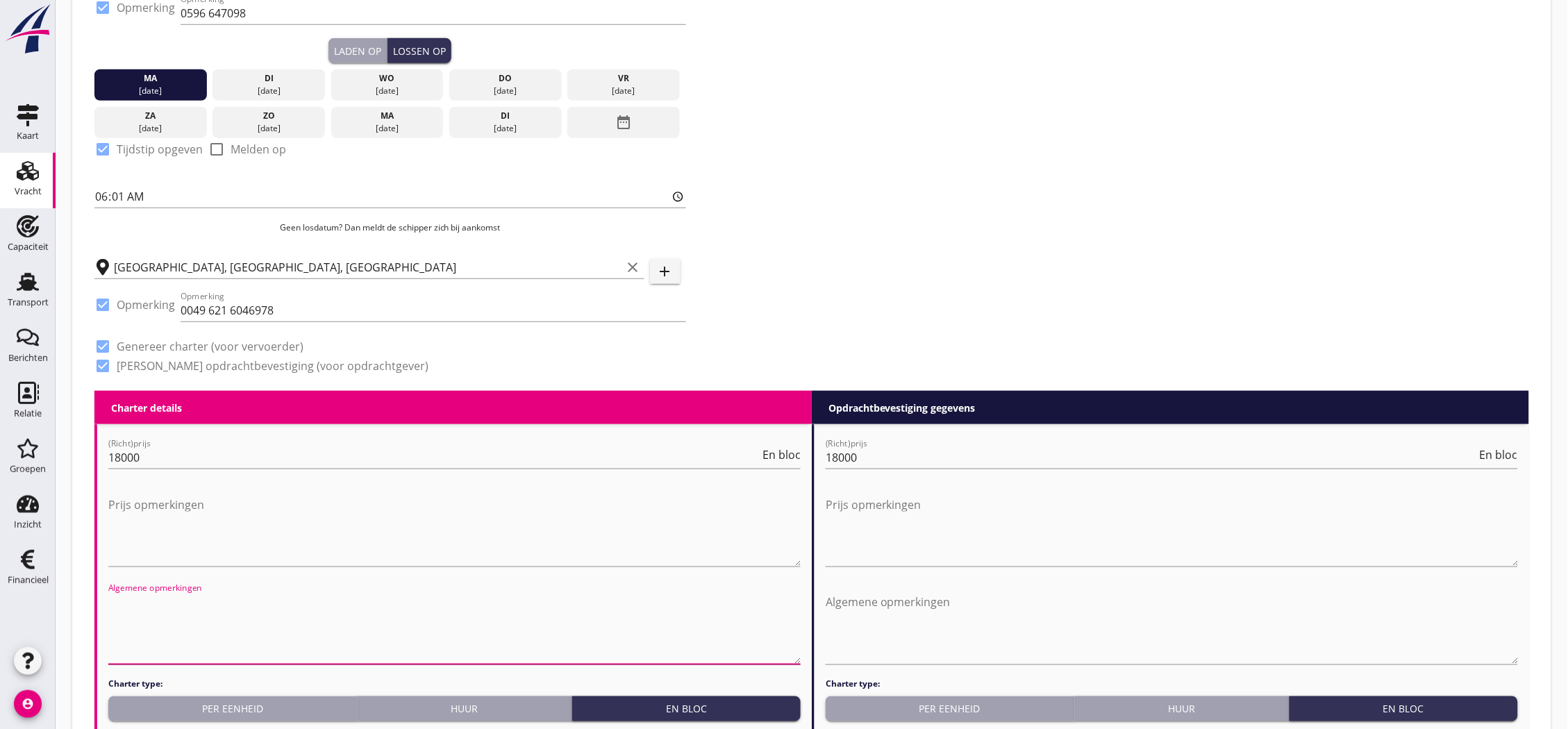
click at [233, 626] on textarea "Algemene opmerkingen" at bounding box center [454, 628] width 692 height 73
click at [553, 603] on textarea "lossen ca.90t/dag is de verwachting. Lossen kan 24/7, maar wordt tijdig over ge…" at bounding box center [454, 628] width 692 height 73
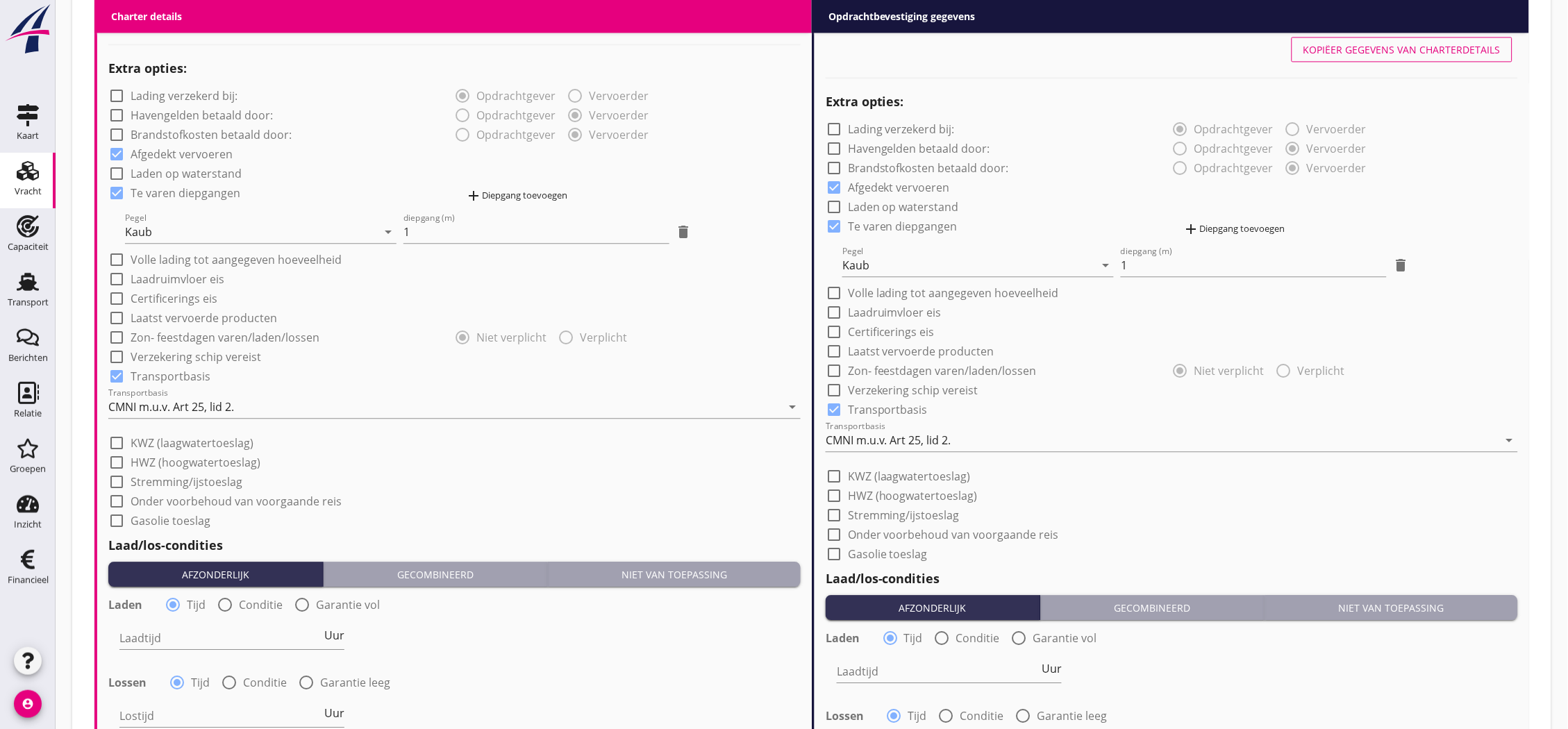
scroll to position [1243, 0]
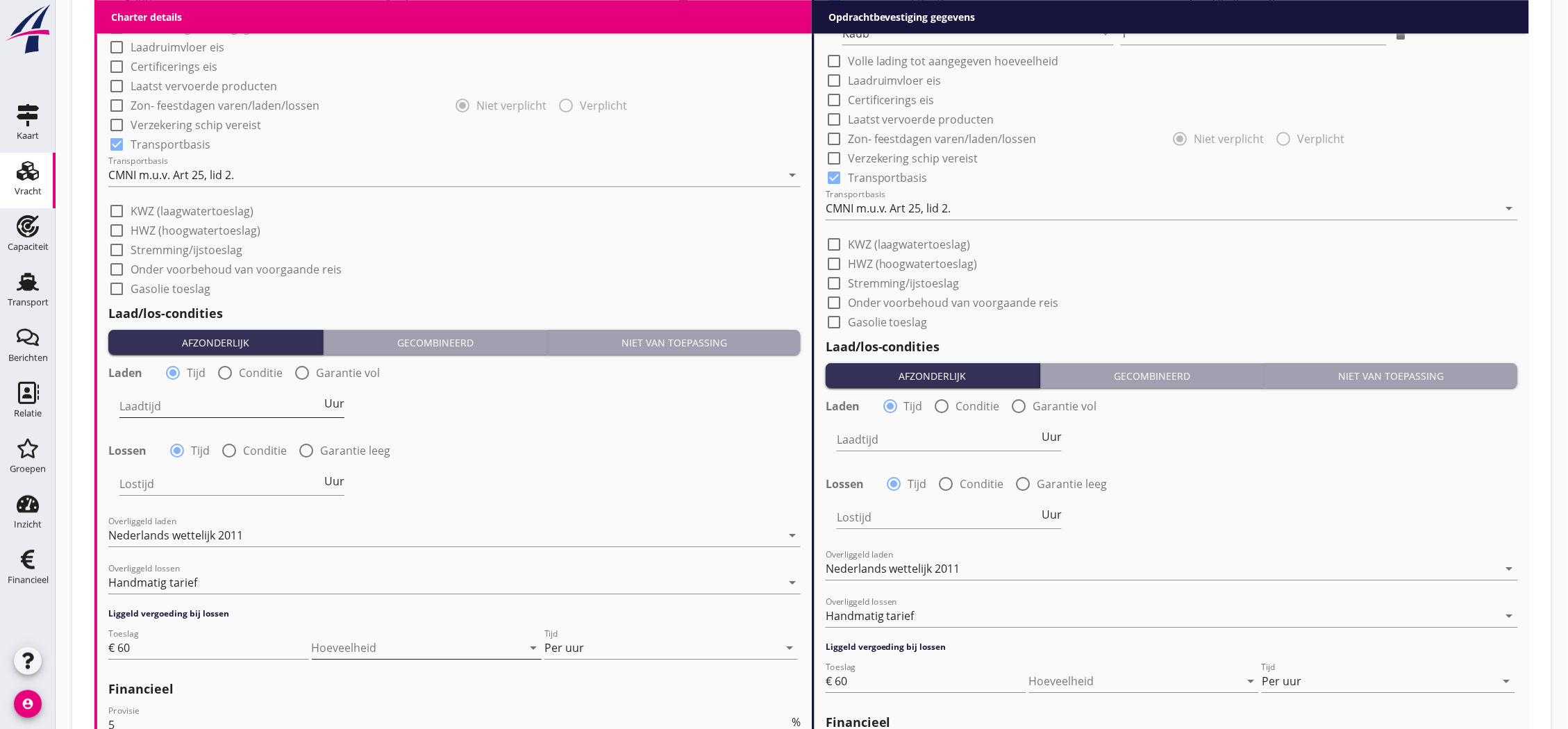
type textarea "lossen ca.90t/dag is de verwachting. Lossen kan 24/7, maar wordt tijdig over ge…"
click at [207, 411] on input "Laadtijd" at bounding box center [220, 406] width 202 height 22
type input "24"
click at [234, 482] on input "Lostijd" at bounding box center [220, 484] width 202 height 22
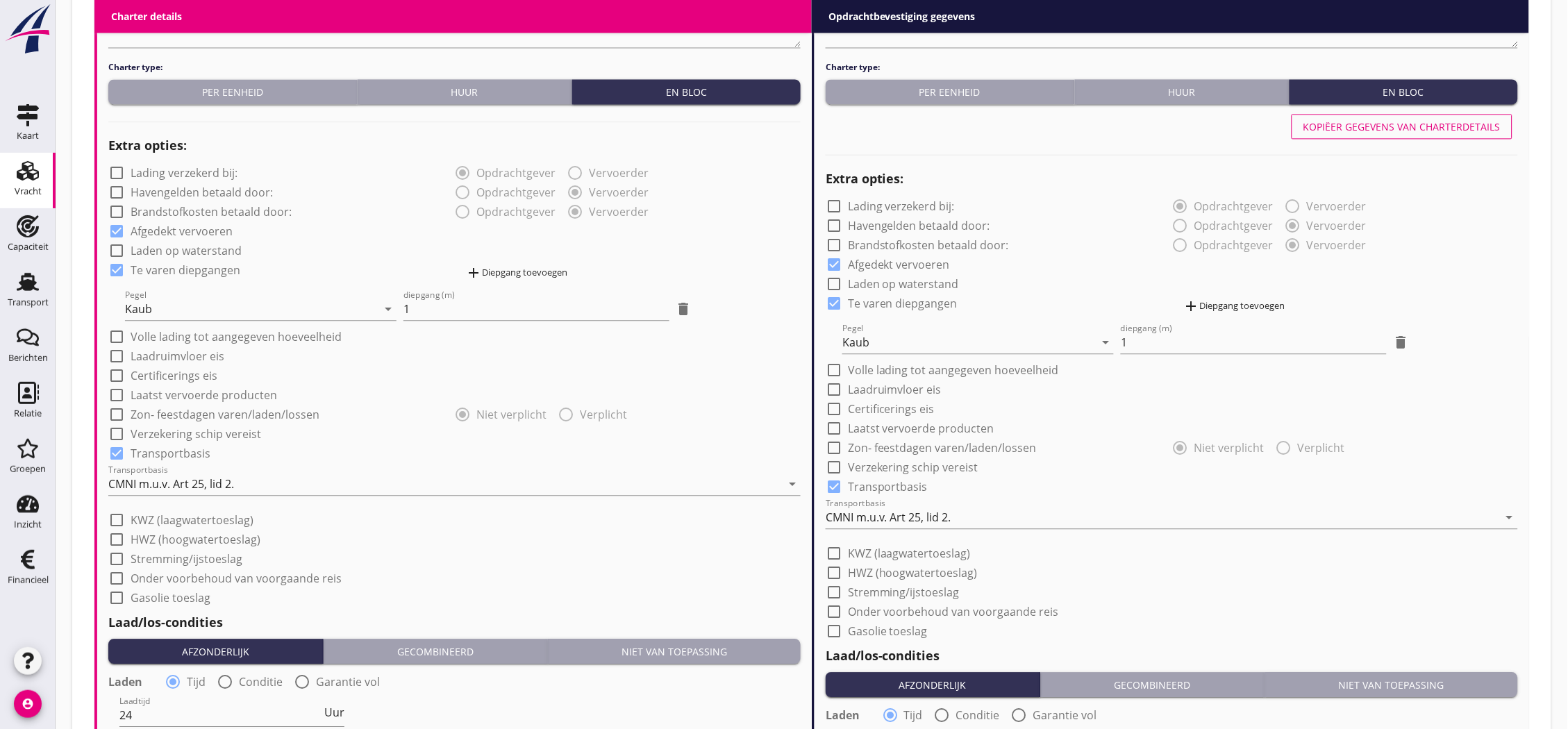
type input "24"
click at [1347, 124] on div "Kopiëer gegevens van charterdetails" at bounding box center [1402, 126] width 197 height 15
type input "24"
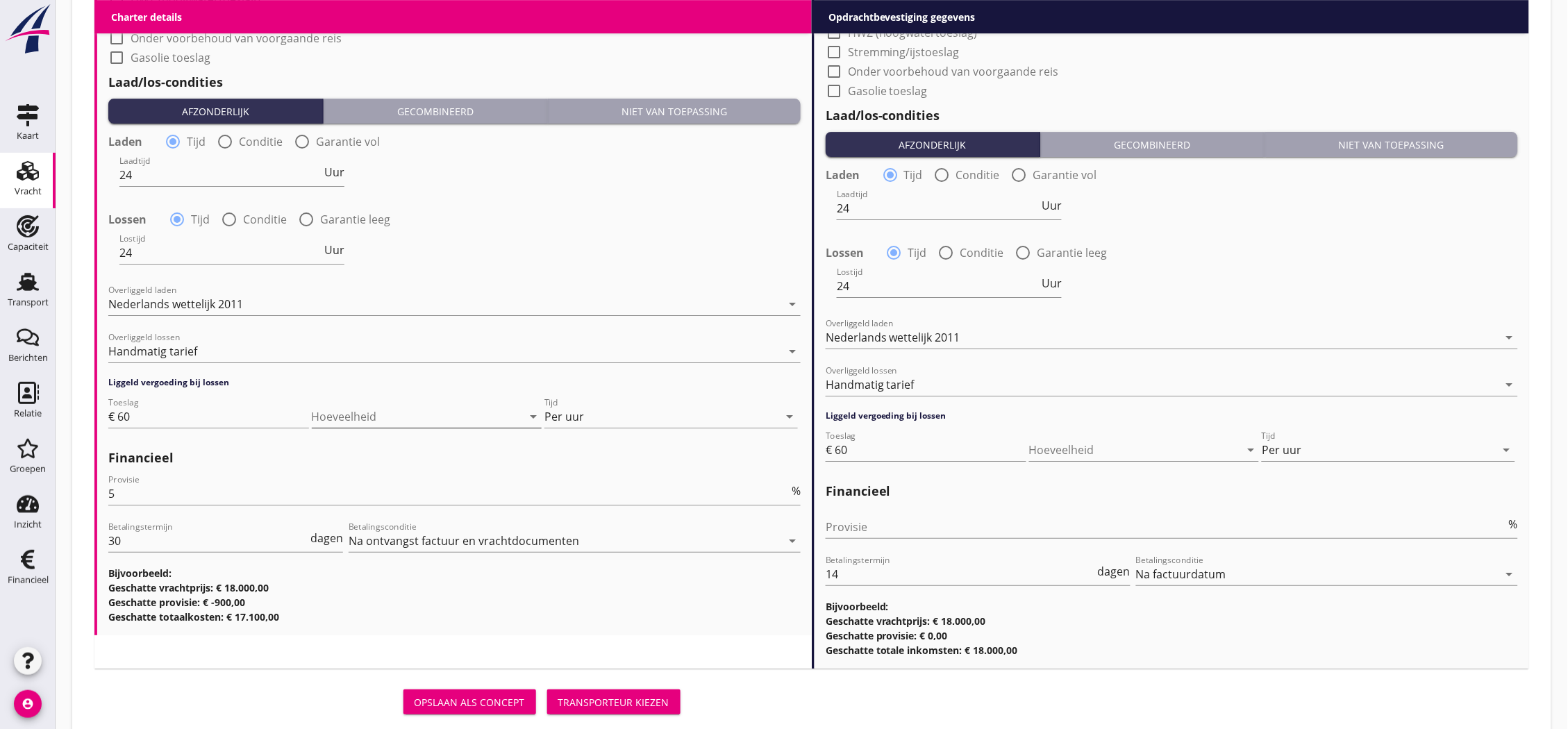
scroll to position [1508, 0]
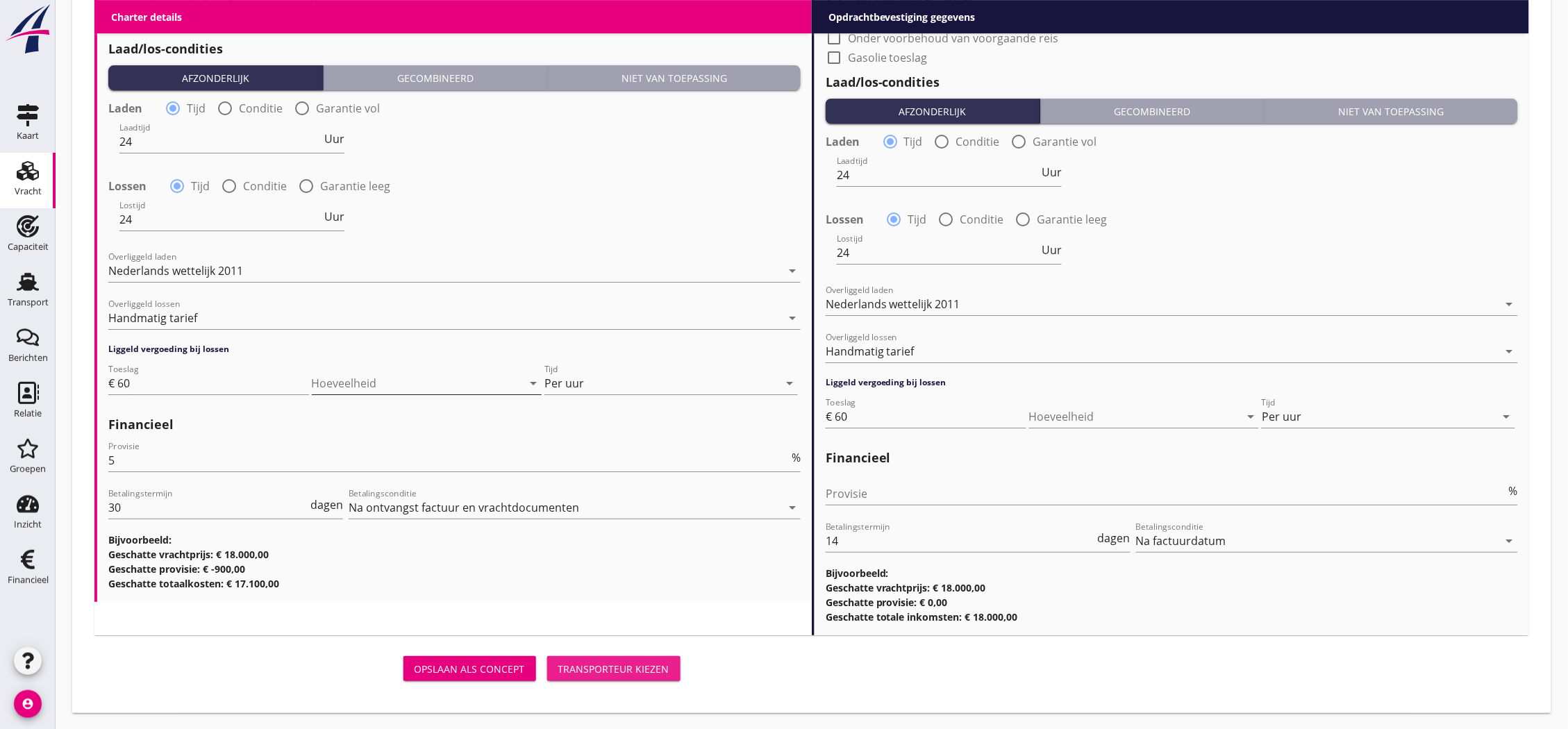
click at [585, 659] on button "Transporteur kiezen" at bounding box center [613, 669] width 134 height 25
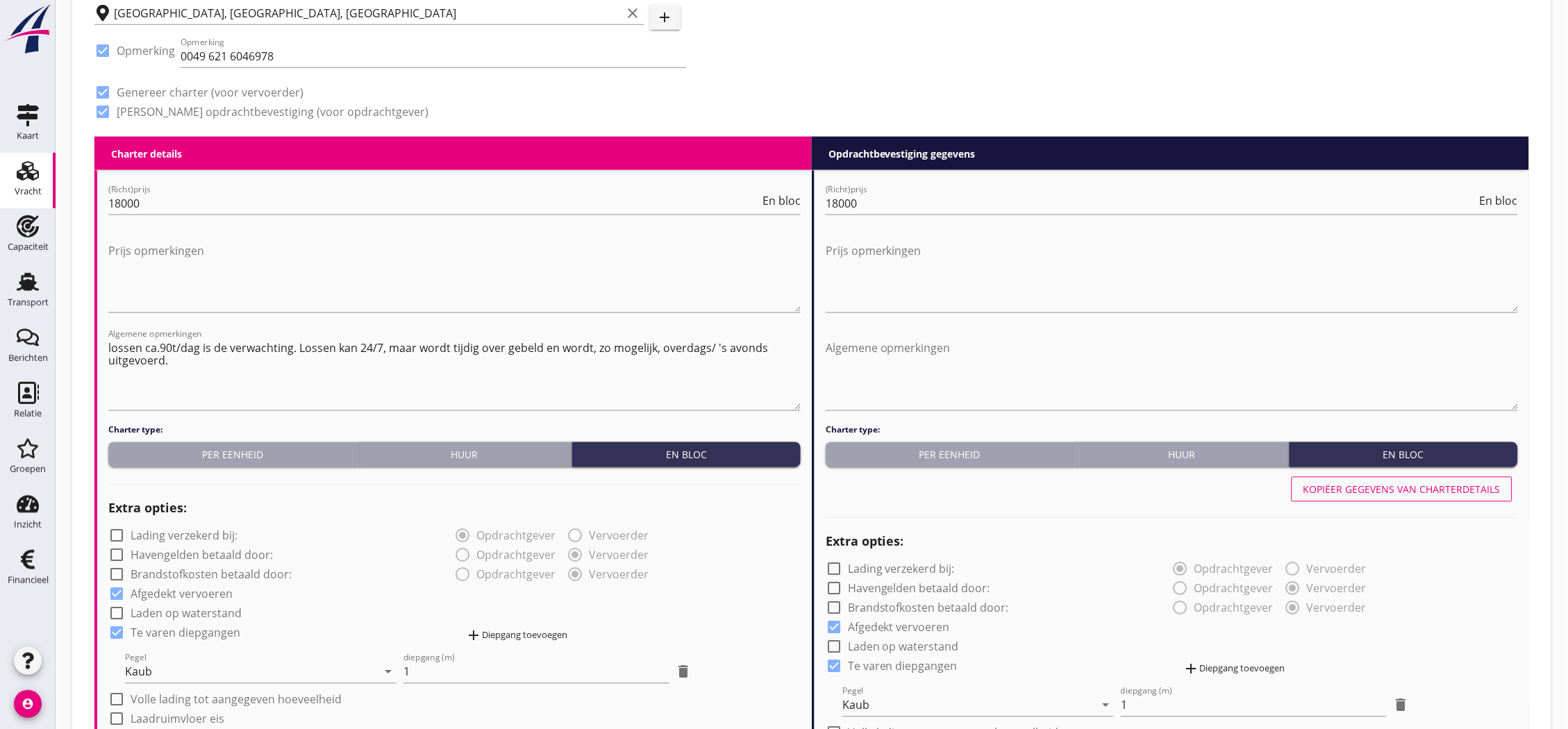
scroll to position [107, 0]
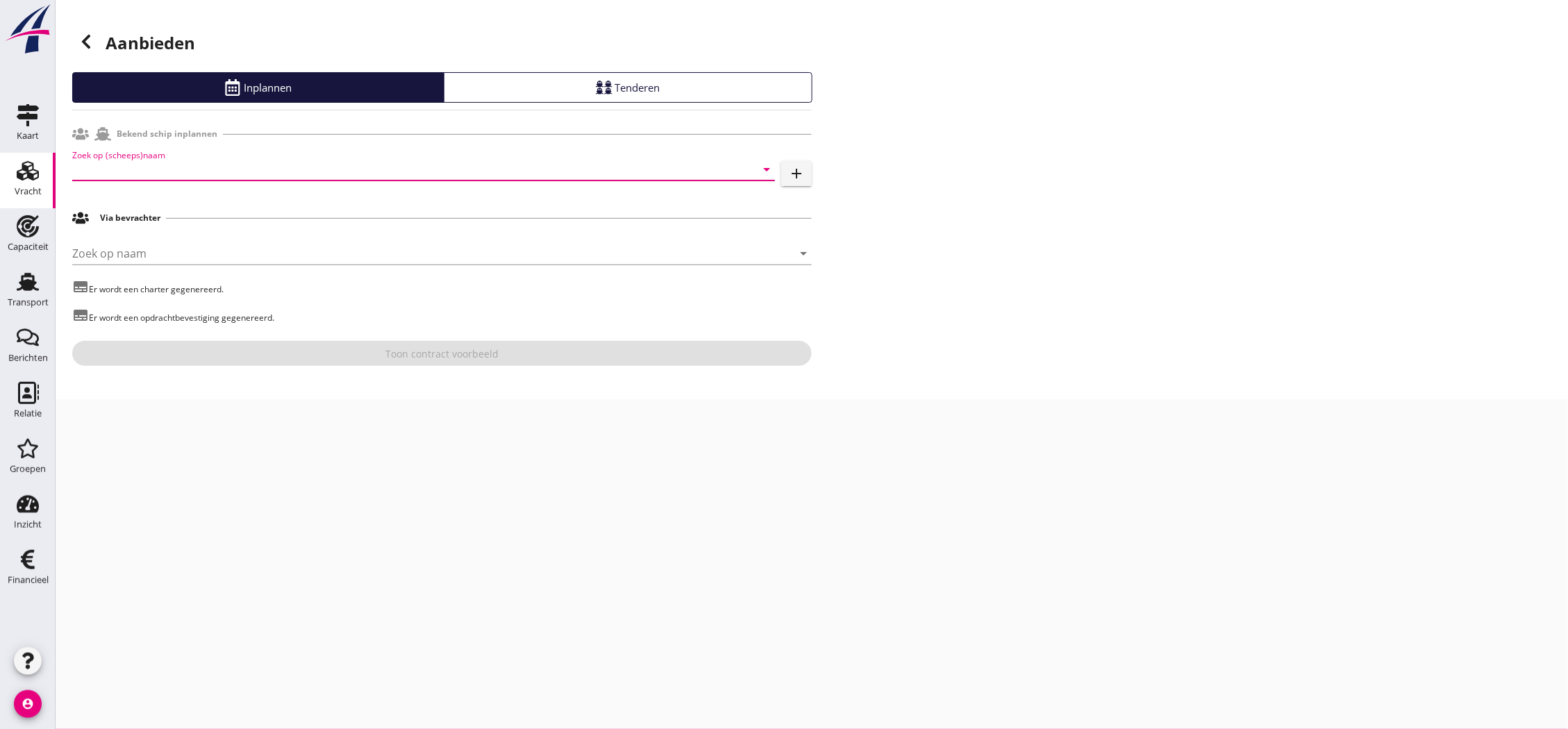
click at [311, 173] on input "Zoek op (scheeps)naam" at bounding box center [403, 169] width 664 height 22
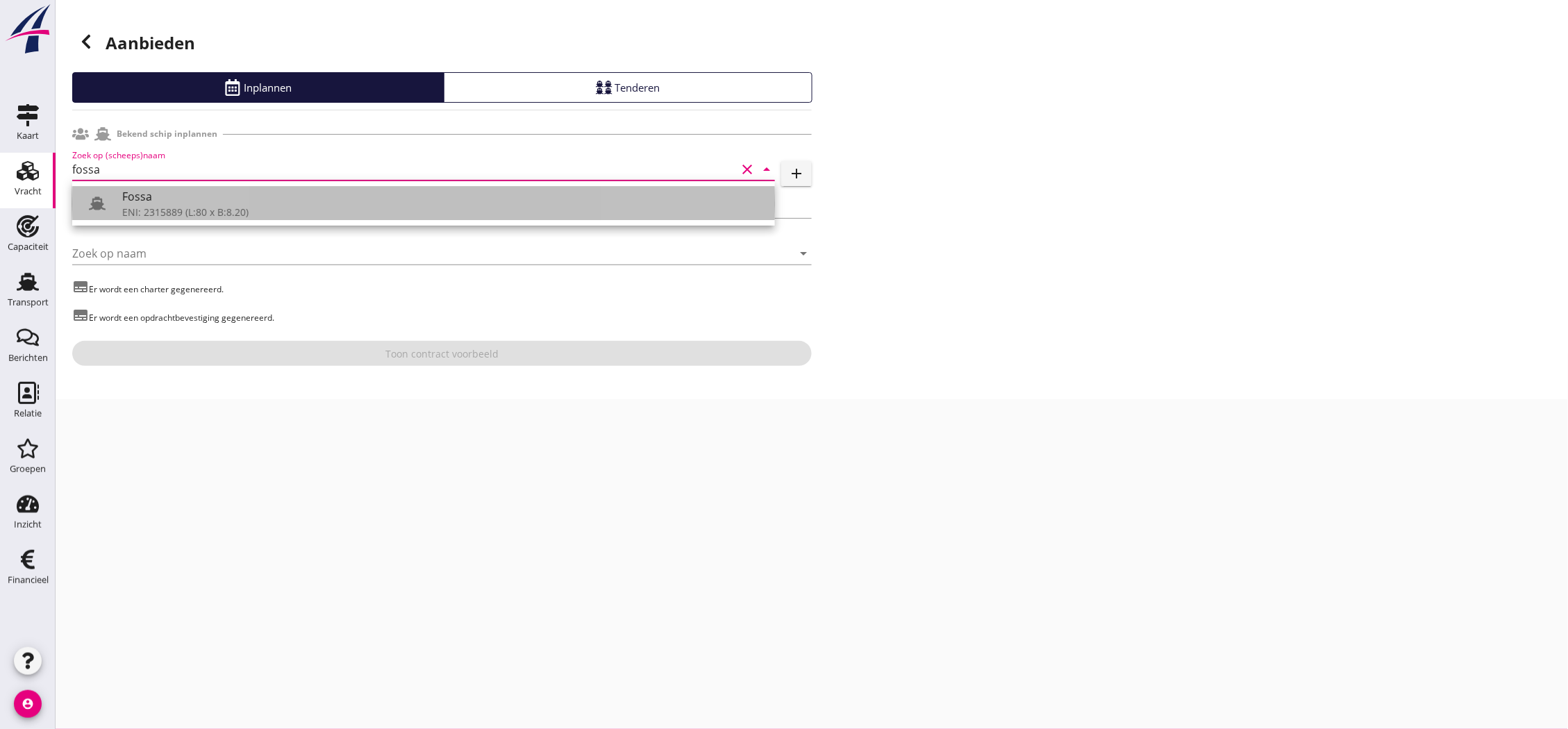
click at [266, 206] on div "ENI: 2315889 (L:80 x B:8.20)" at bounding box center [443, 212] width 641 height 15
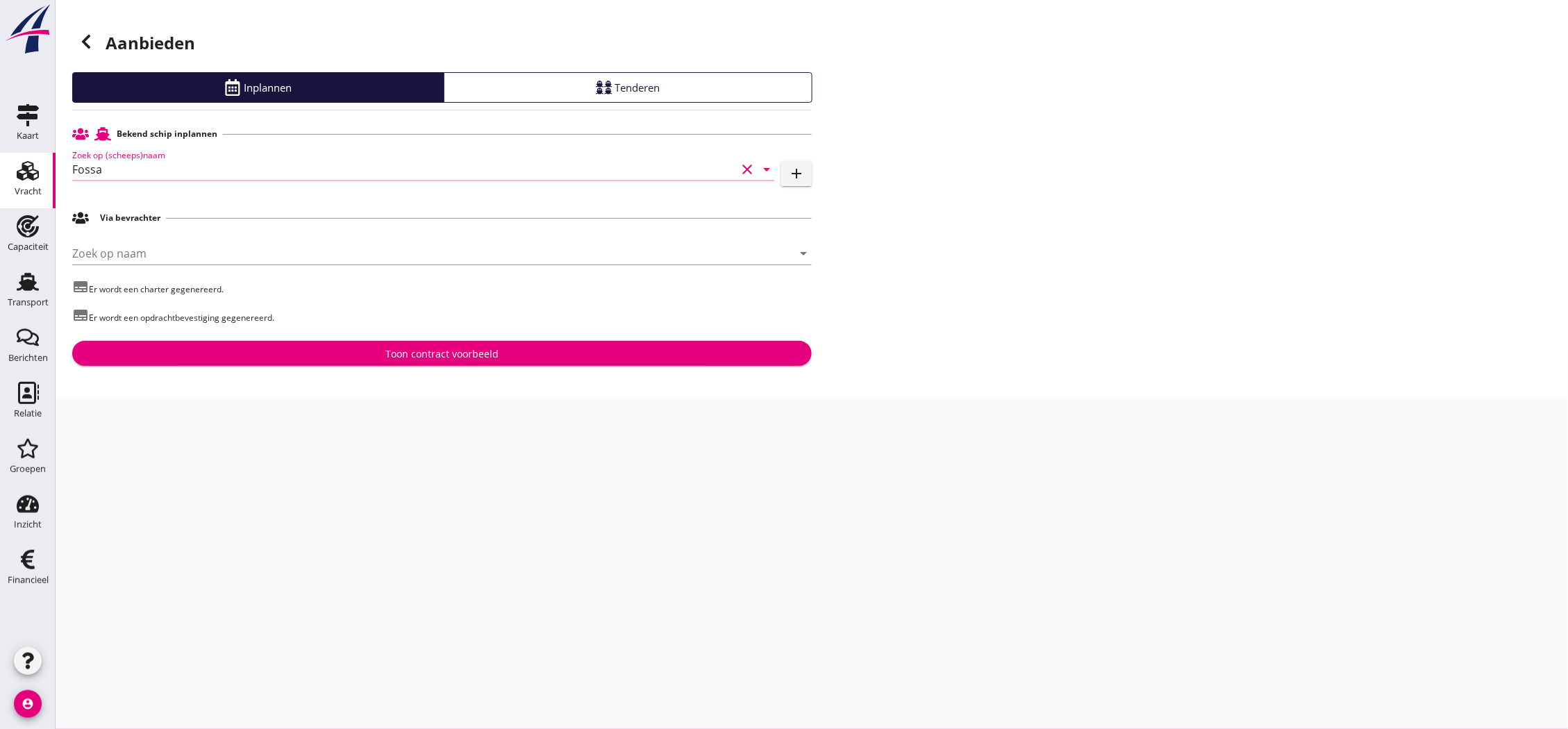
type input "Fossa"
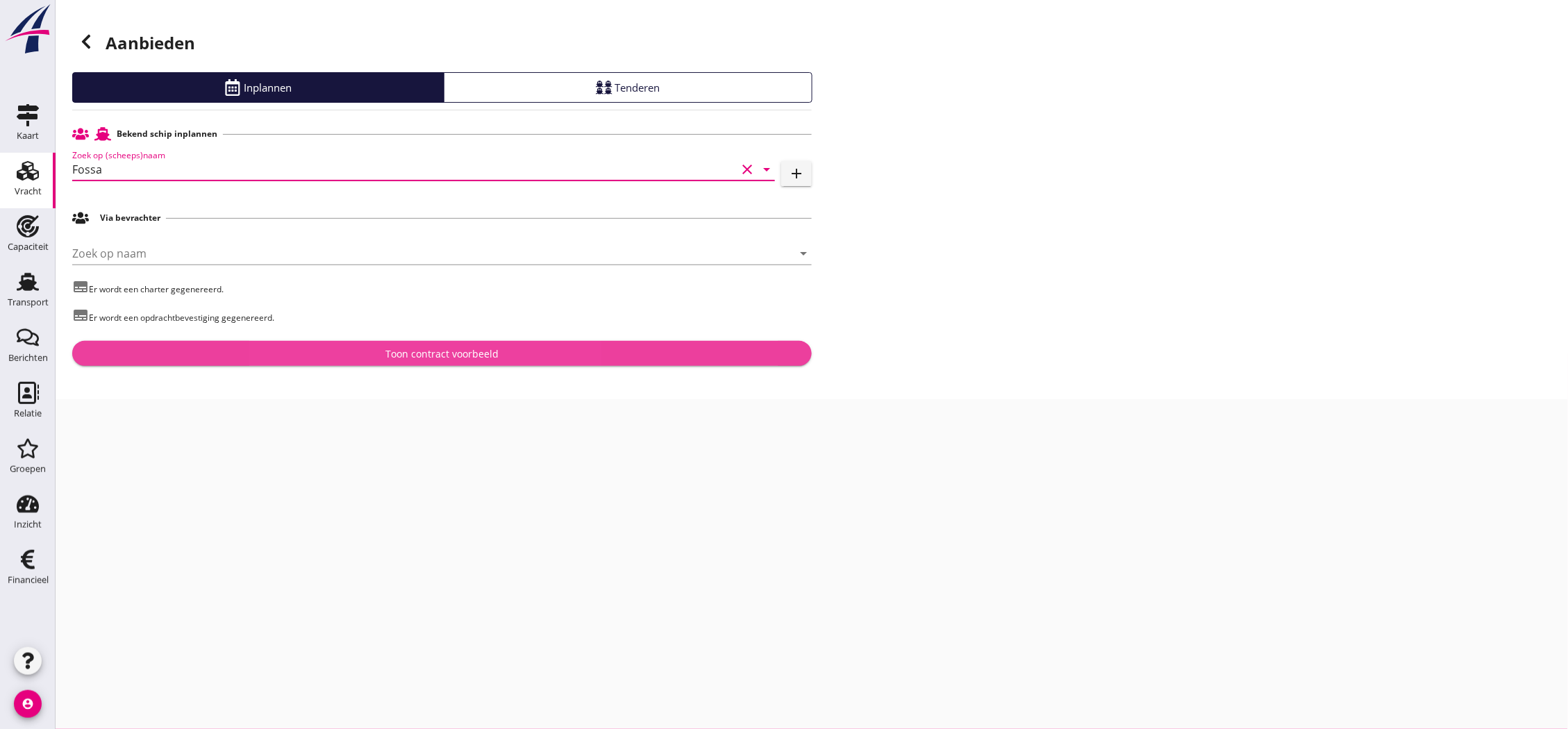
click at [408, 343] on button "Toon contract voorbeeld" at bounding box center [442, 354] width 739 height 25
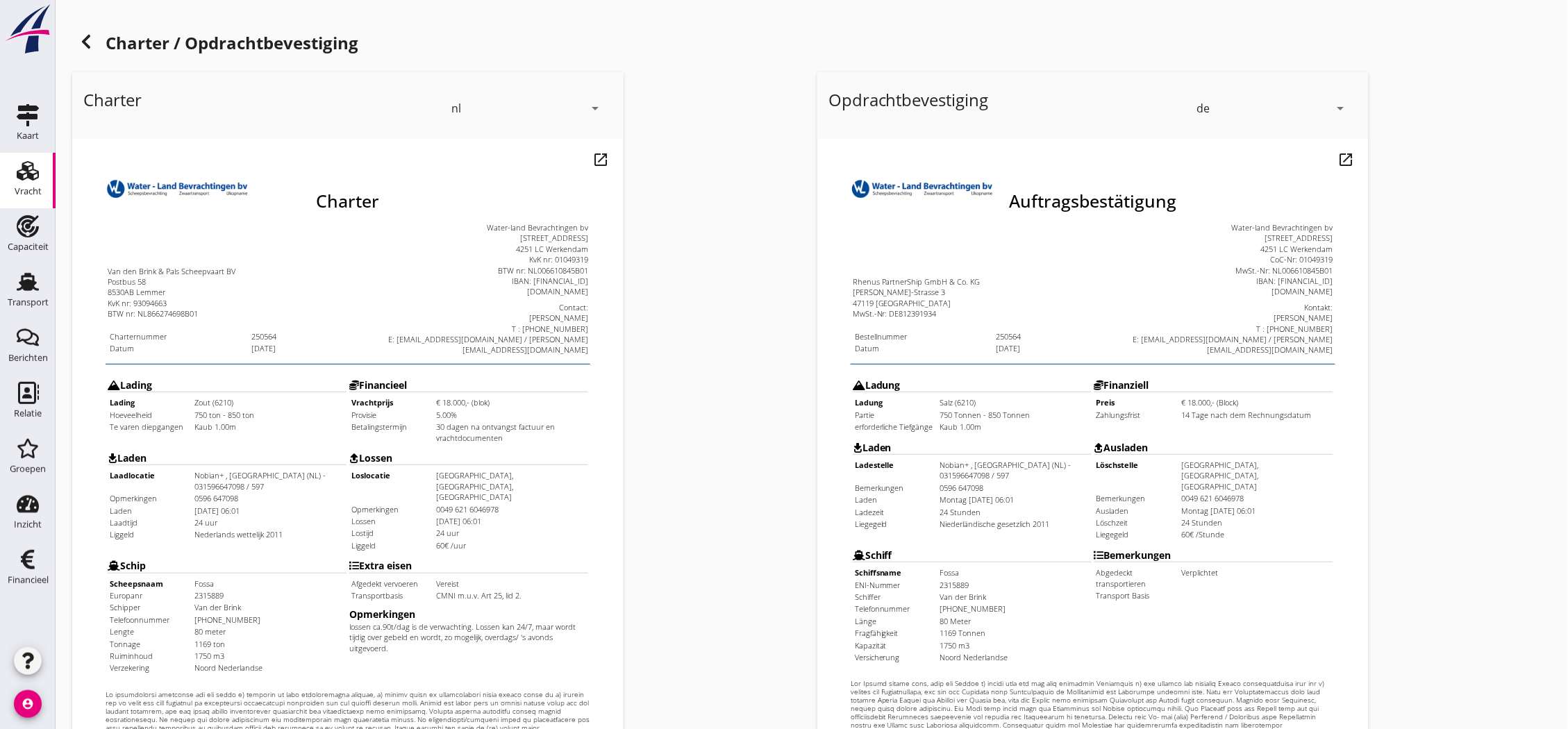
click at [88, 34] on icon at bounding box center [86, 42] width 16 height 16
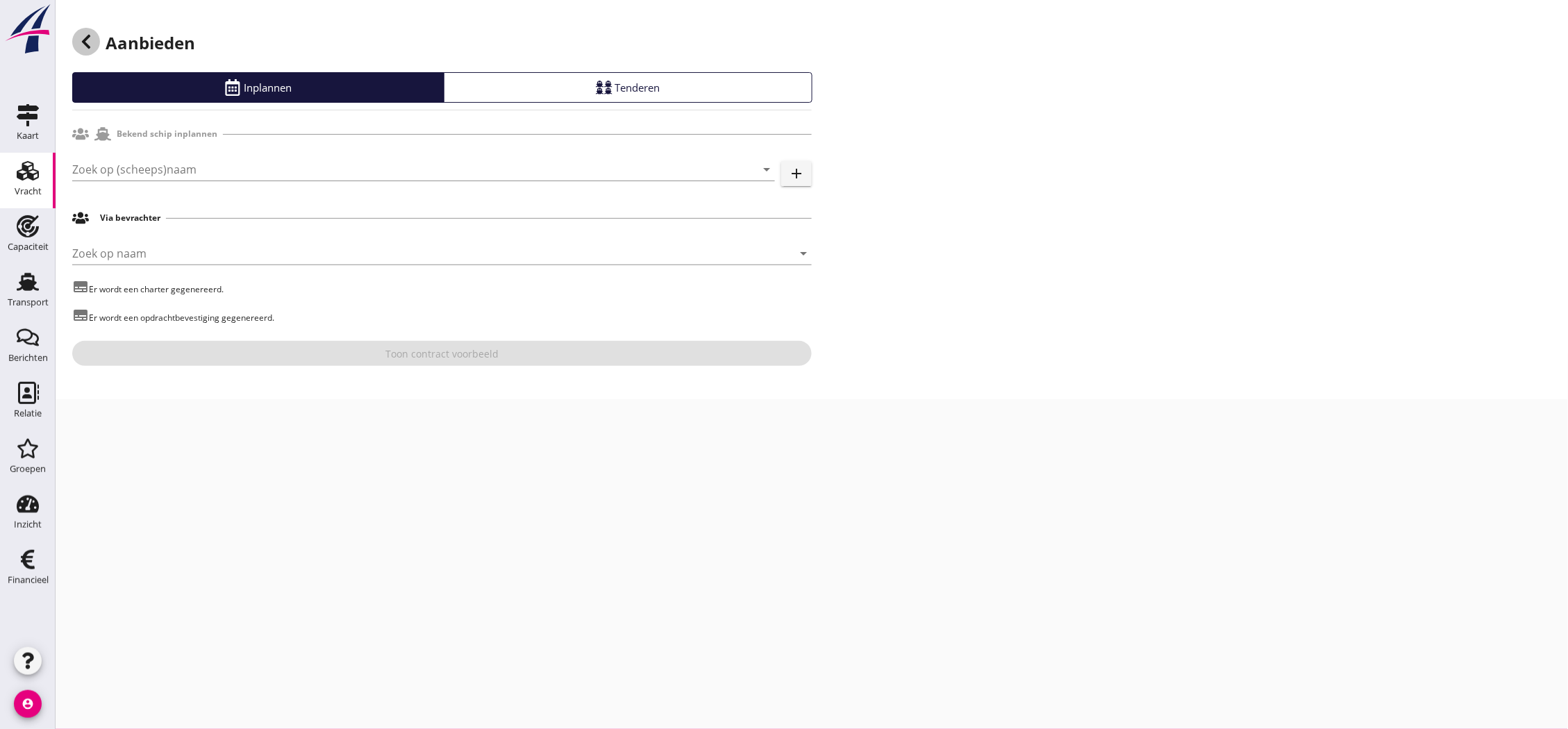
click at [78, 44] on icon at bounding box center [86, 42] width 16 height 16
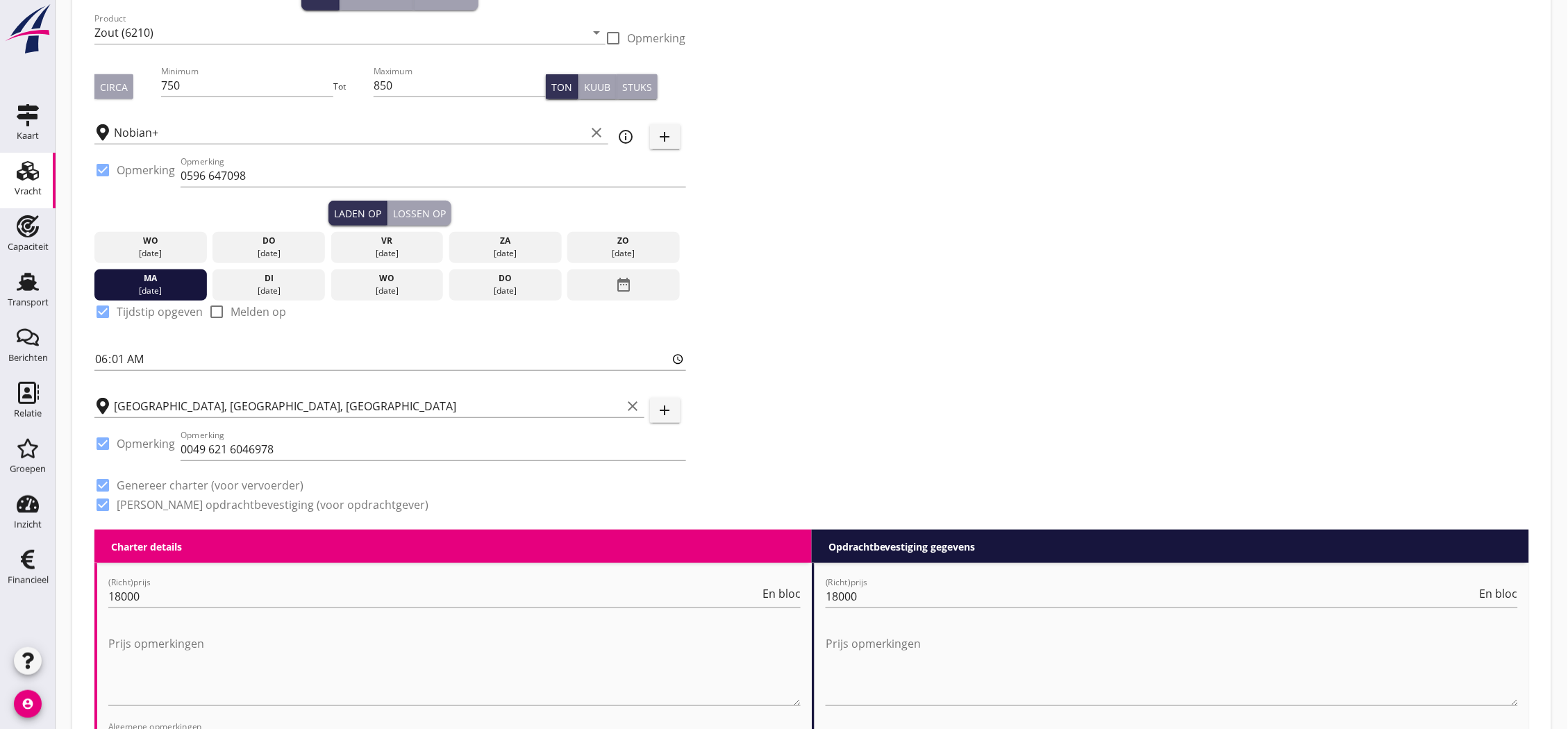
scroll to position [232, 0]
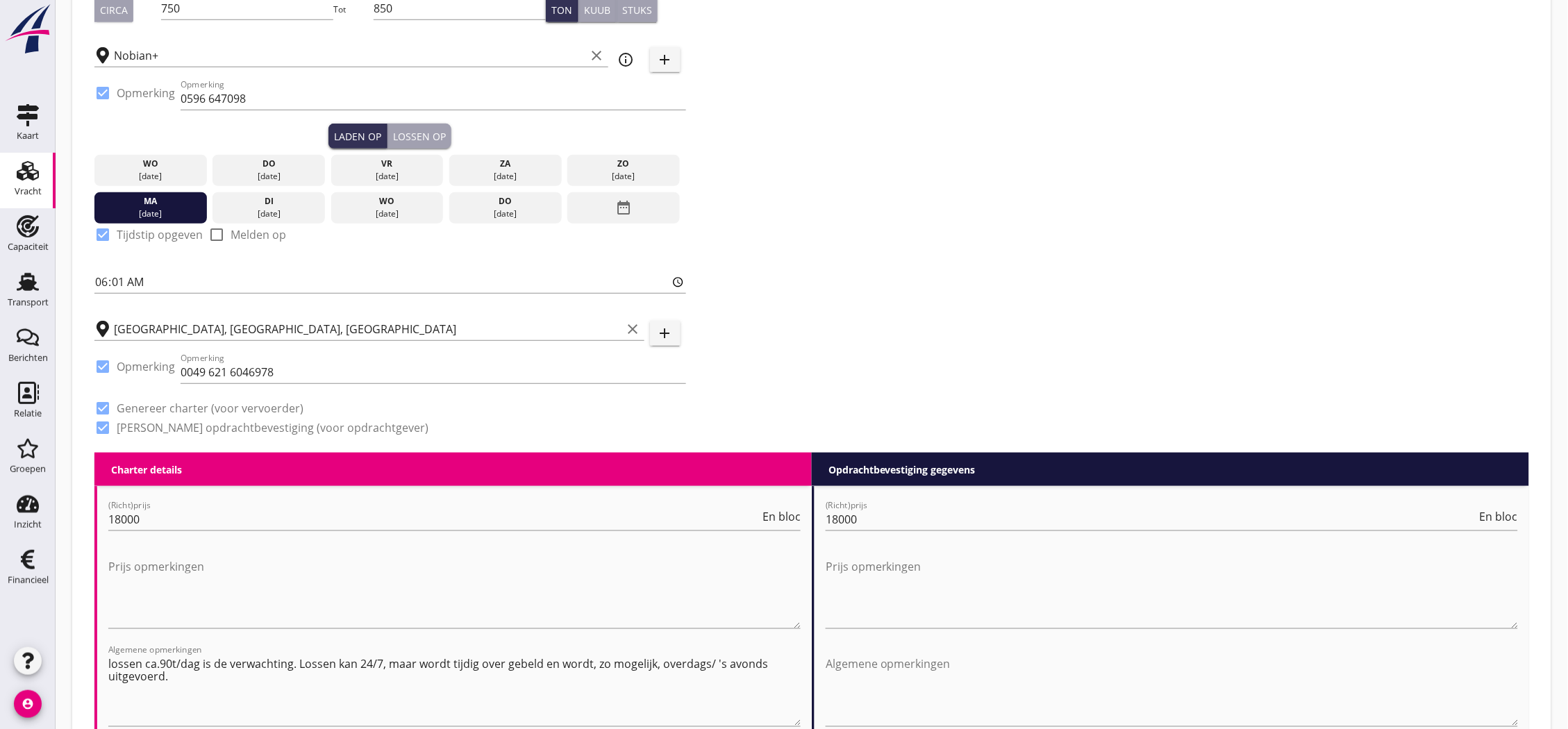
click at [107, 87] on div at bounding box center [103, 93] width 24 height 24
checkbox input "false"
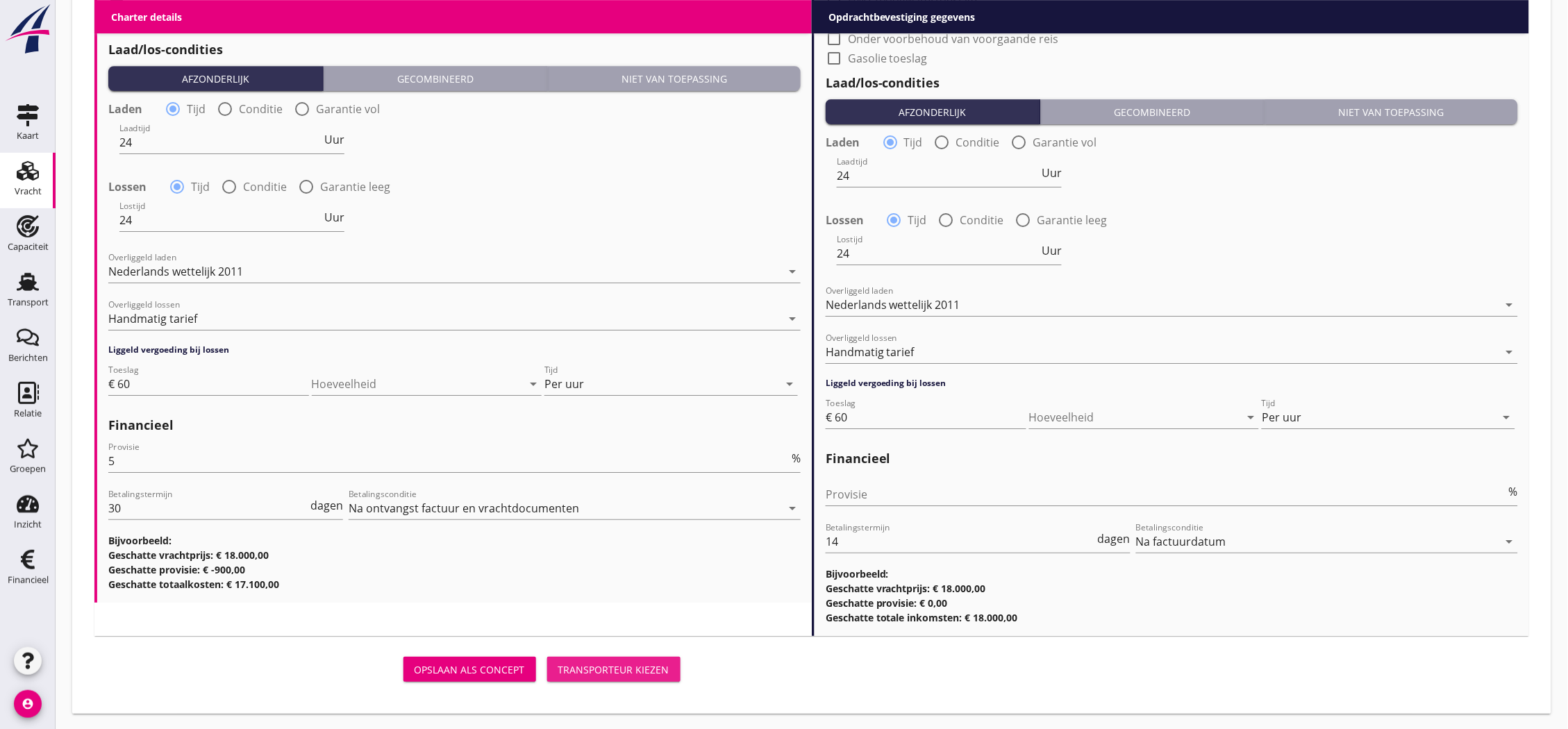
click at [586, 664] on div "Transporteur kiezen" at bounding box center [613, 670] width 111 height 15
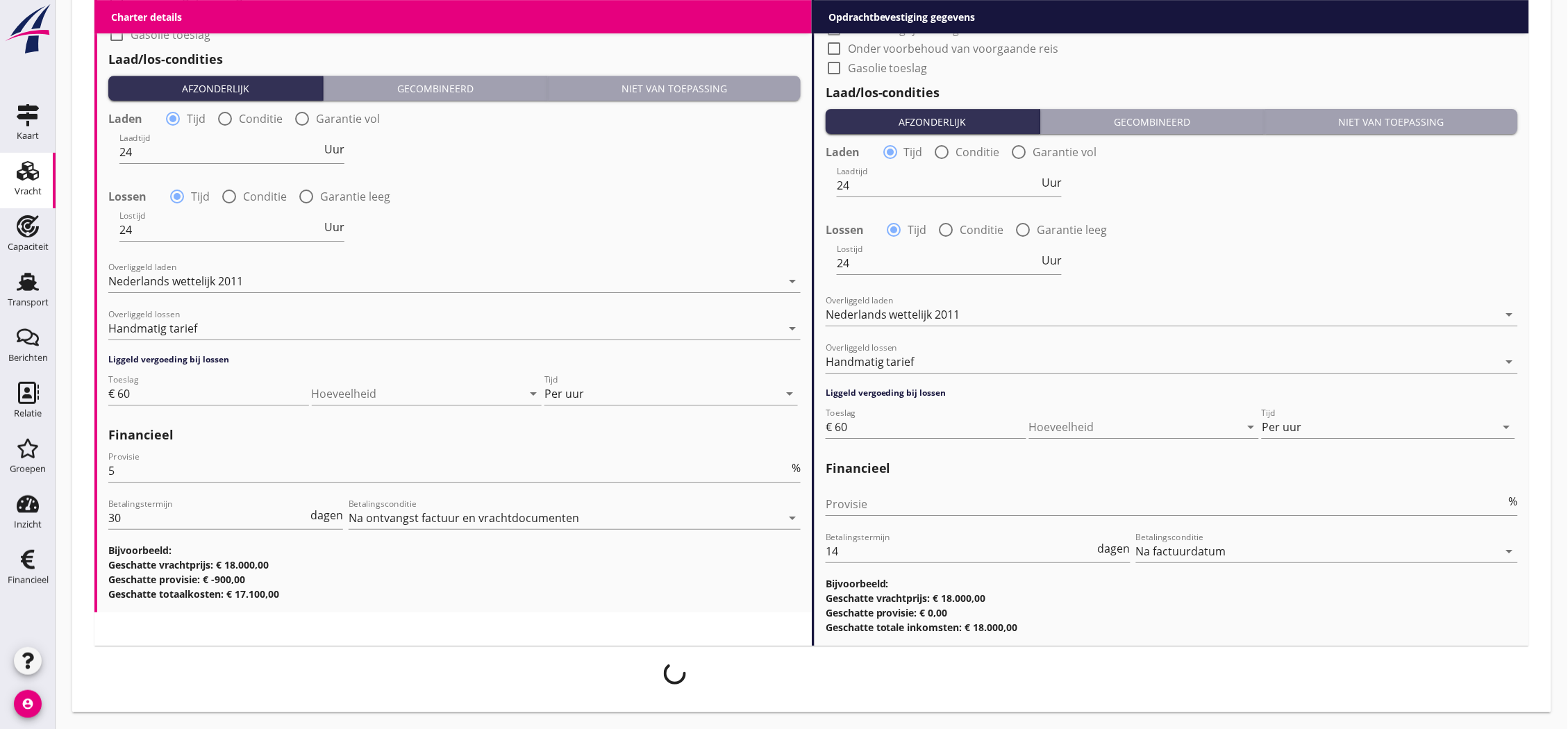
scroll to position [1468, 0]
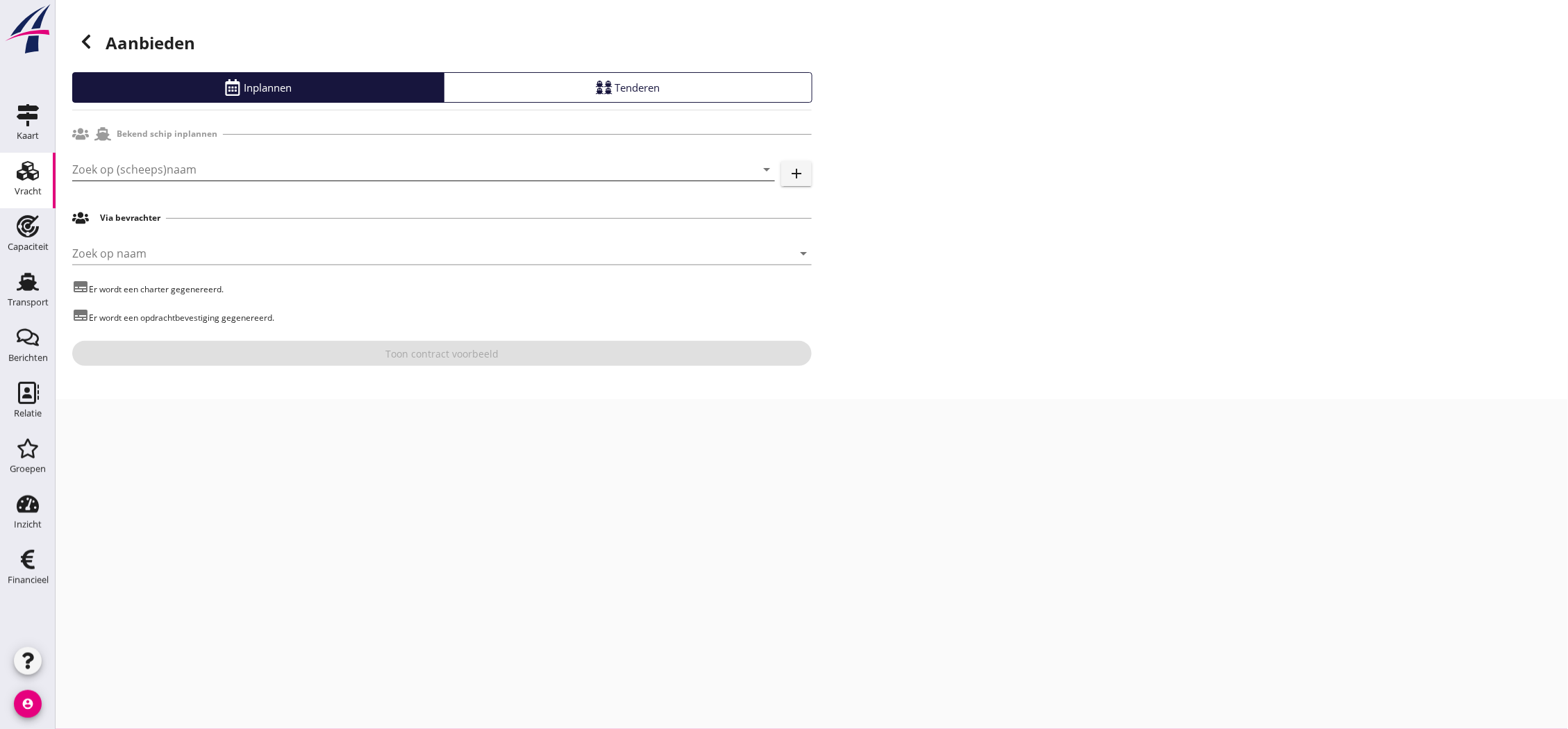
click at [344, 175] on input "Zoek op (scheeps)naam" at bounding box center [403, 169] width 664 height 22
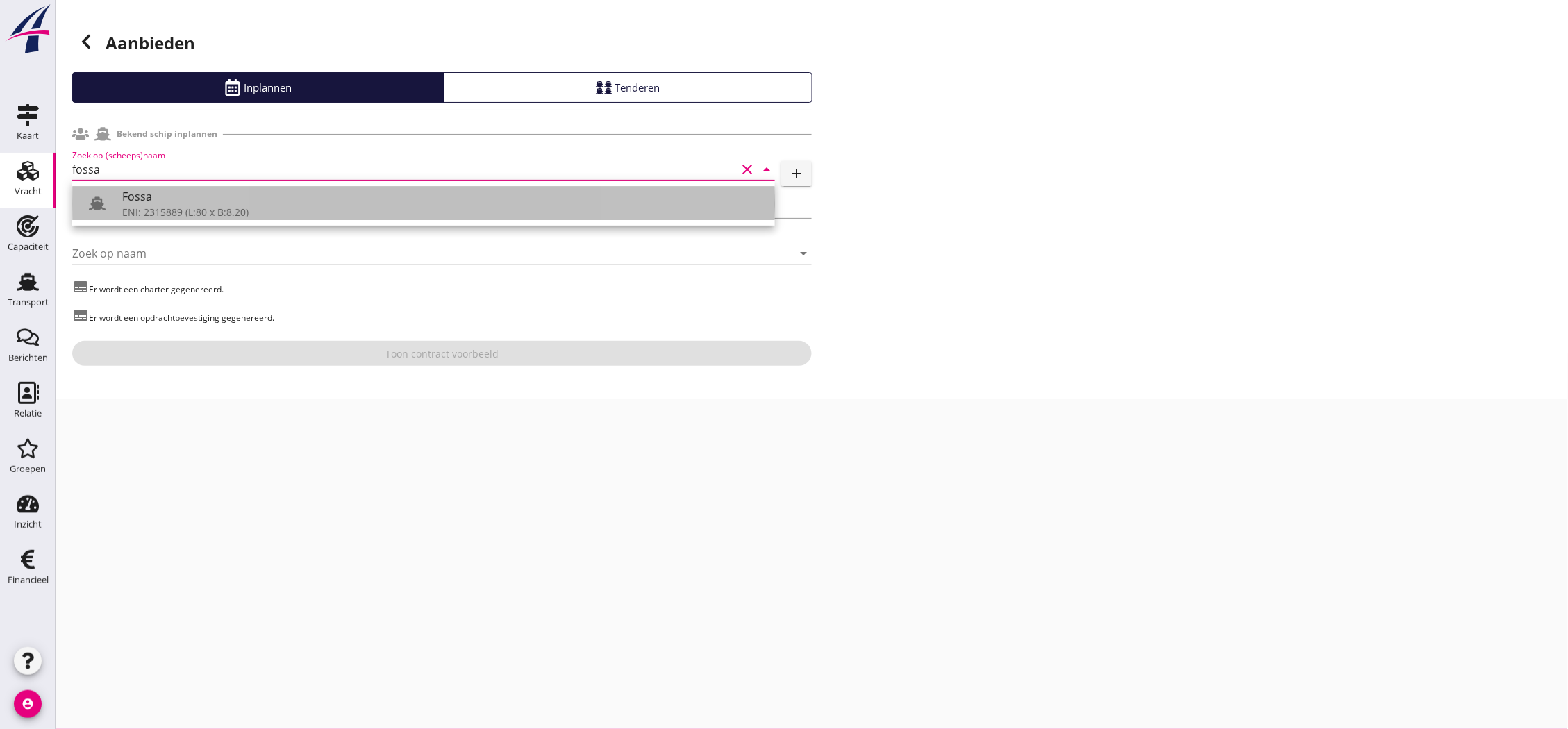
click at [352, 199] on div "Fossa" at bounding box center [443, 196] width 641 height 16
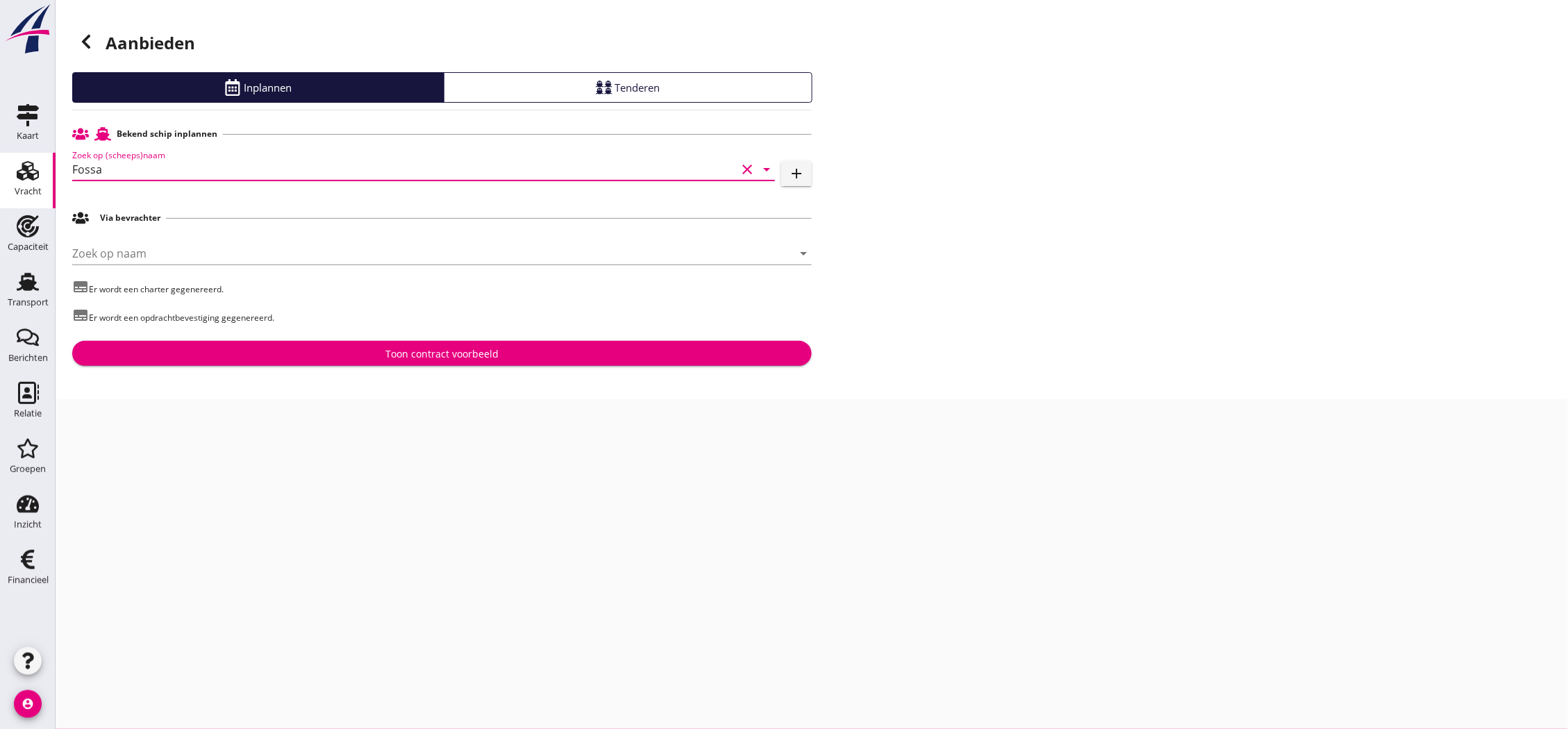
type input "Fossa"
click at [427, 353] on div "Toon contract voorbeeld" at bounding box center [442, 354] width 114 height 15
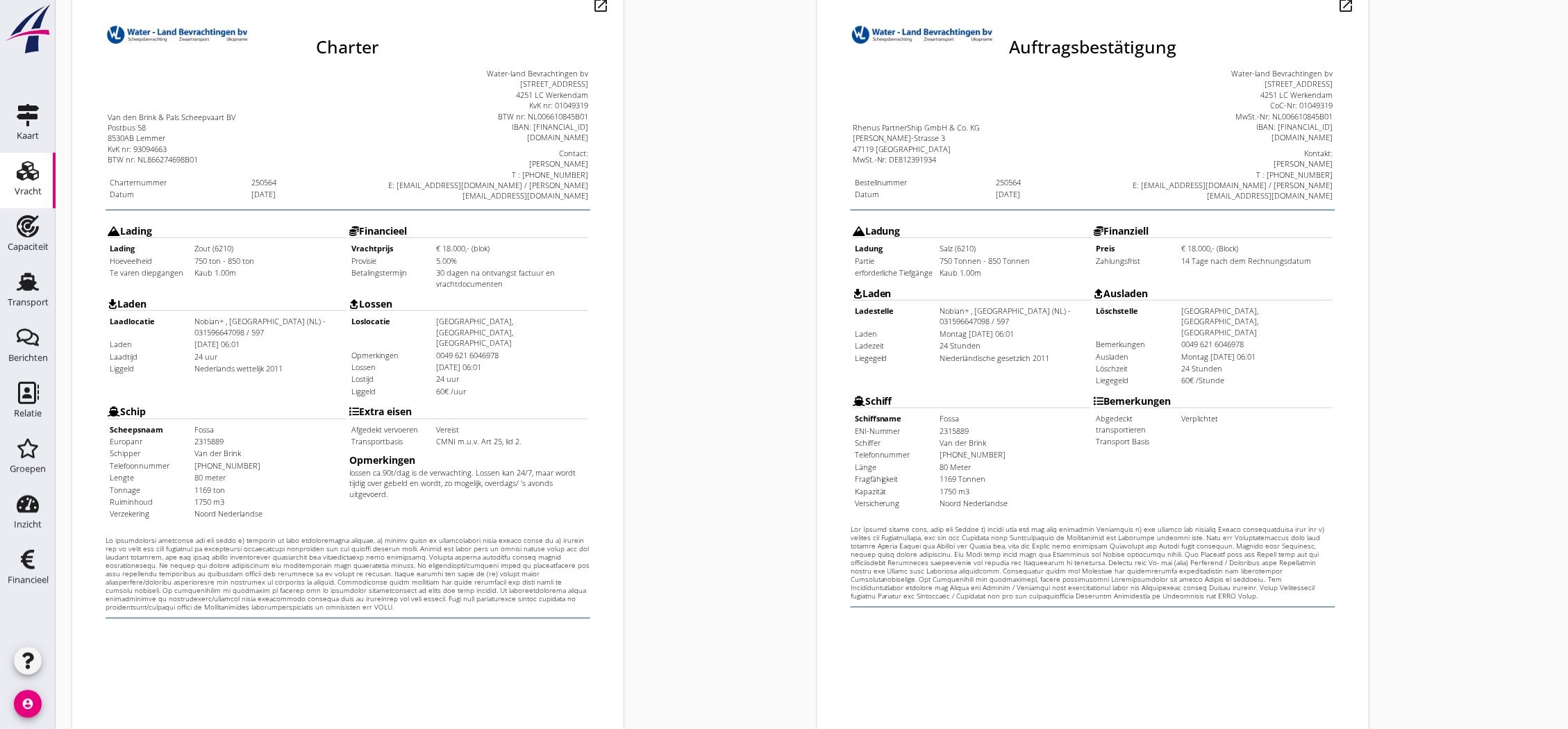
scroll to position [299, 0]
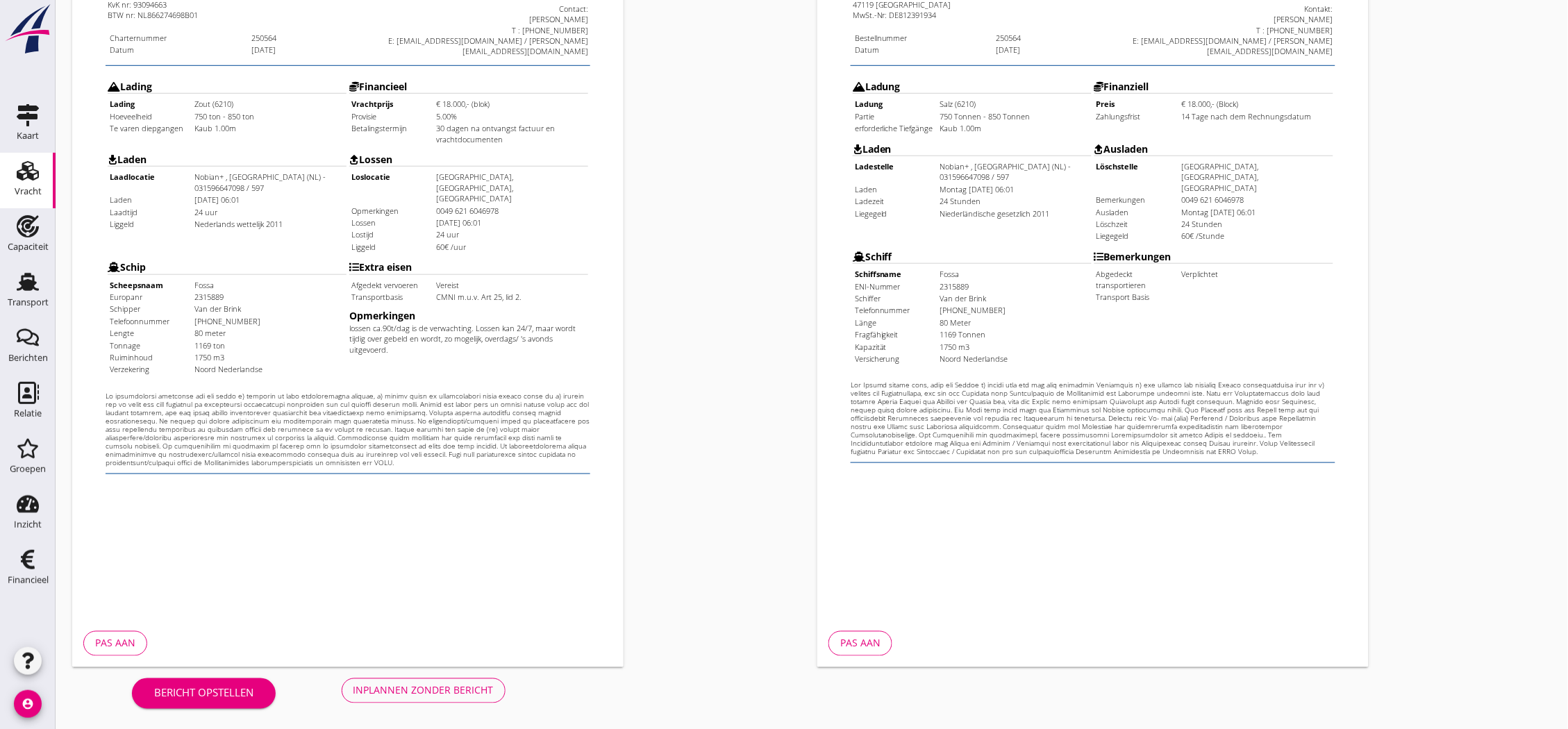
click at [424, 691] on div "Inplannen zonder bericht" at bounding box center [423, 691] width 140 height 15
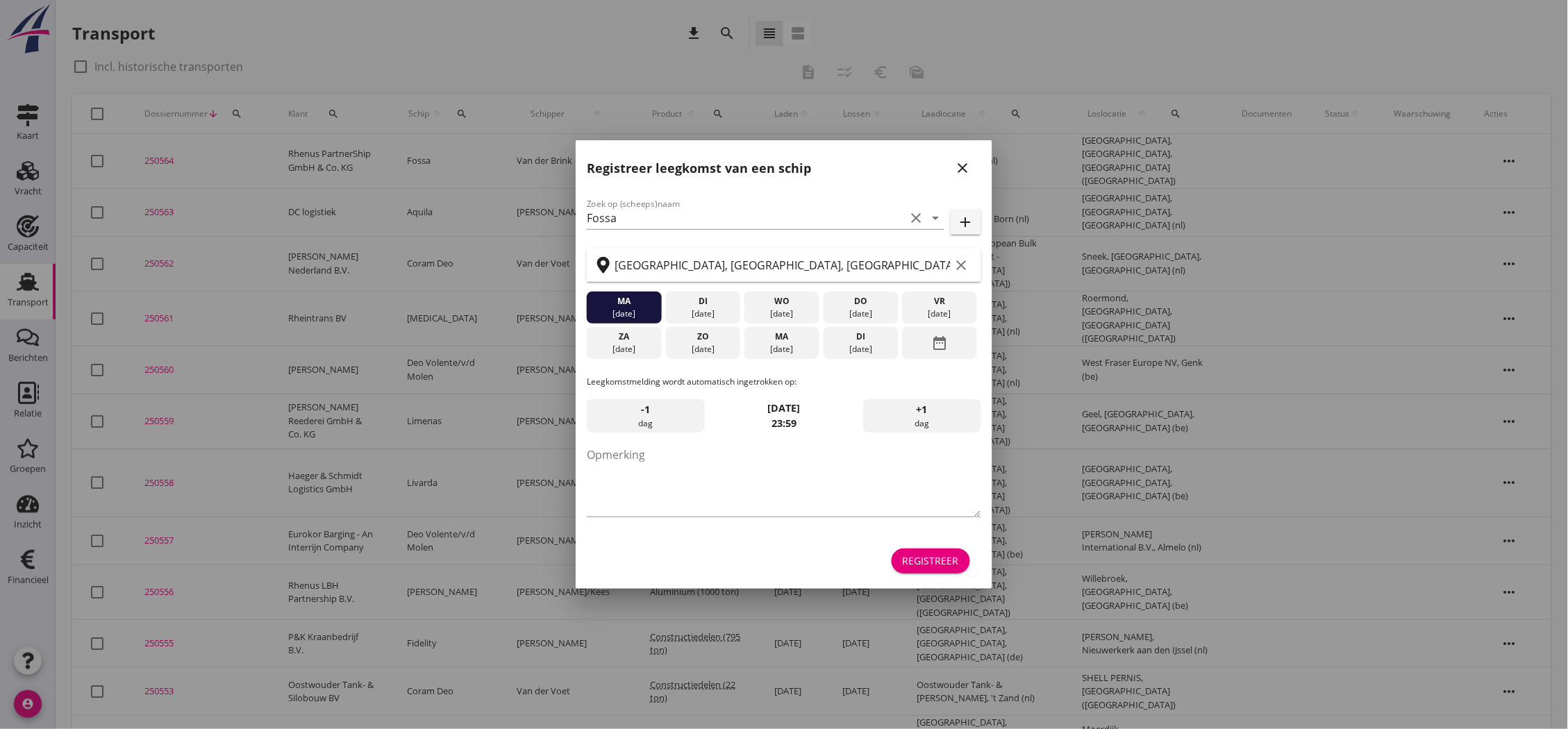
click at [959, 161] on icon "close" at bounding box center [963, 168] width 16 height 16
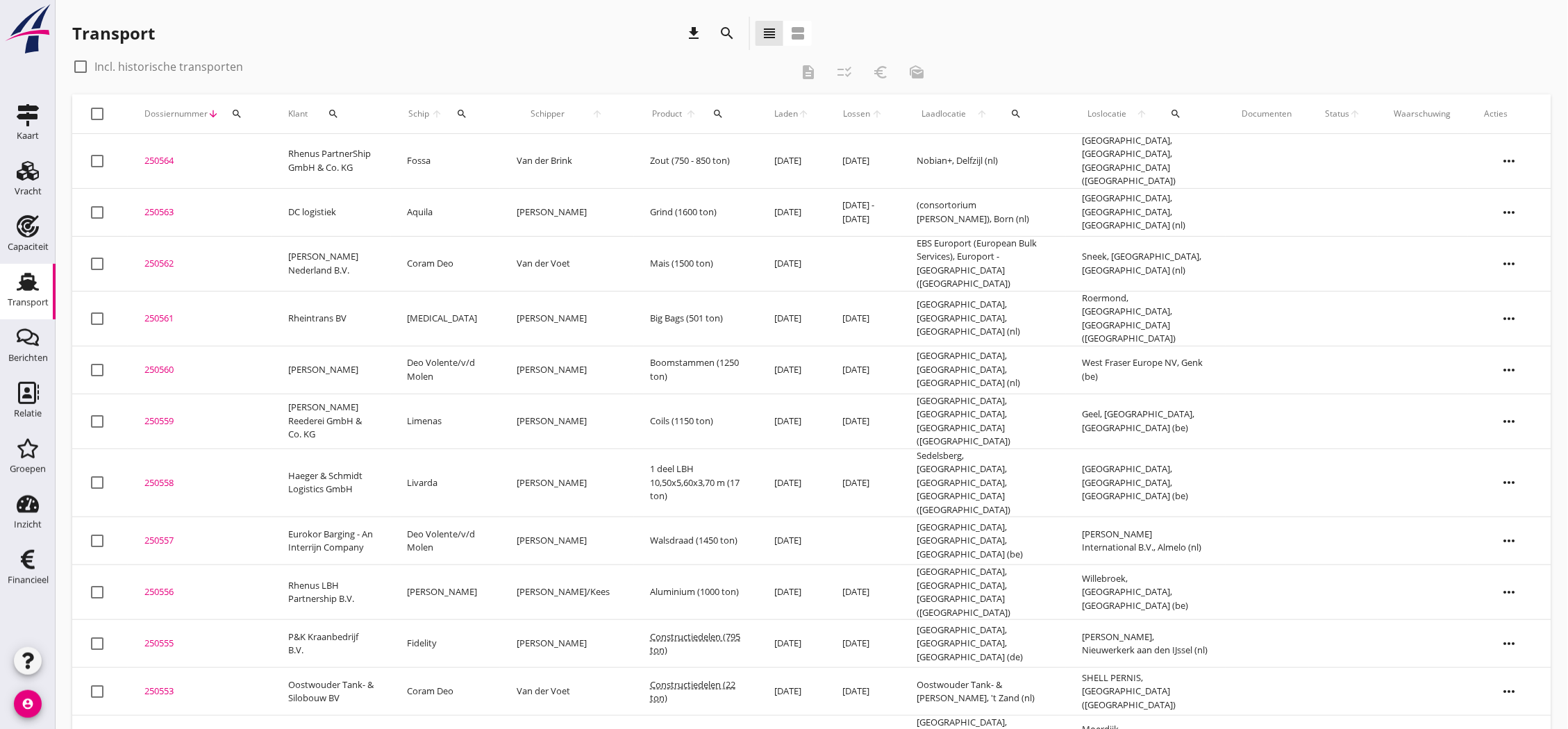
click at [146, 143] on td "250564 upload_file Drop hier uw bestand om het aan het dossier toe te voegen" at bounding box center [200, 162] width 144 height 55
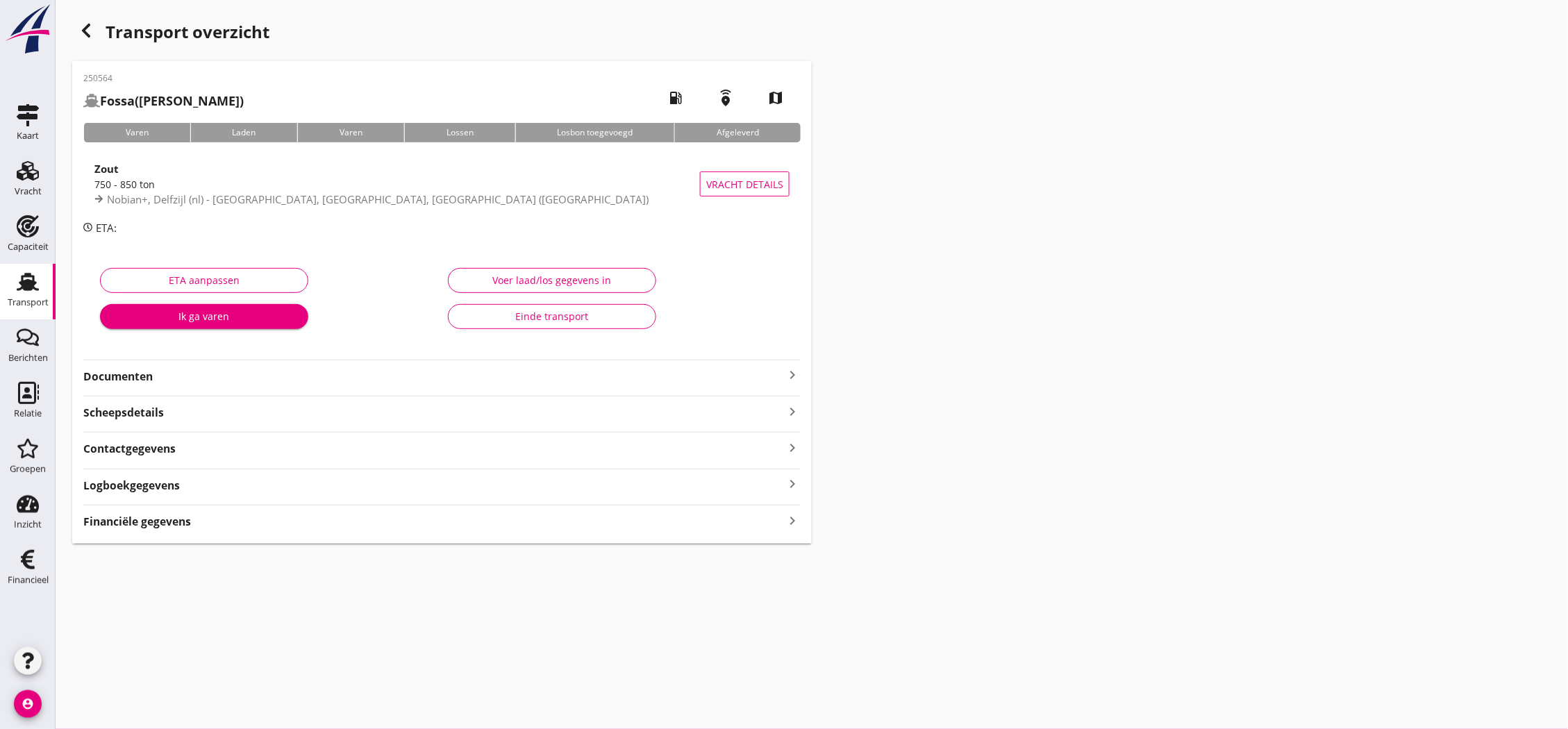
click at [716, 378] on strong "Documenten" at bounding box center [433, 377] width 700 height 16
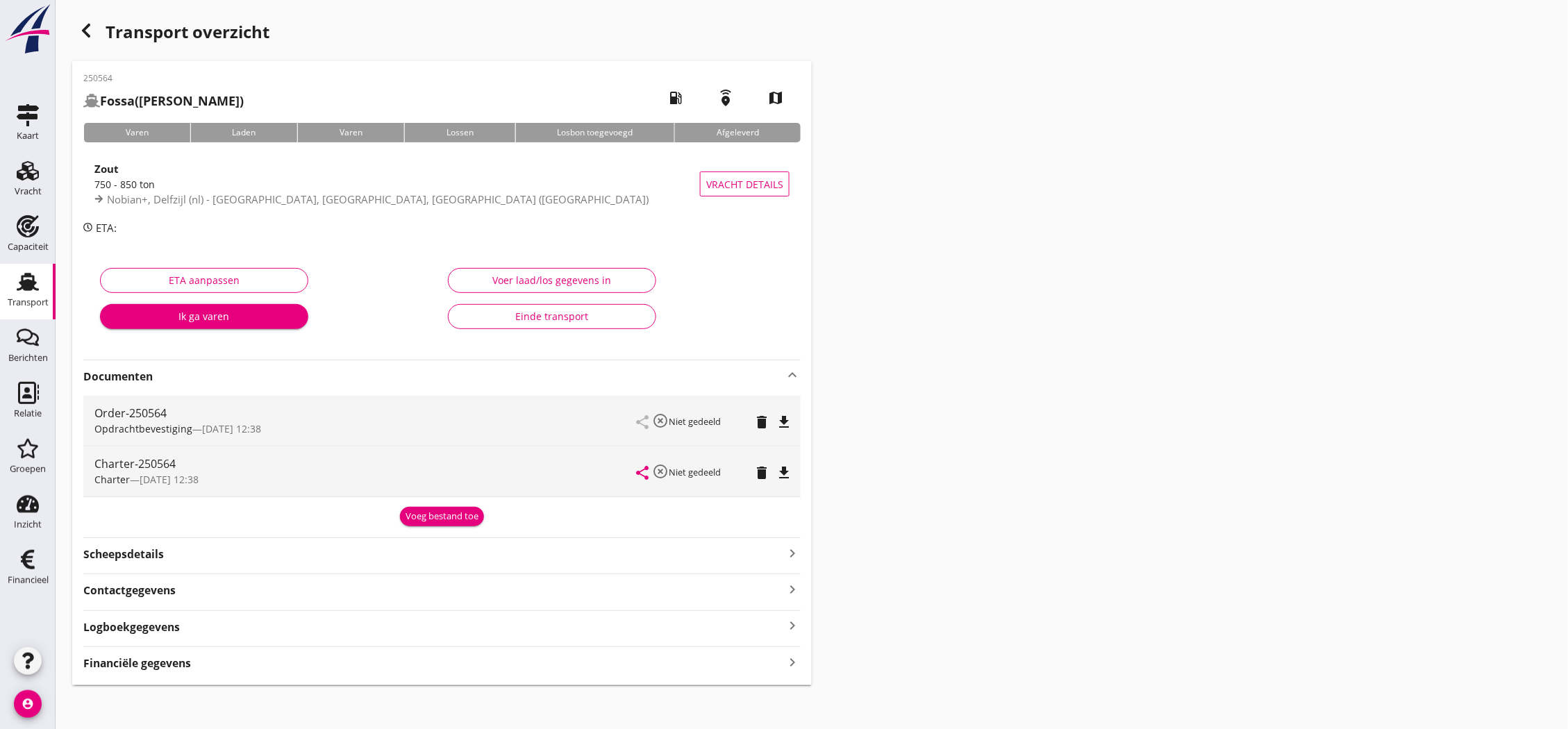
click at [789, 470] on icon "file_download" at bounding box center [784, 473] width 16 height 16
